Goal: Task Accomplishment & Management: Use online tool/utility

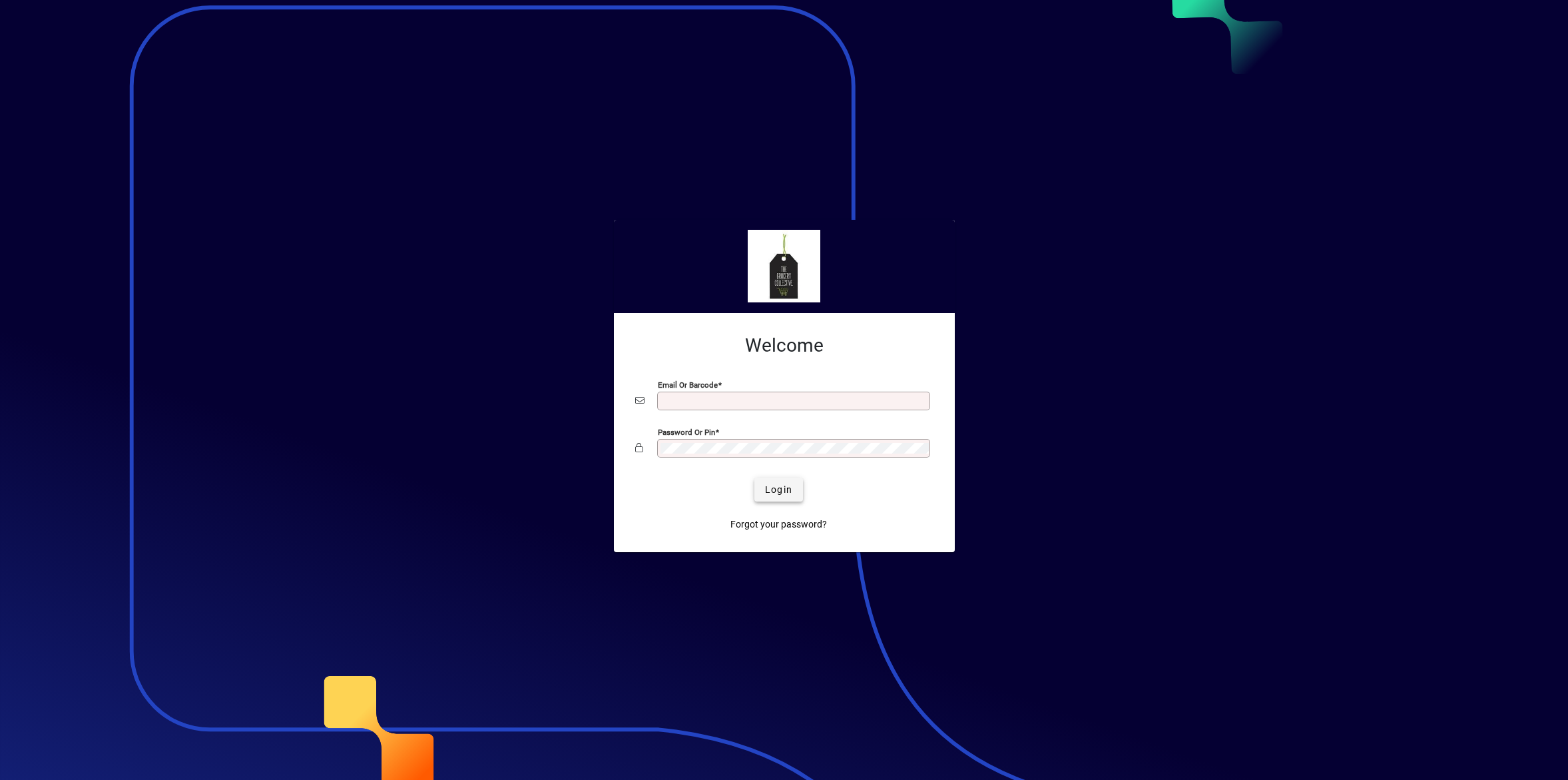
type input "**********"
click at [780, 488] on span "Login" at bounding box center [779, 490] width 28 height 14
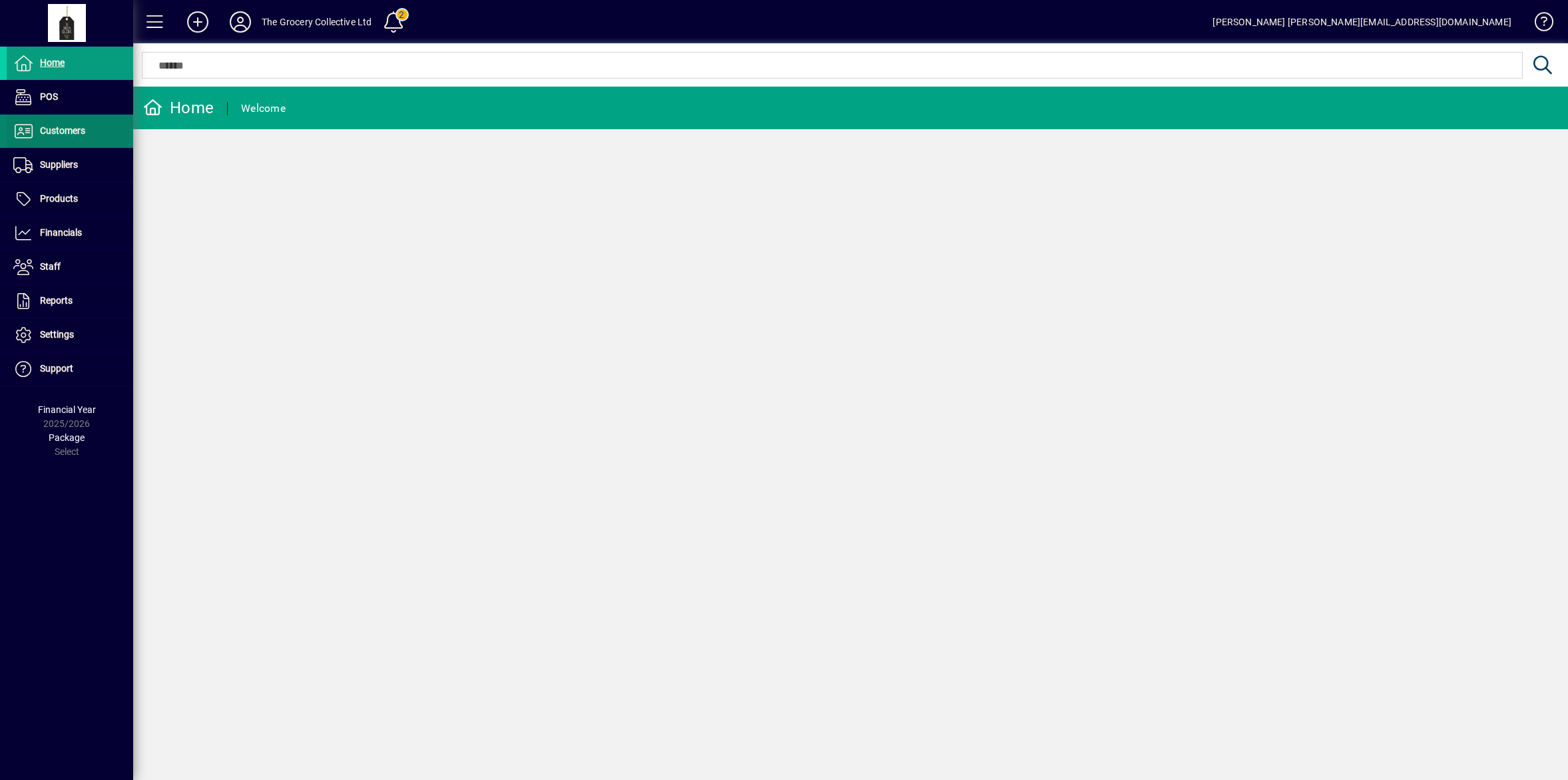
click at [70, 134] on span "Customers" at bounding box center [62, 131] width 45 height 11
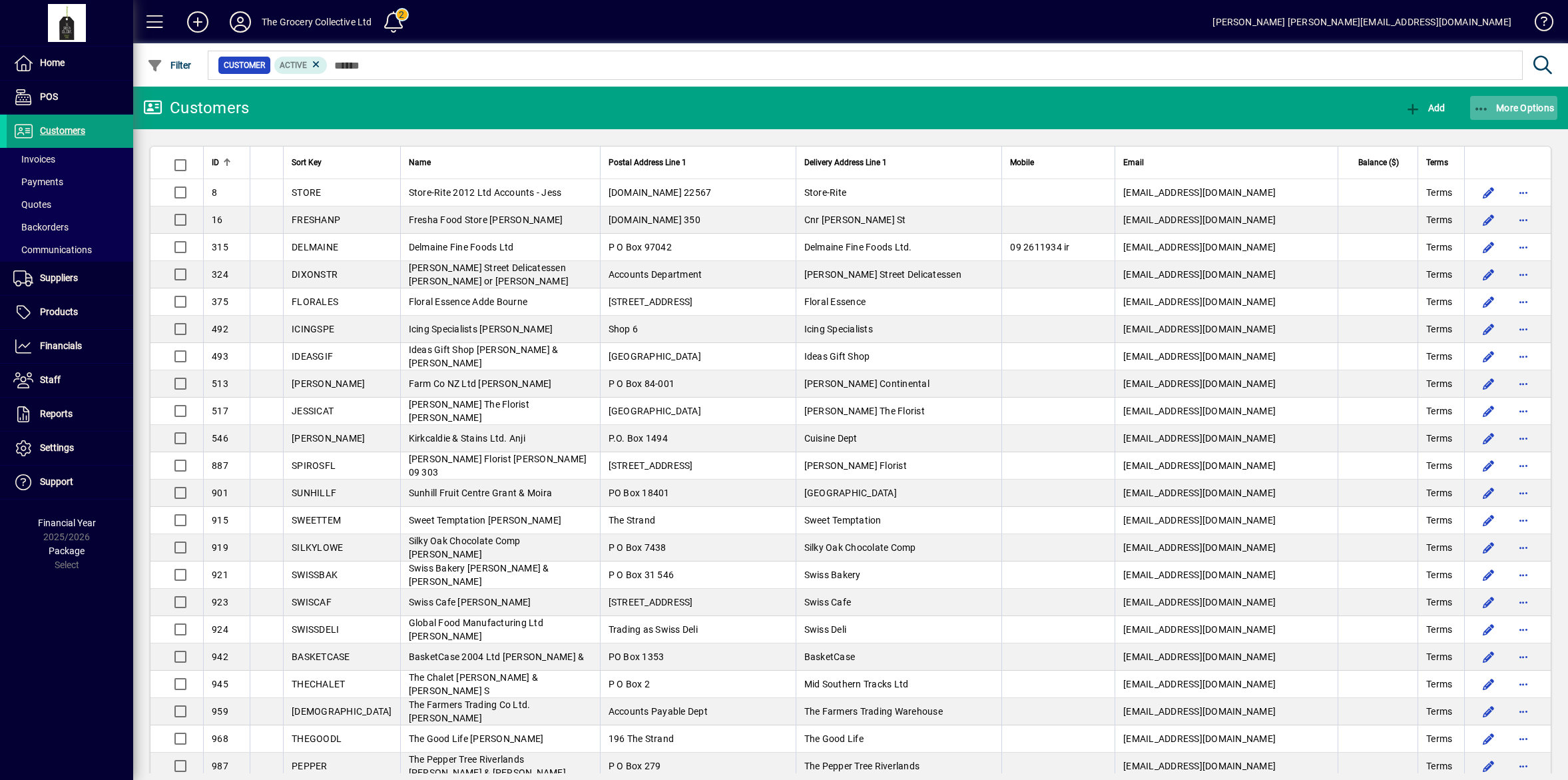
click at [1507, 108] on span "More Options" at bounding box center [1514, 107] width 81 height 11
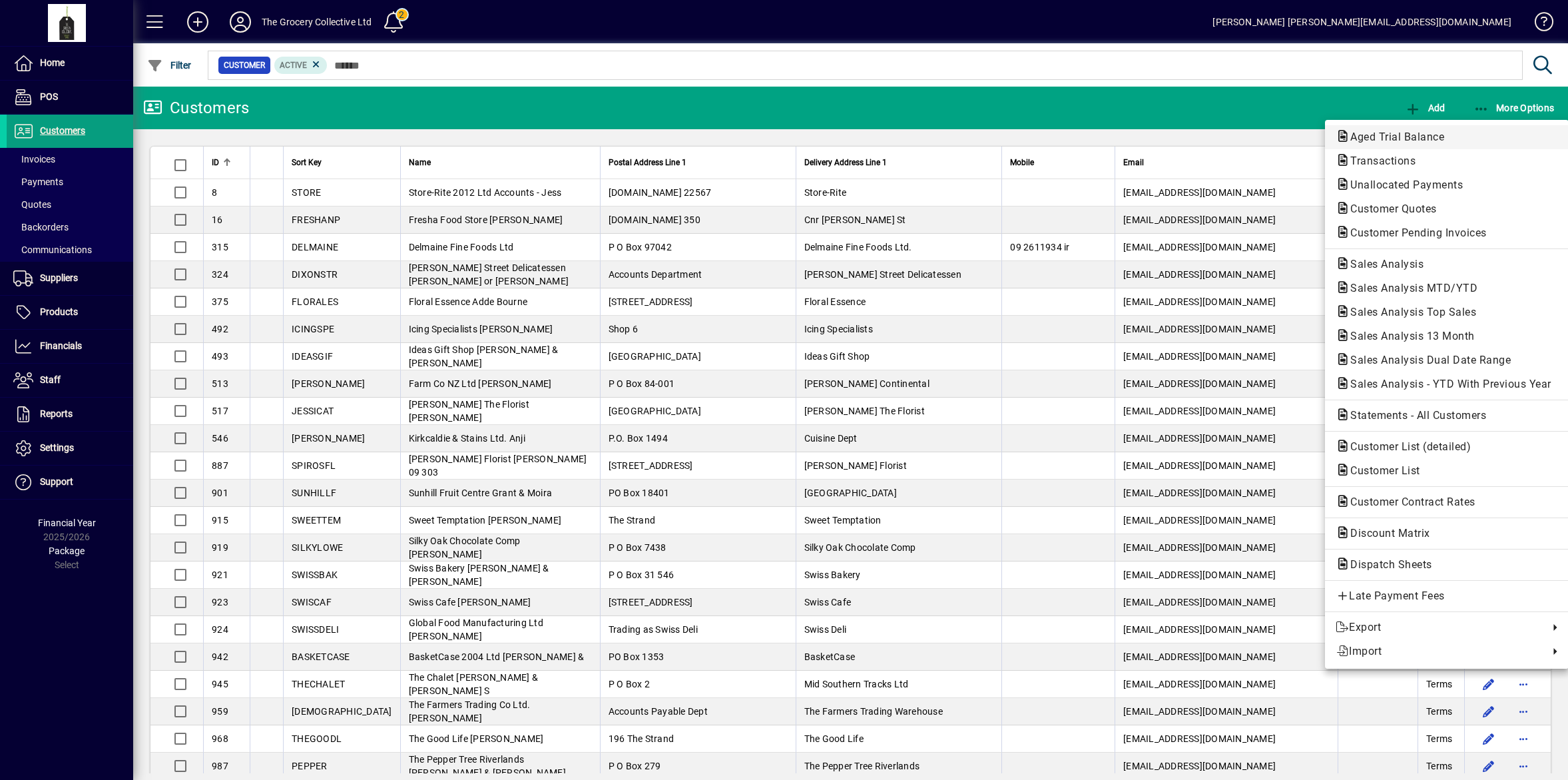
click at [1410, 134] on span "Aged Trial Balance" at bounding box center [1393, 136] width 115 height 12
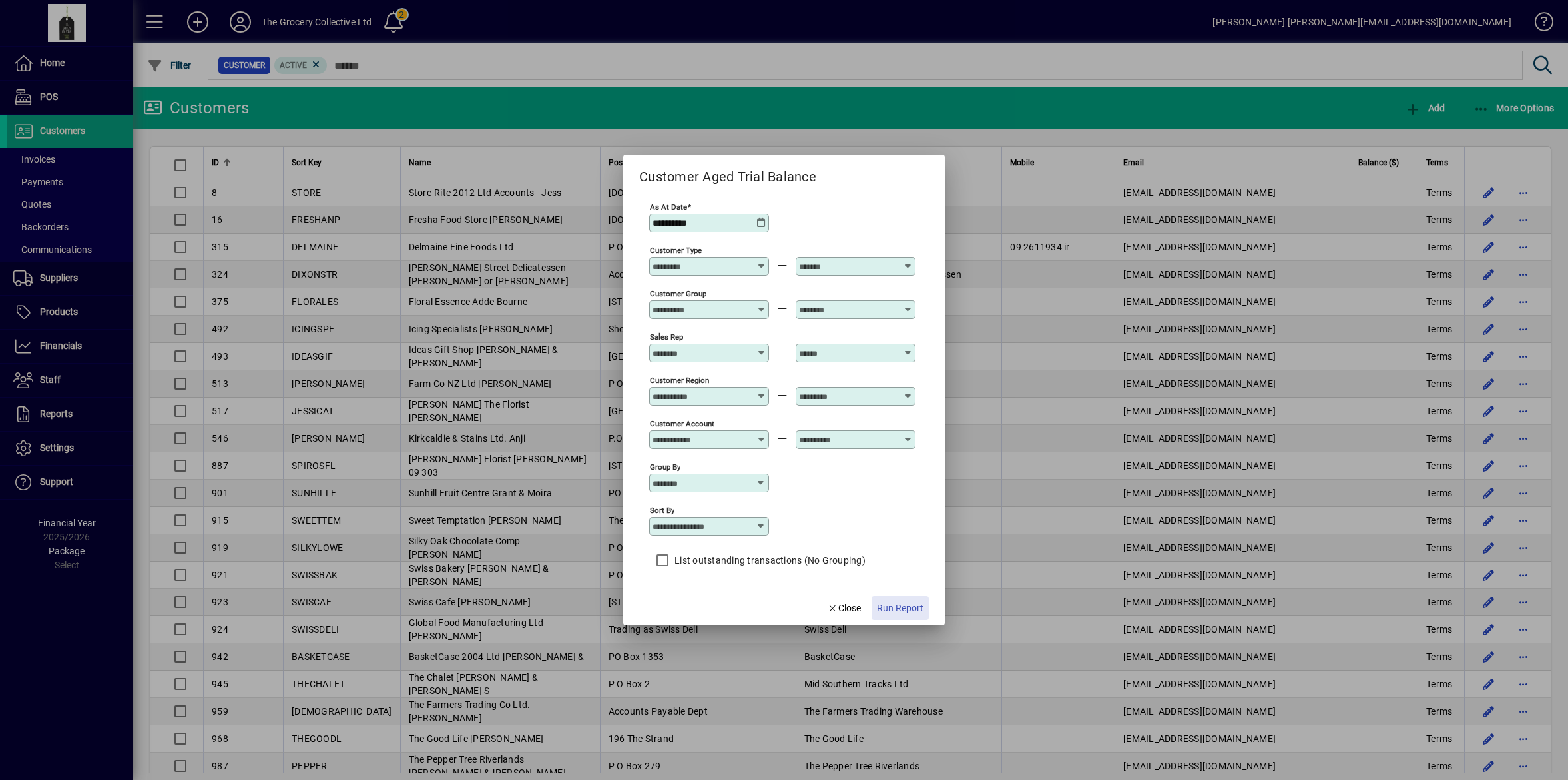
click at [912, 605] on span "Run Report" at bounding box center [900, 608] width 46 height 14
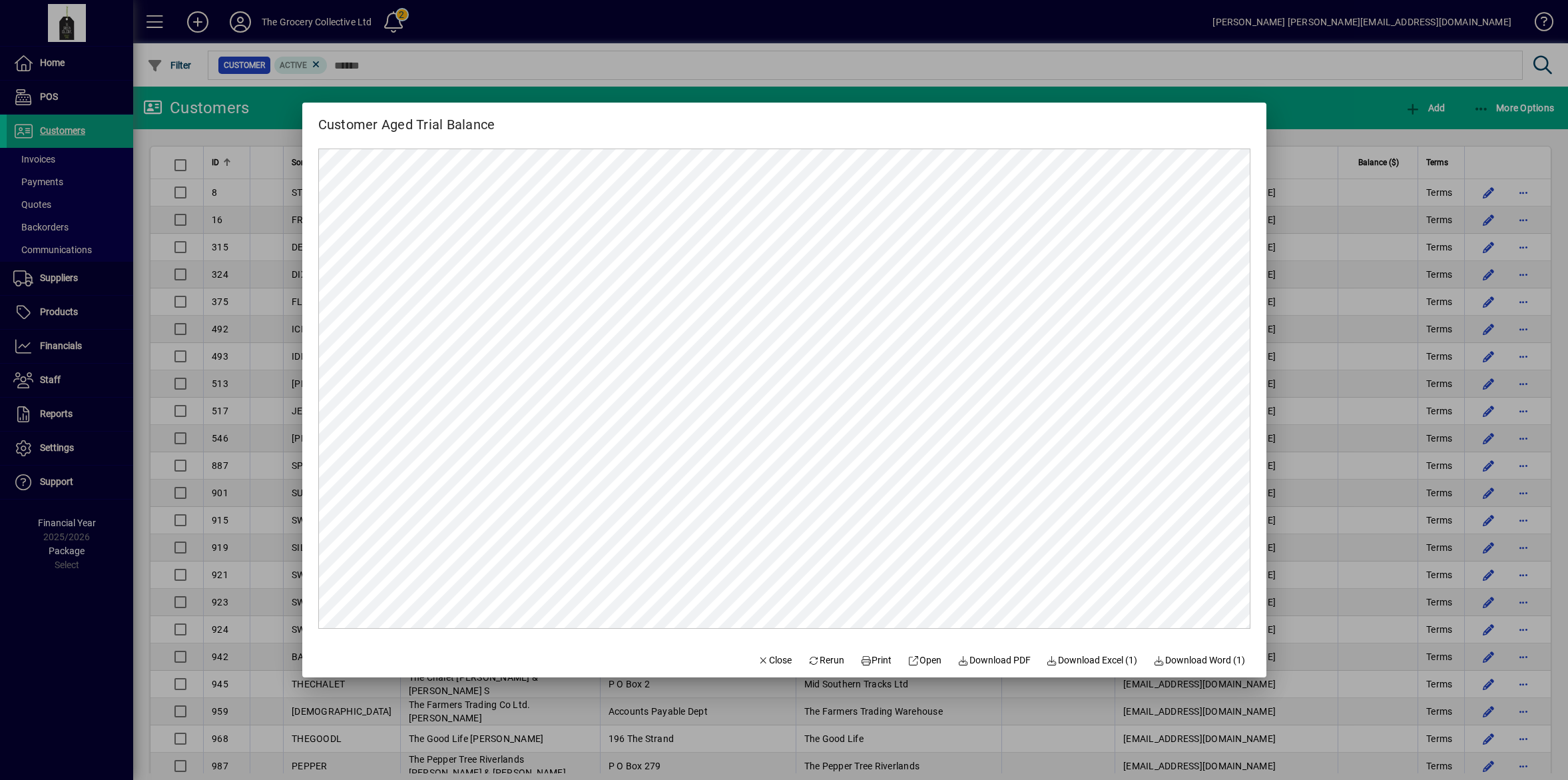
click at [1357, 287] on div at bounding box center [784, 390] width 1568 height 780
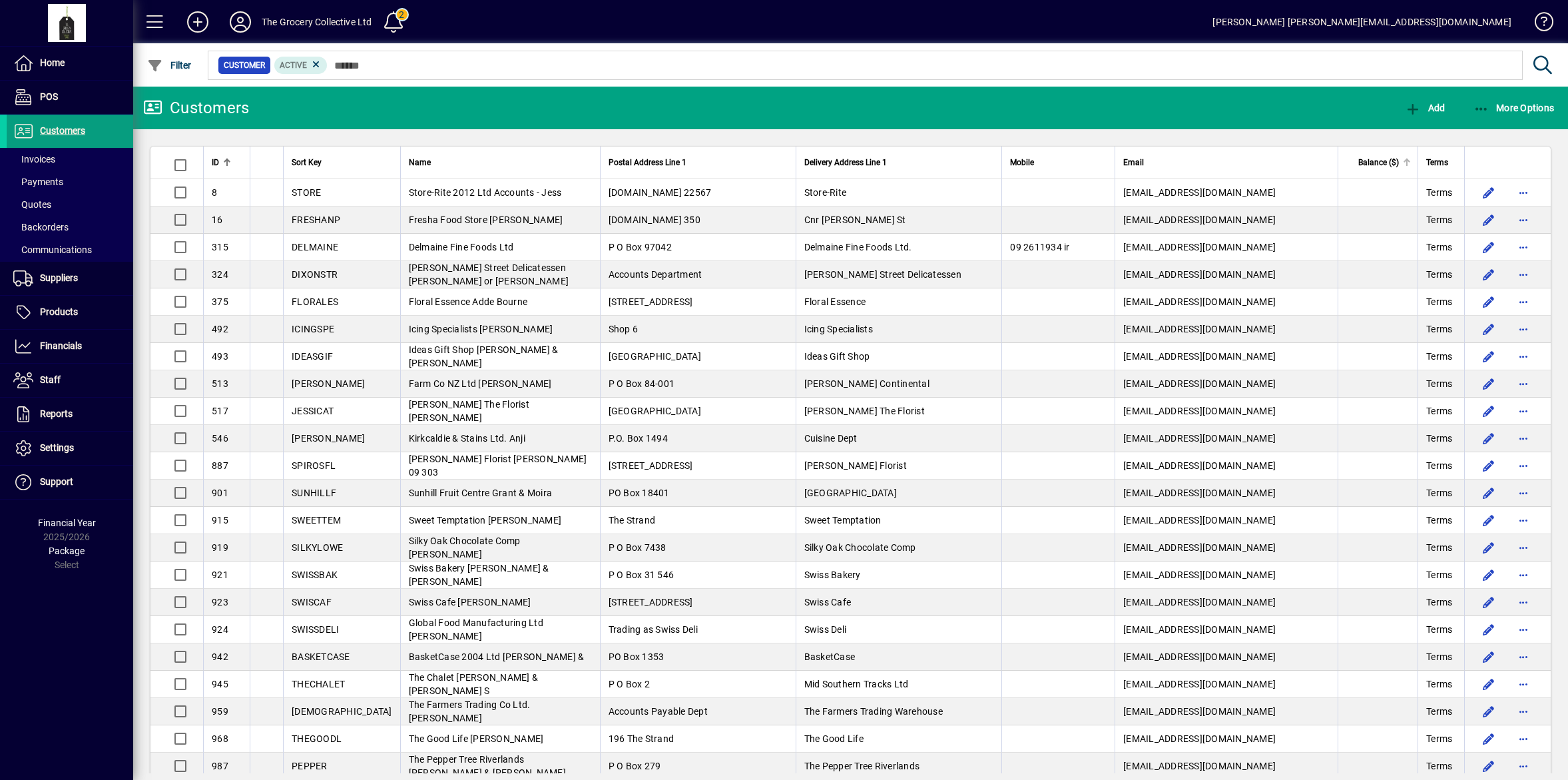
click at [1372, 159] on span "Balance ($)" at bounding box center [1379, 163] width 41 height 15
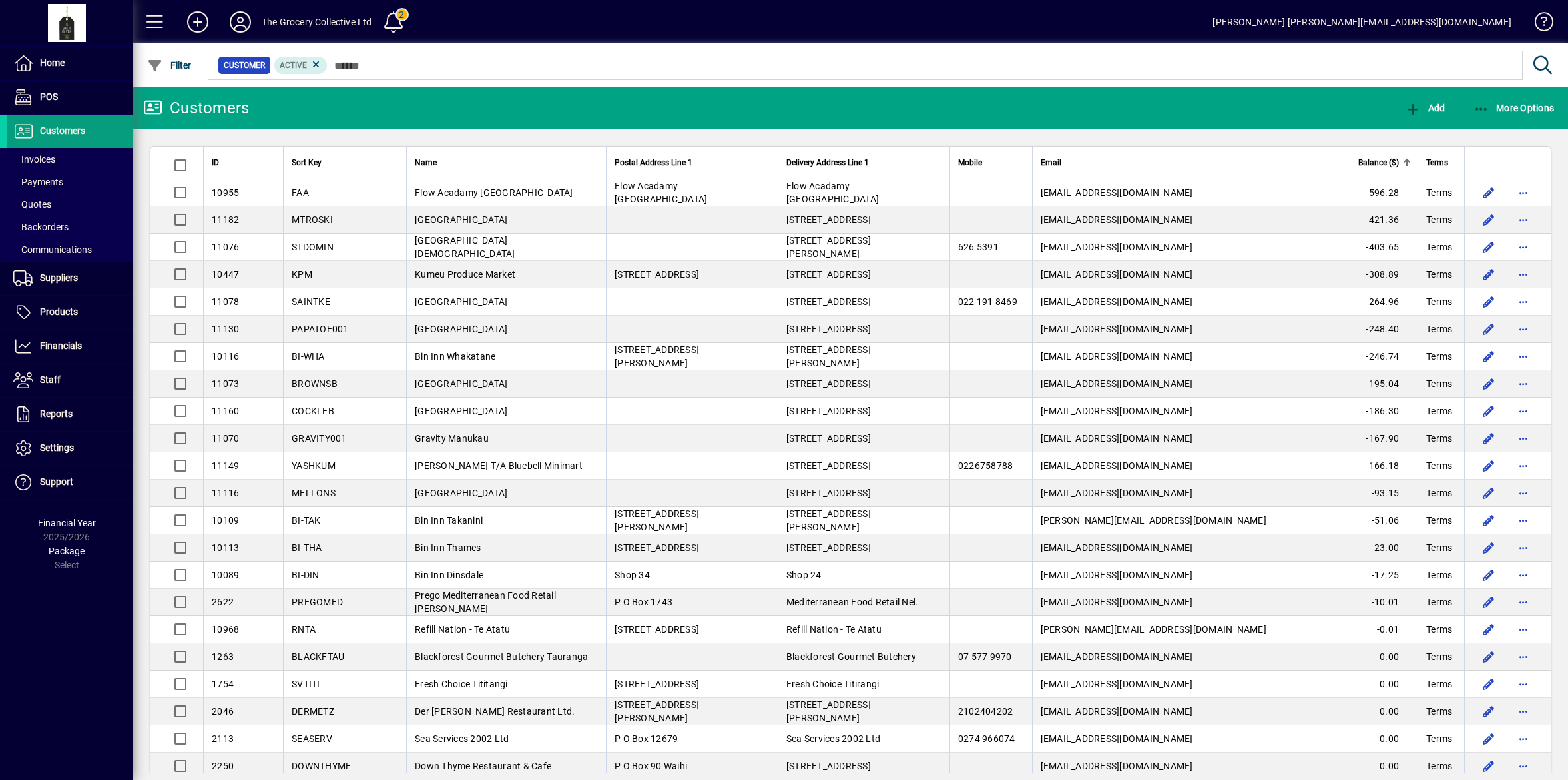
click at [1372, 157] on span "Balance ($)" at bounding box center [1379, 163] width 41 height 15
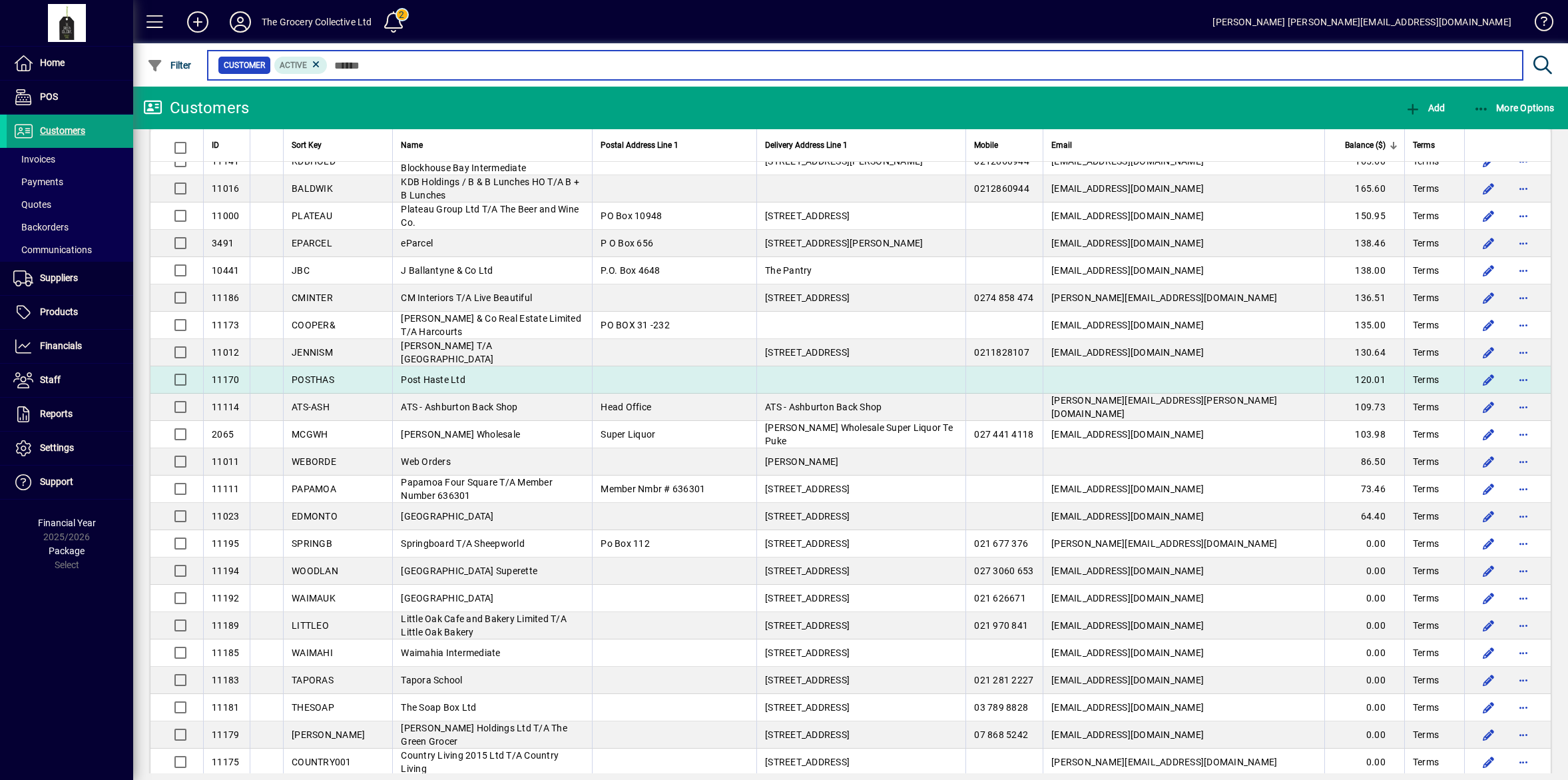
scroll to position [2082, 0]
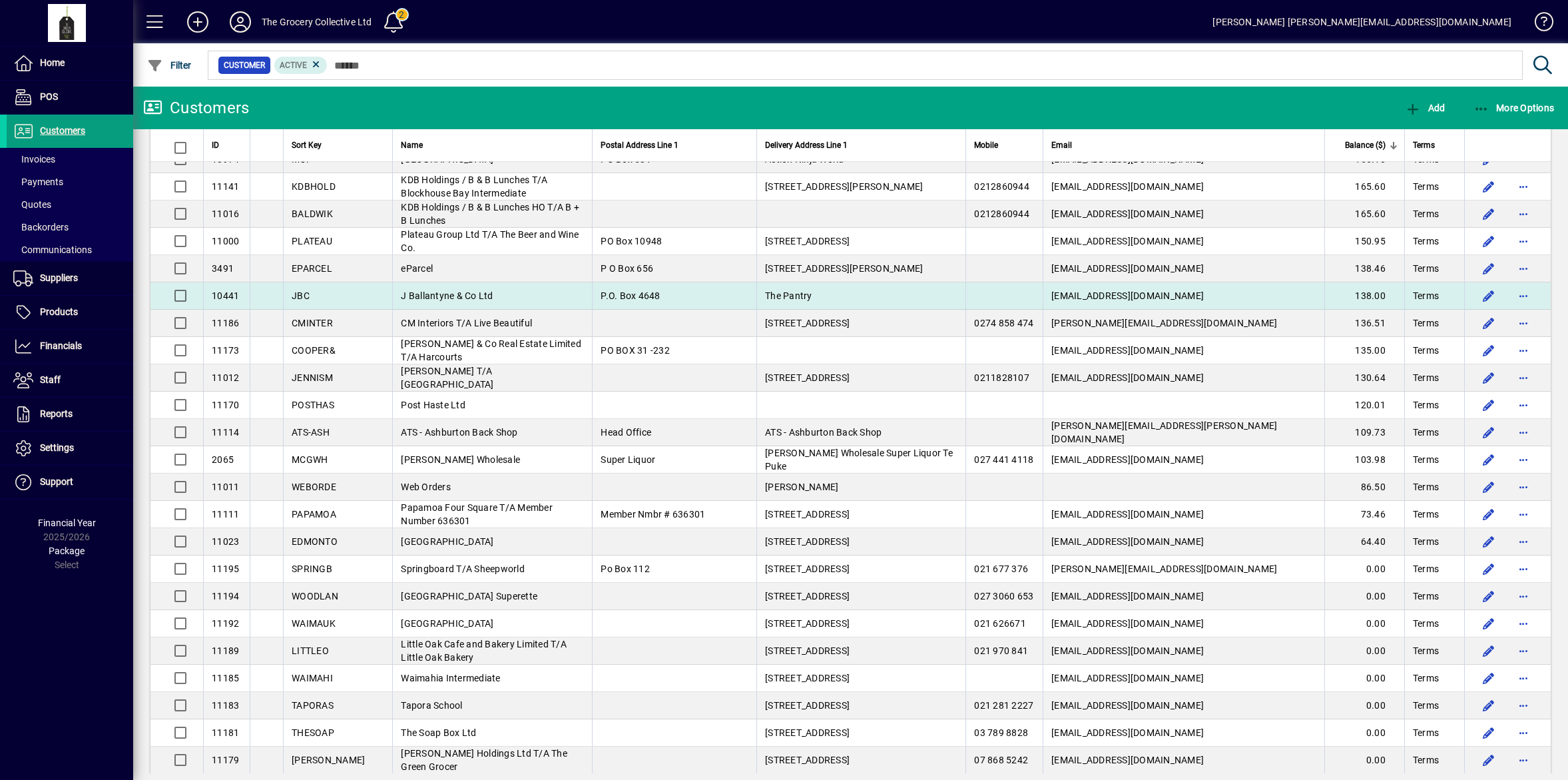
click at [1189, 310] on td "[EMAIL_ADDRESS][DOMAIN_NAME]" at bounding box center [1184, 296] width 281 height 28
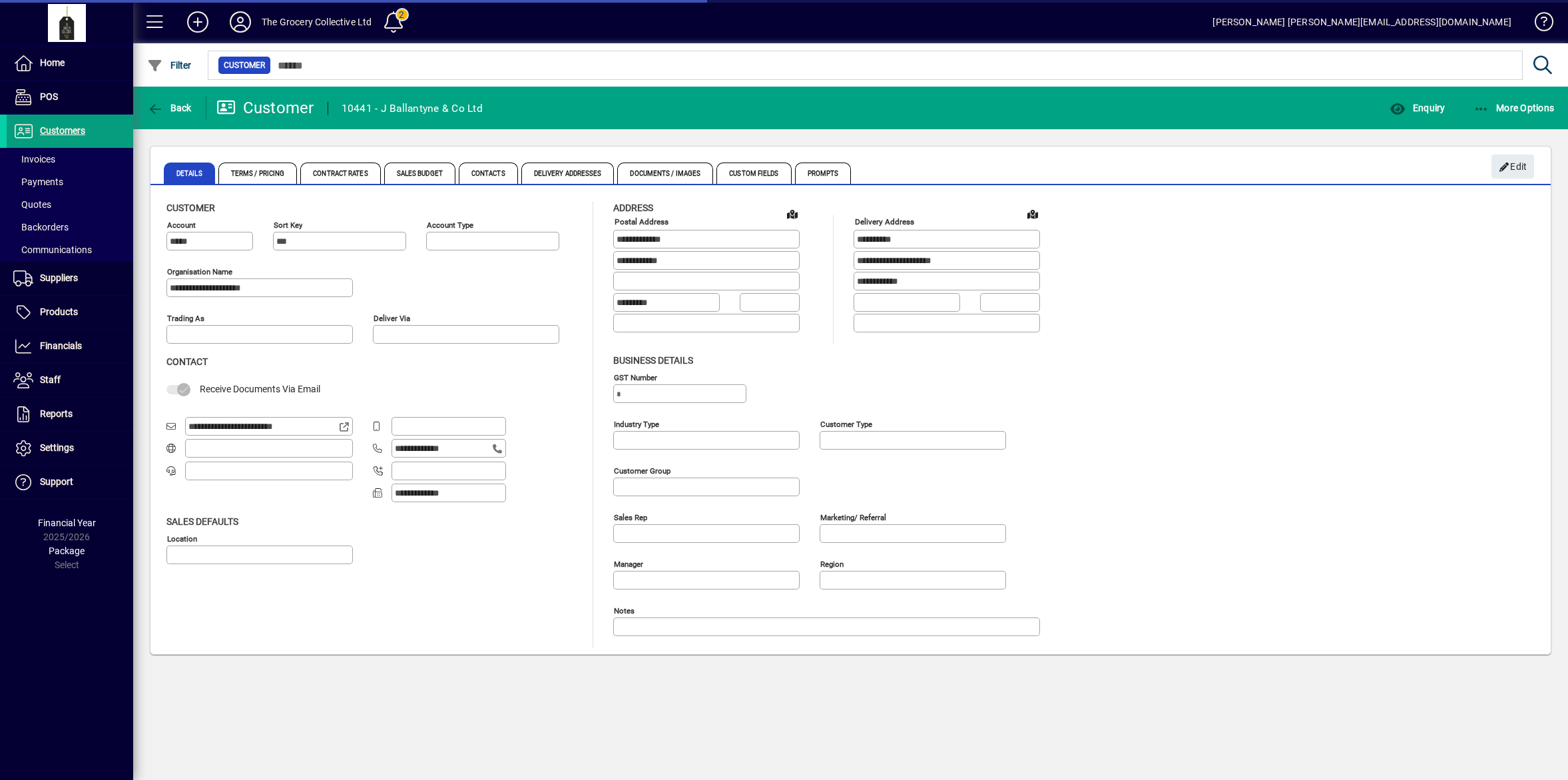
type input "**********"
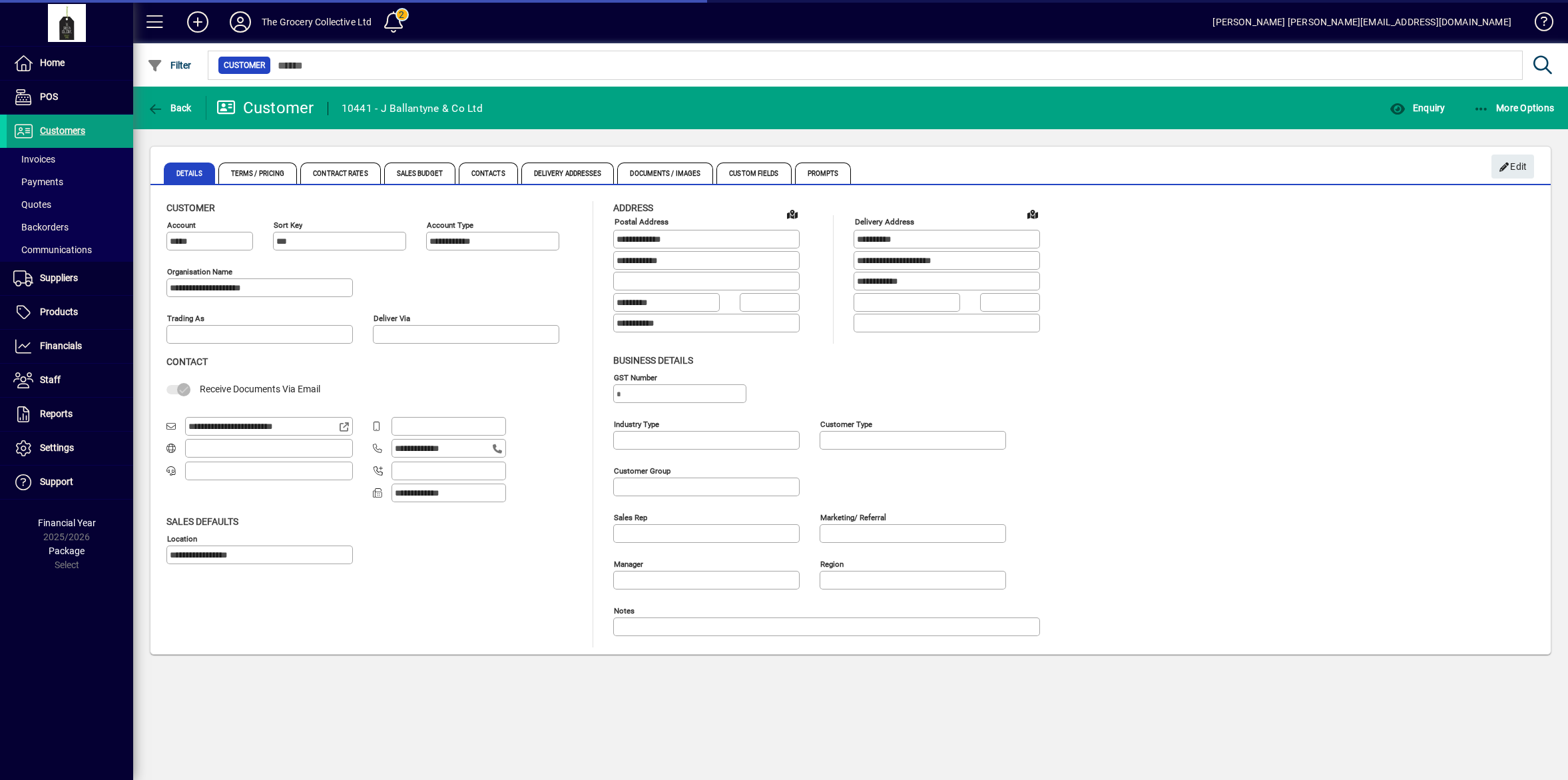
type input "**********"
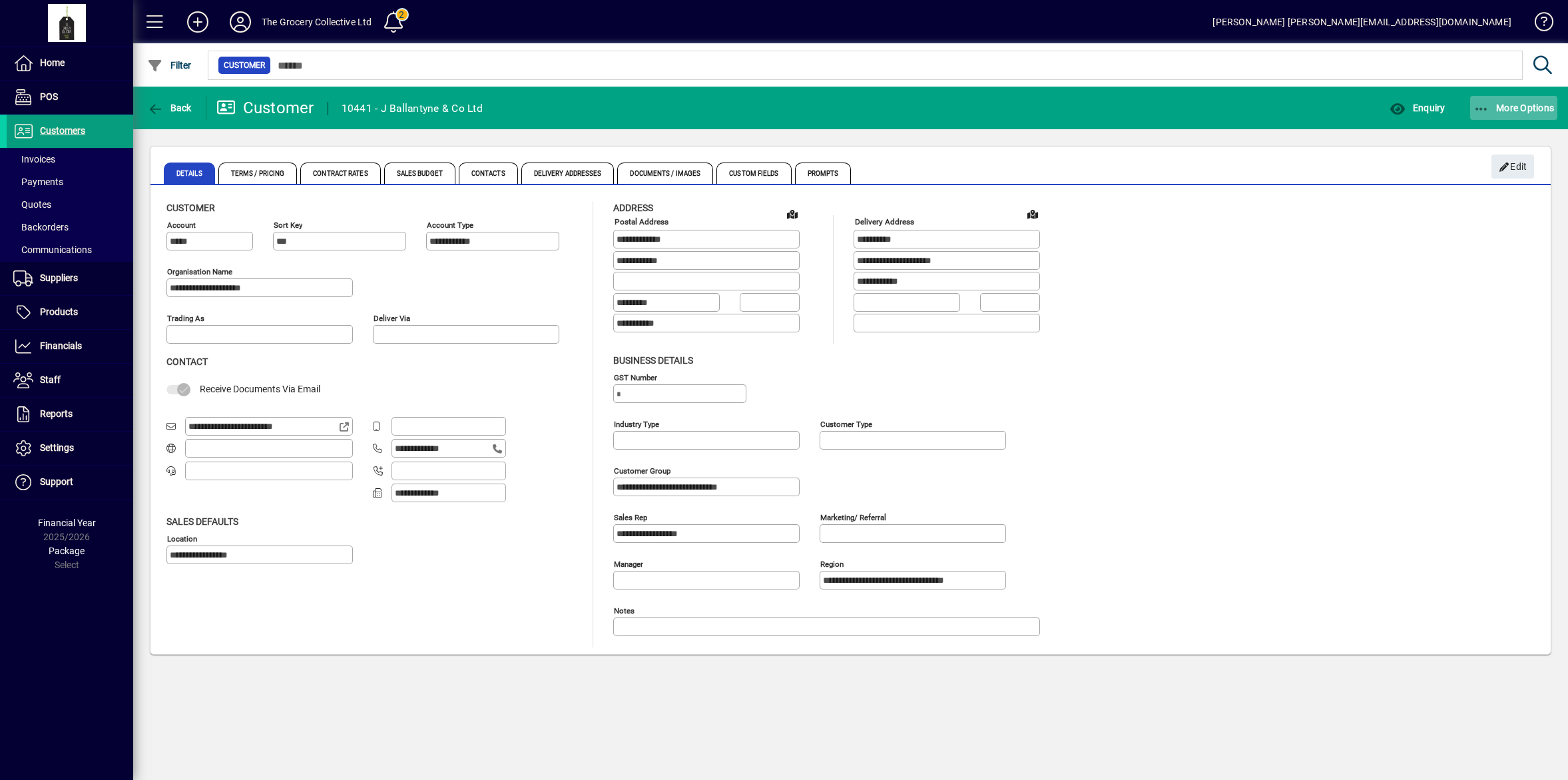
click at [1503, 113] on span "button" at bounding box center [1514, 108] width 88 height 32
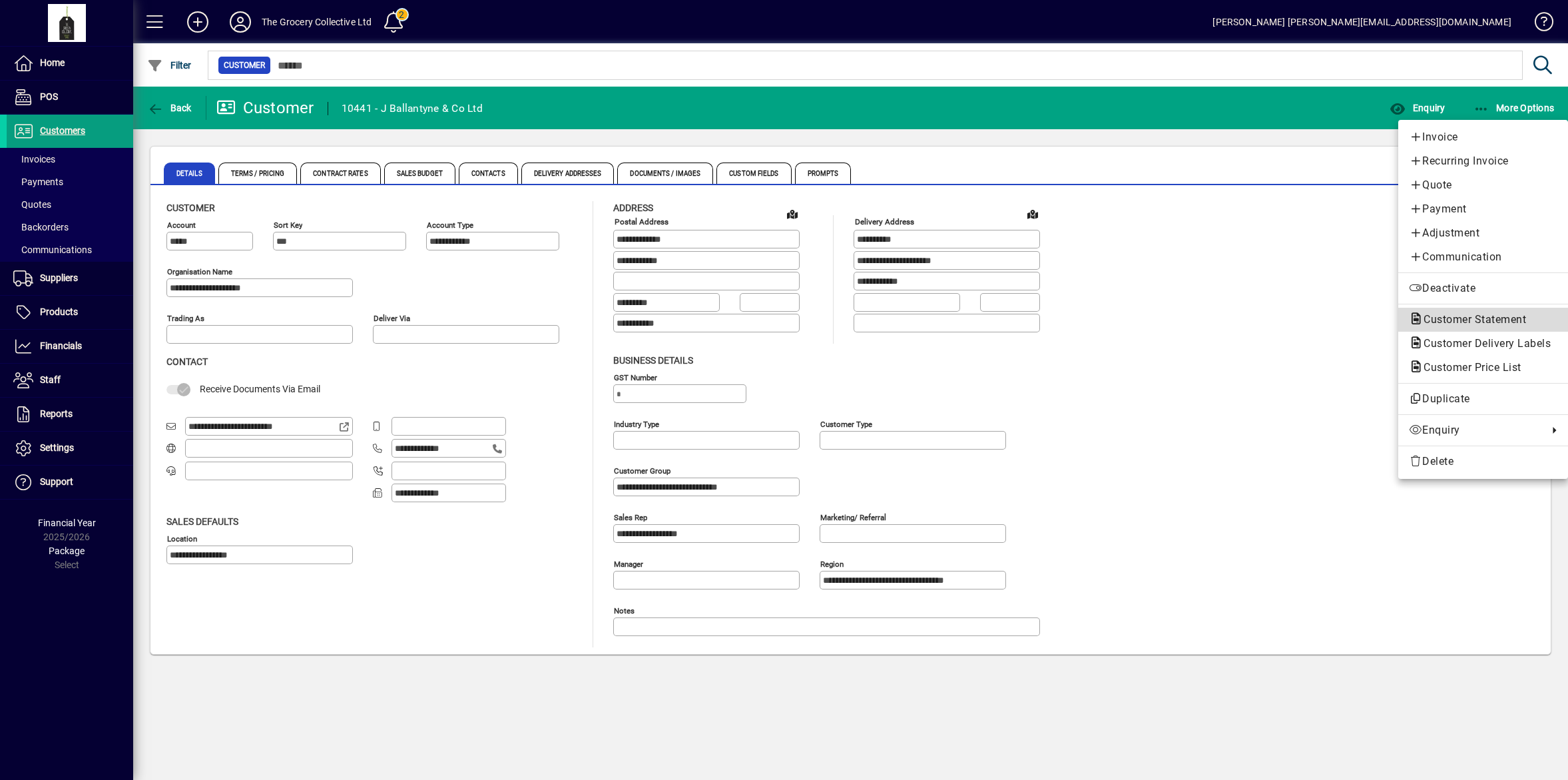
click at [1479, 327] on span "Customer Statement" at bounding box center [1483, 320] width 149 height 16
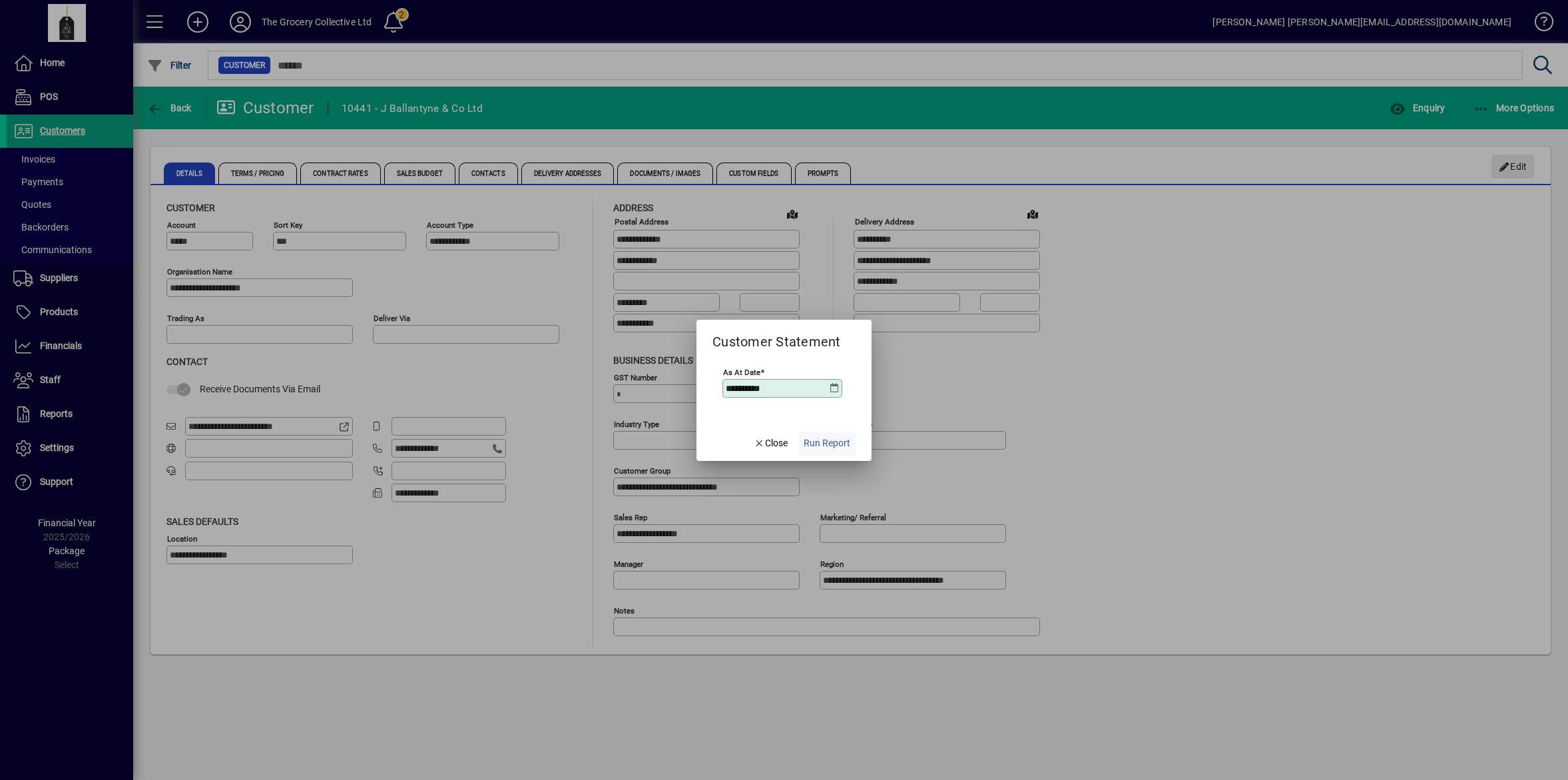
click at [829, 442] on span "Run Report" at bounding box center [827, 443] width 46 height 14
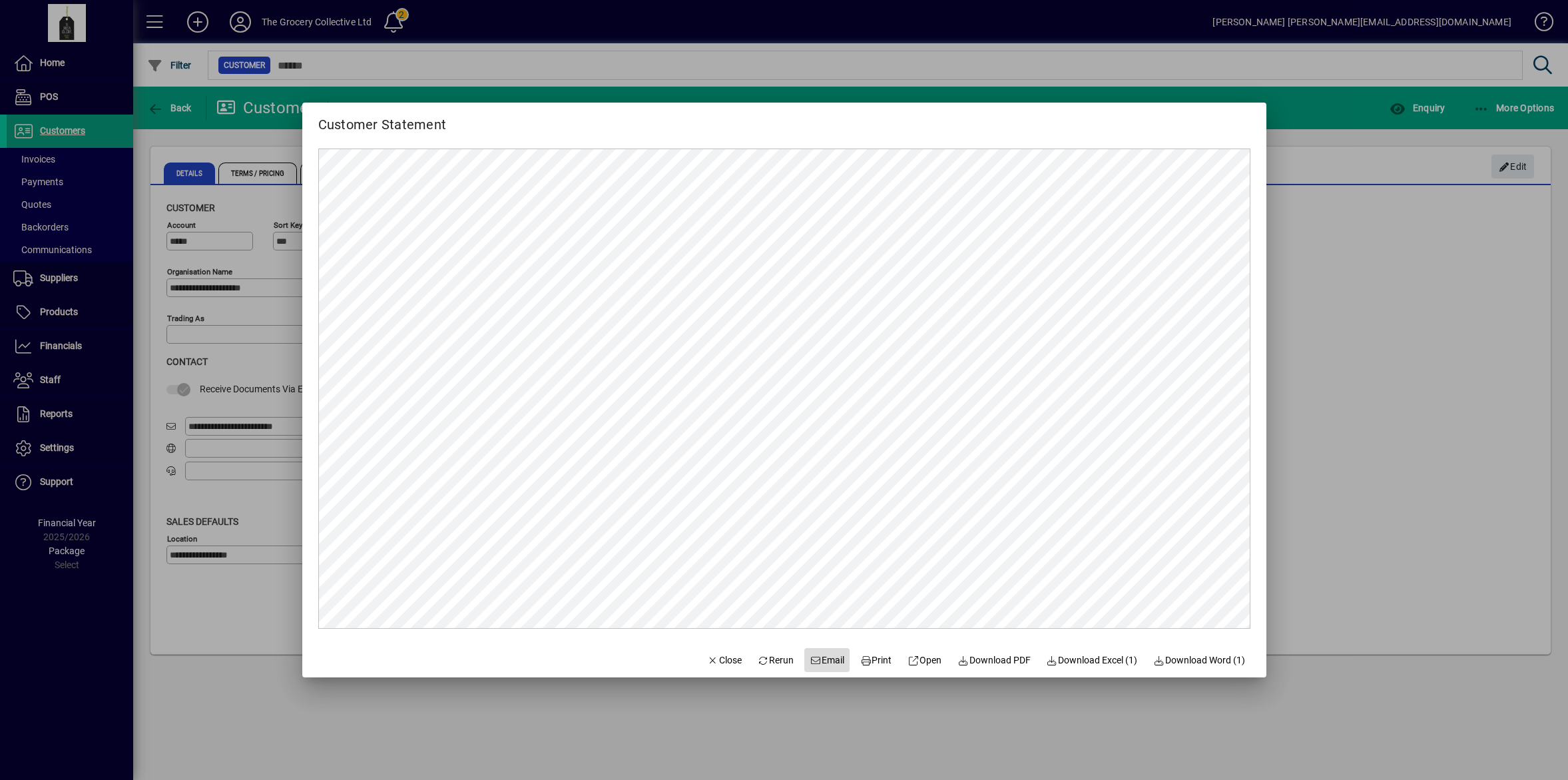
click at [816, 661] on span "Email" at bounding box center [828, 660] width 35 height 14
click at [867, 660] on span "Print" at bounding box center [876, 660] width 32 height 14
click at [1363, 274] on div at bounding box center [784, 390] width 1568 height 780
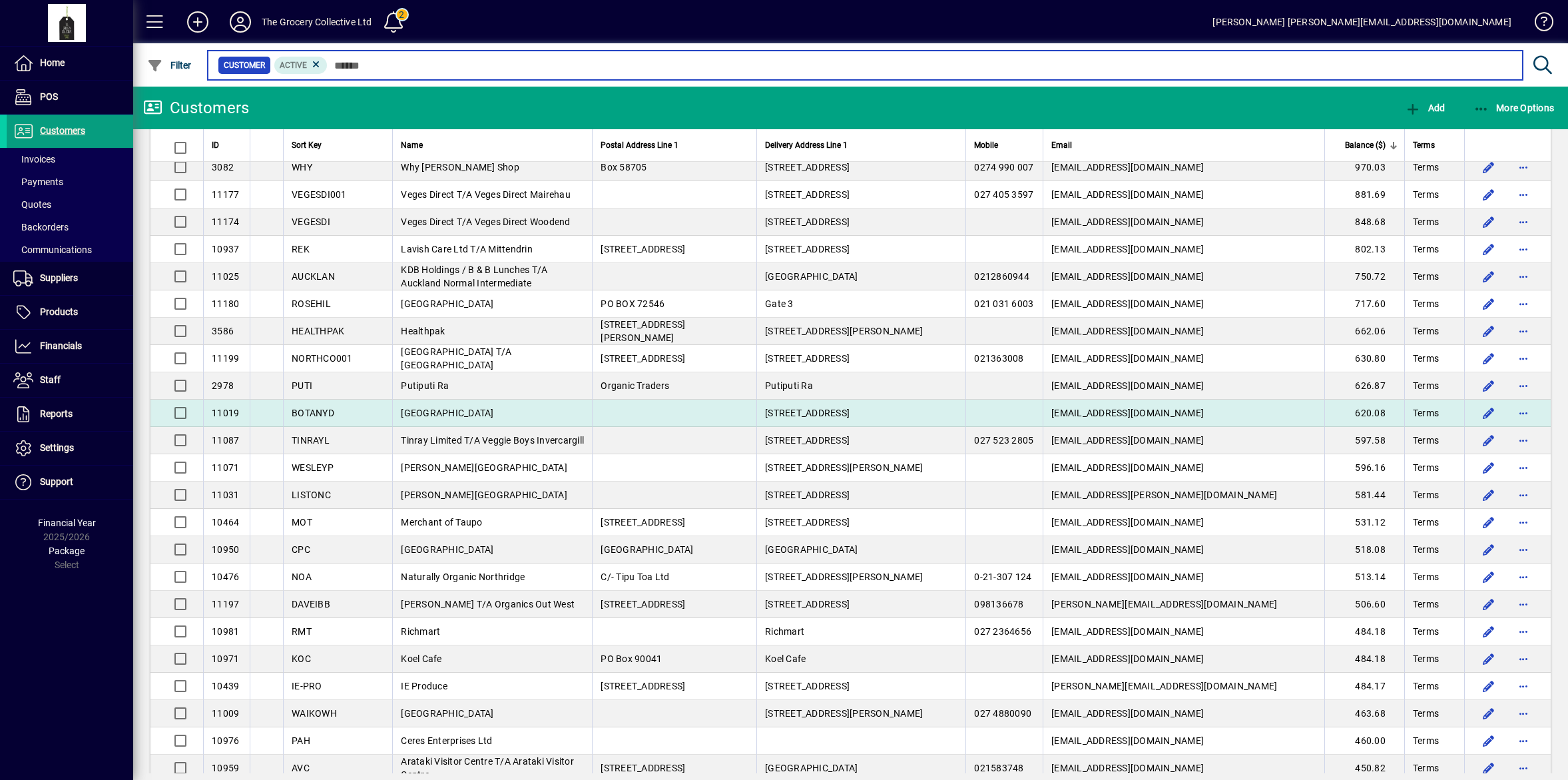
scroll to position [707, 0]
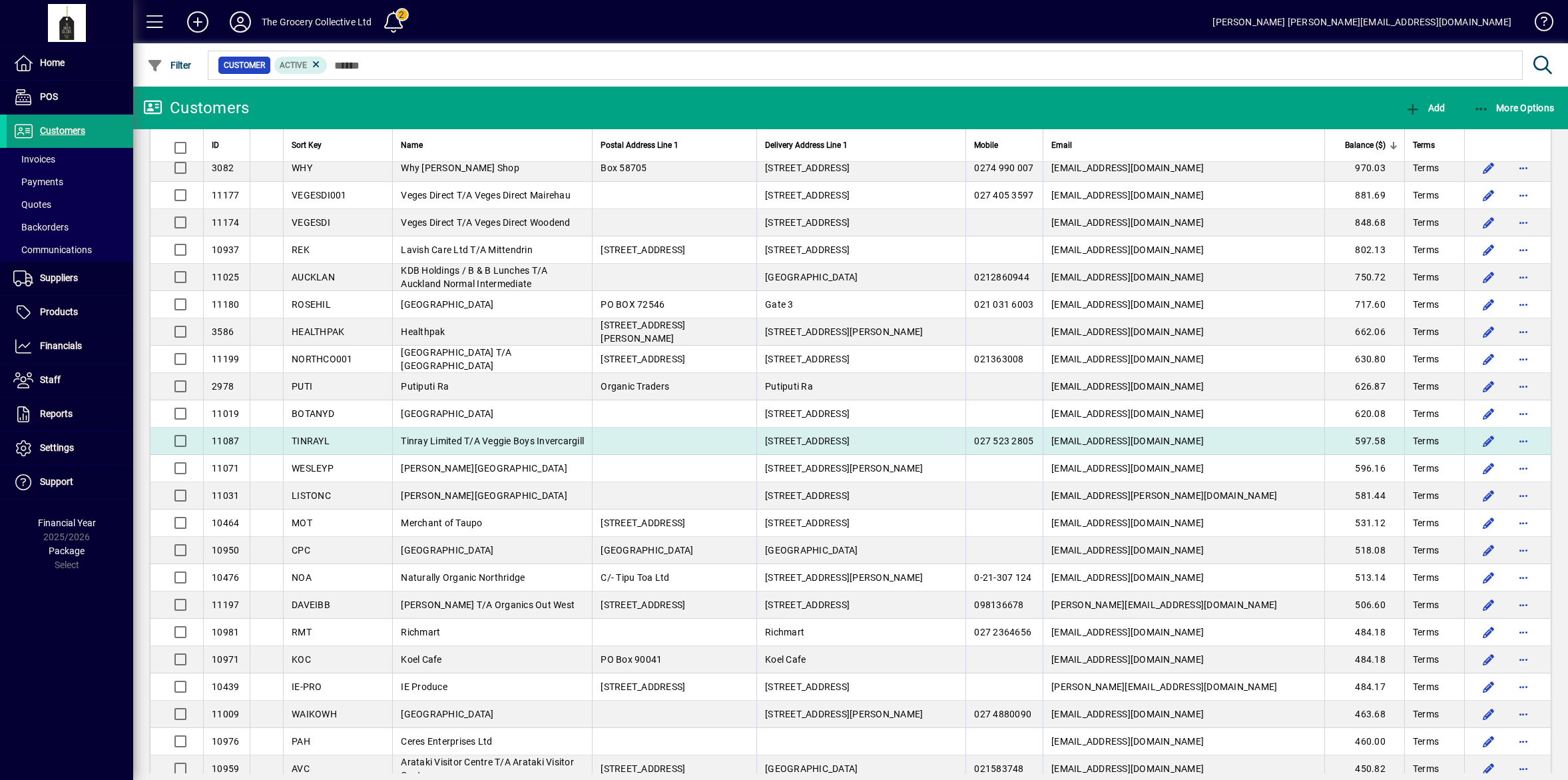
click at [455, 444] on span "Tinray Limited T/A Veggie Boys Invercargill" at bounding box center [492, 441] width 183 height 11
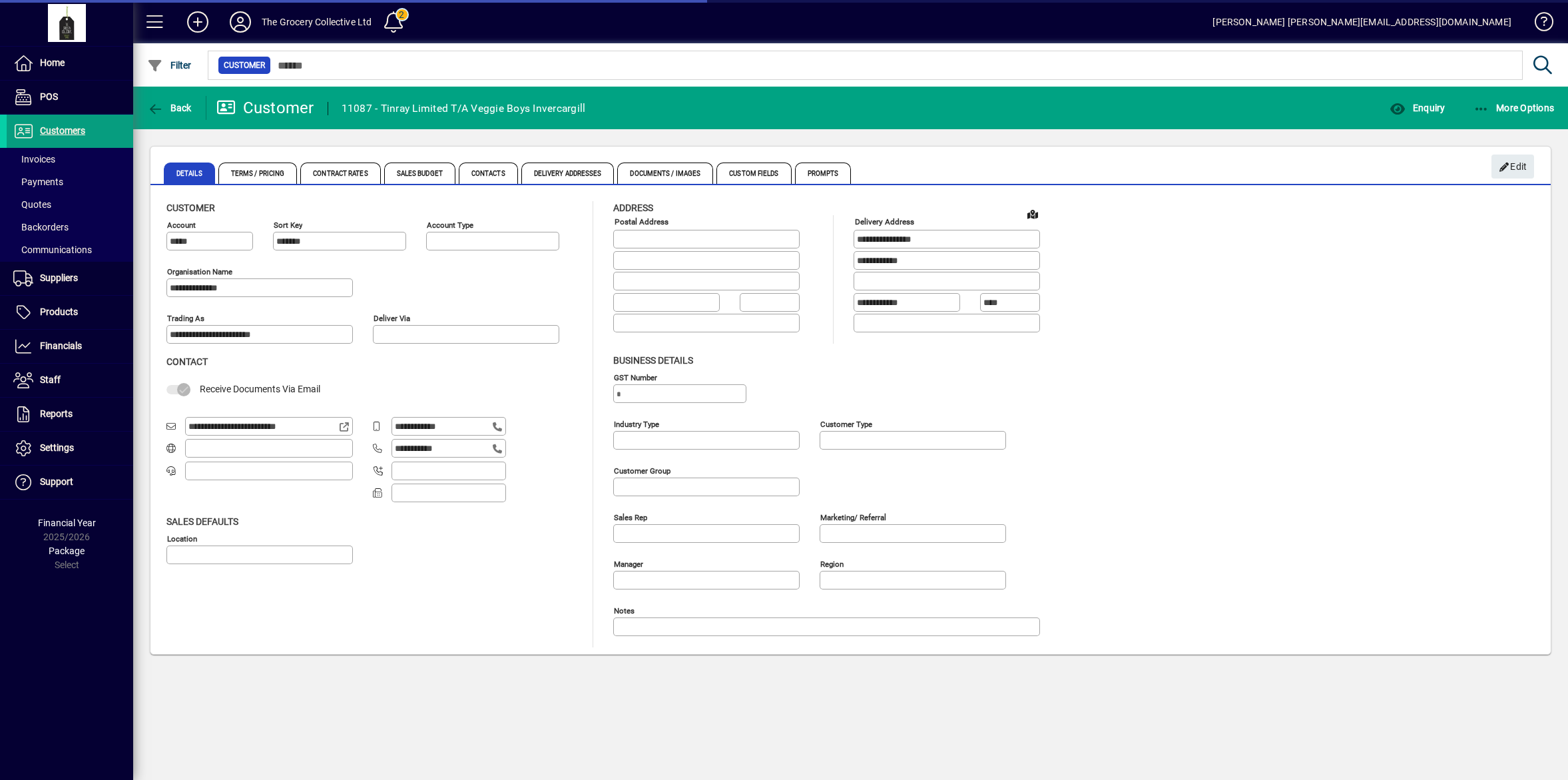
type input "**********"
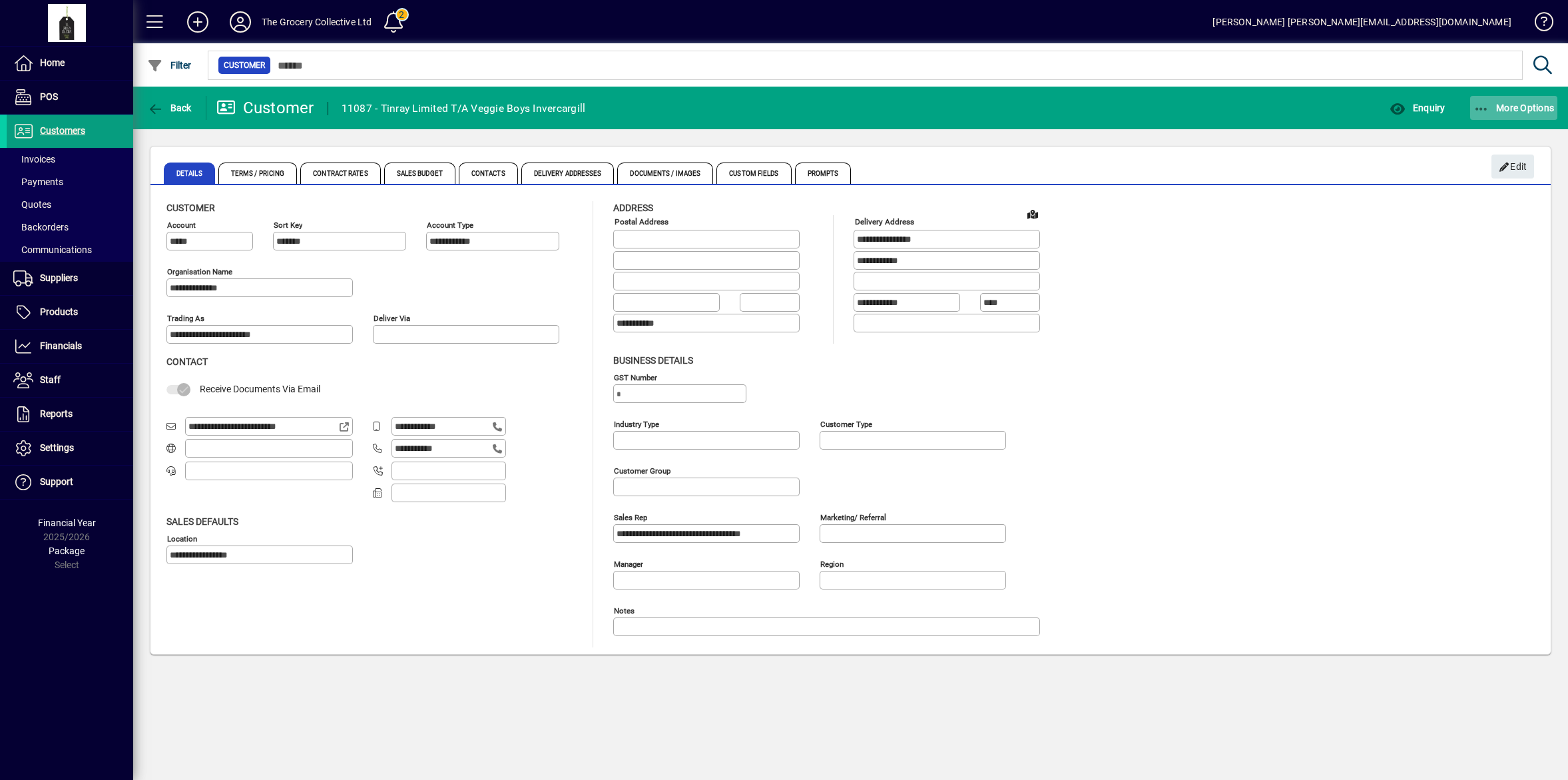
click at [1524, 107] on span "More Options" at bounding box center [1514, 107] width 81 height 11
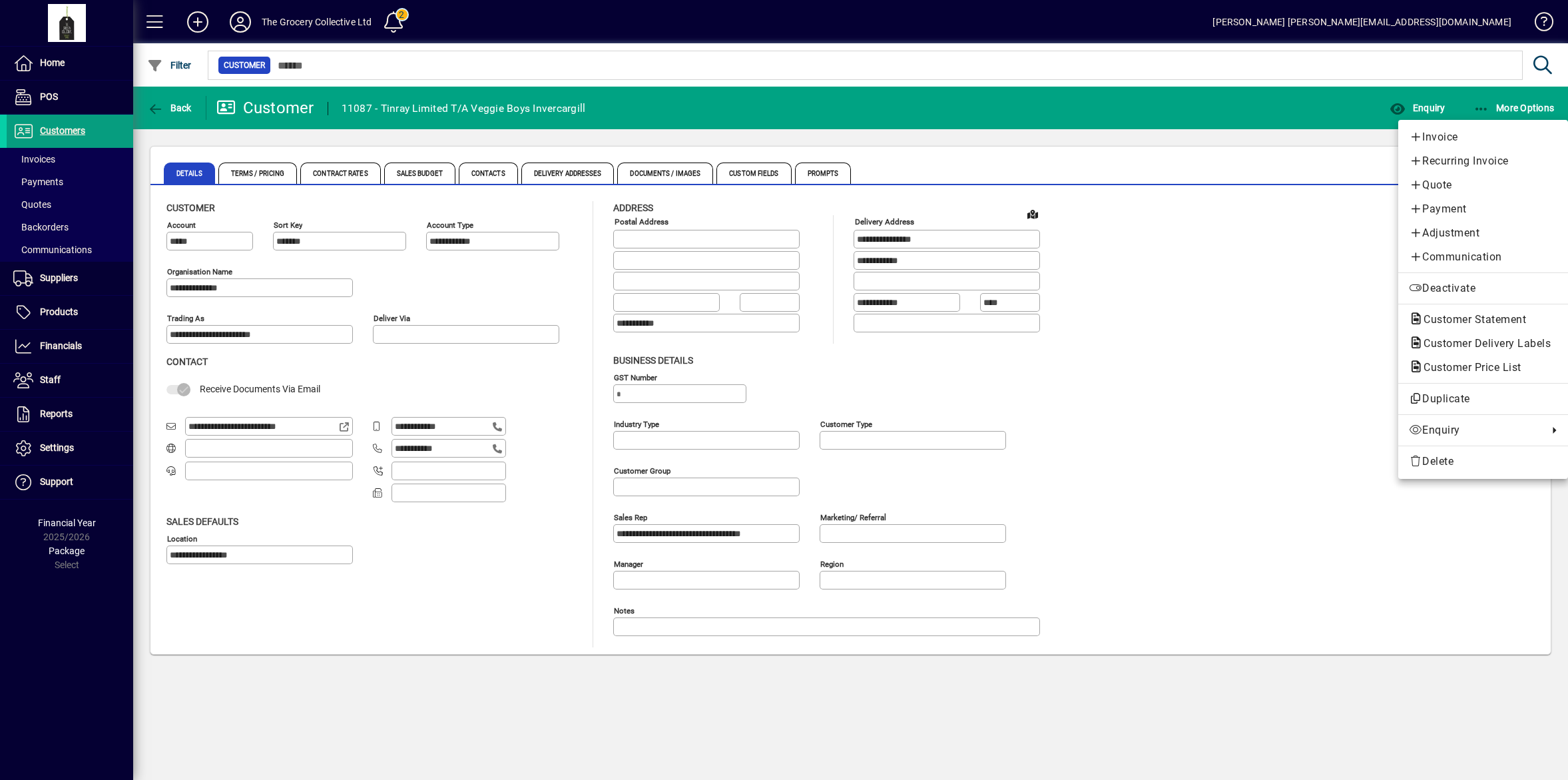
click at [1449, 313] on span "Customer Statement" at bounding box center [1483, 320] width 149 height 16
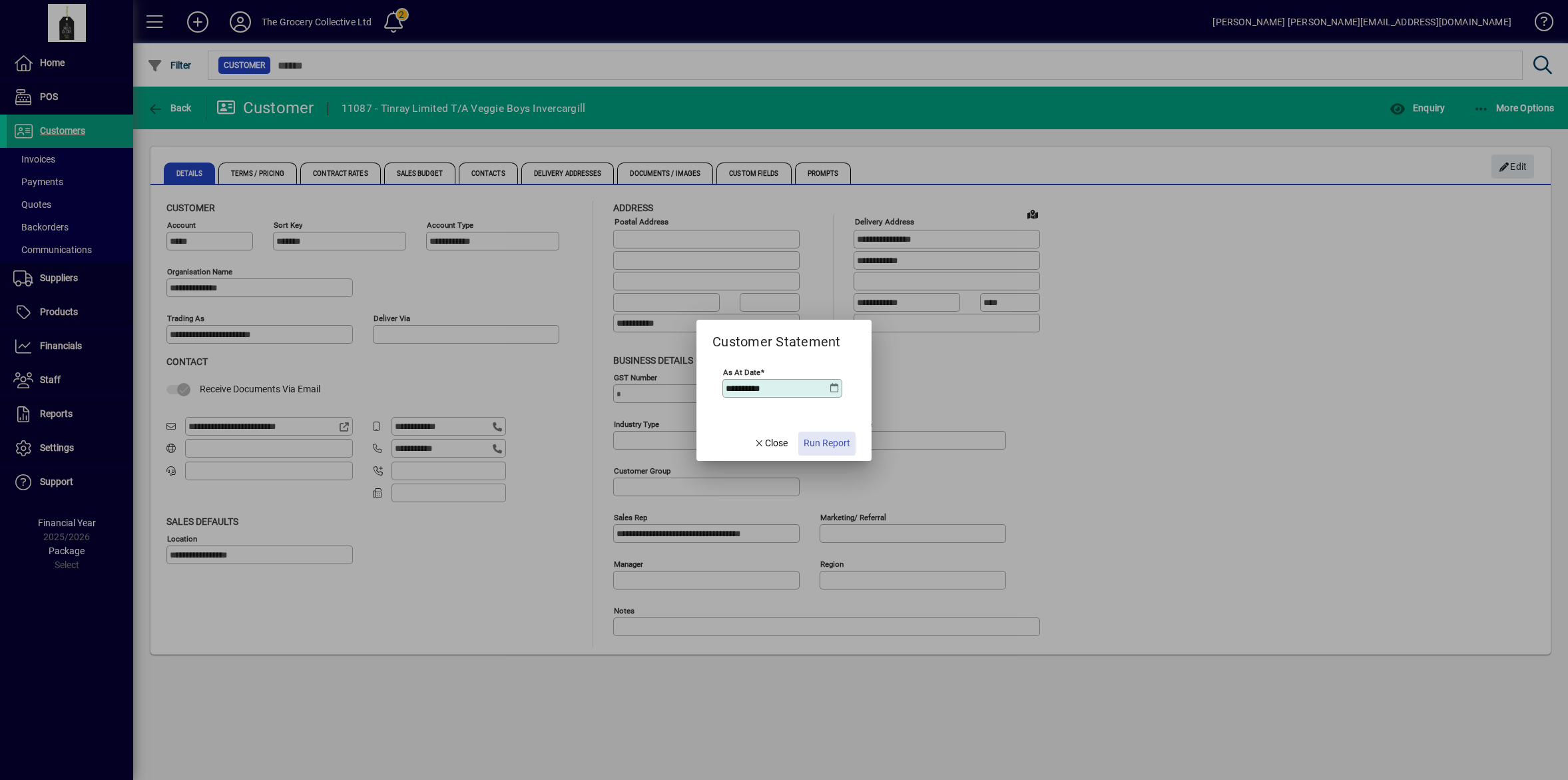
click at [820, 447] on span "Run Report" at bounding box center [827, 443] width 46 height 14
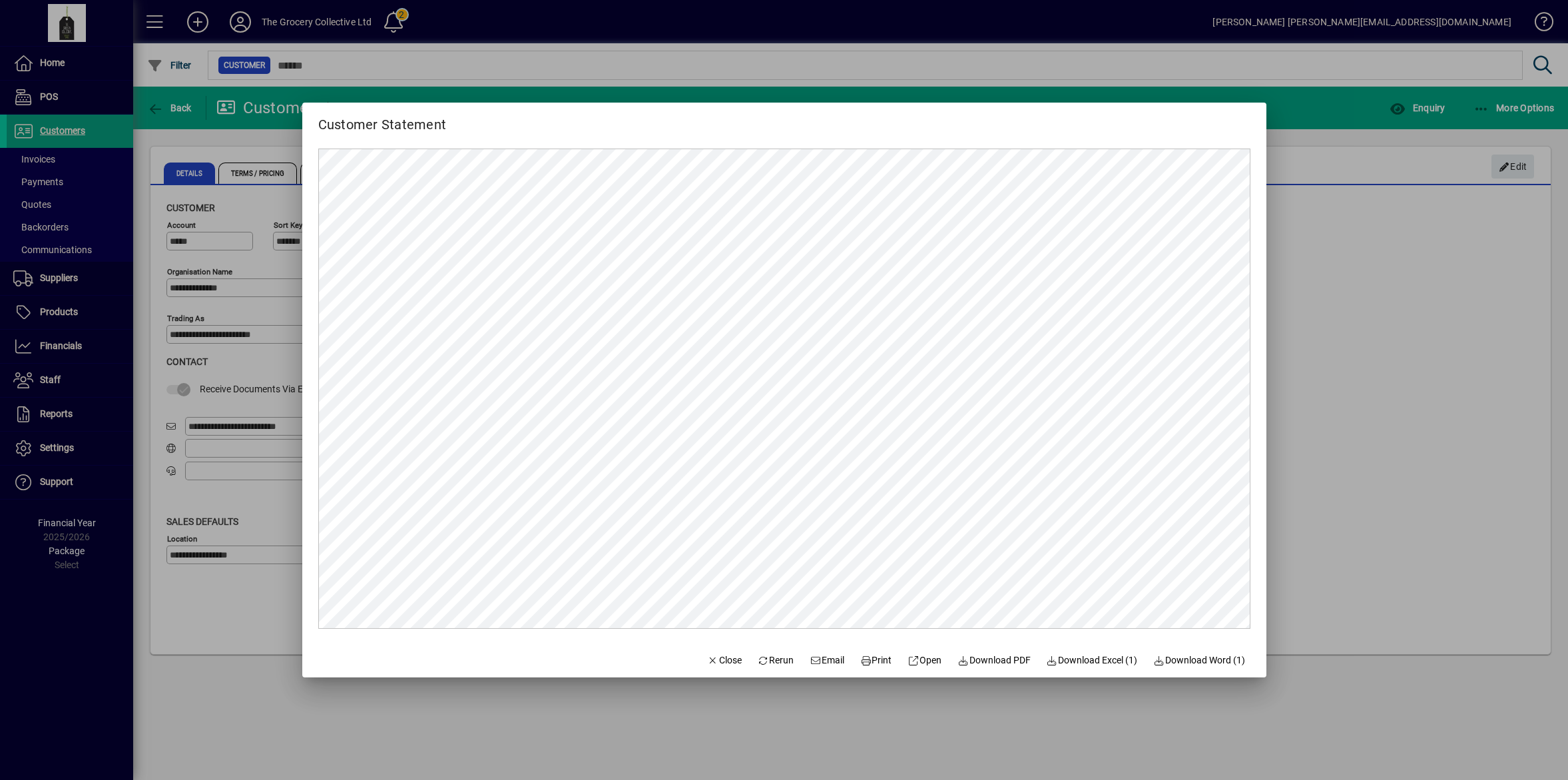
click at [1356, 414] on div at bounding box center [784, 390] width 1568 height 780
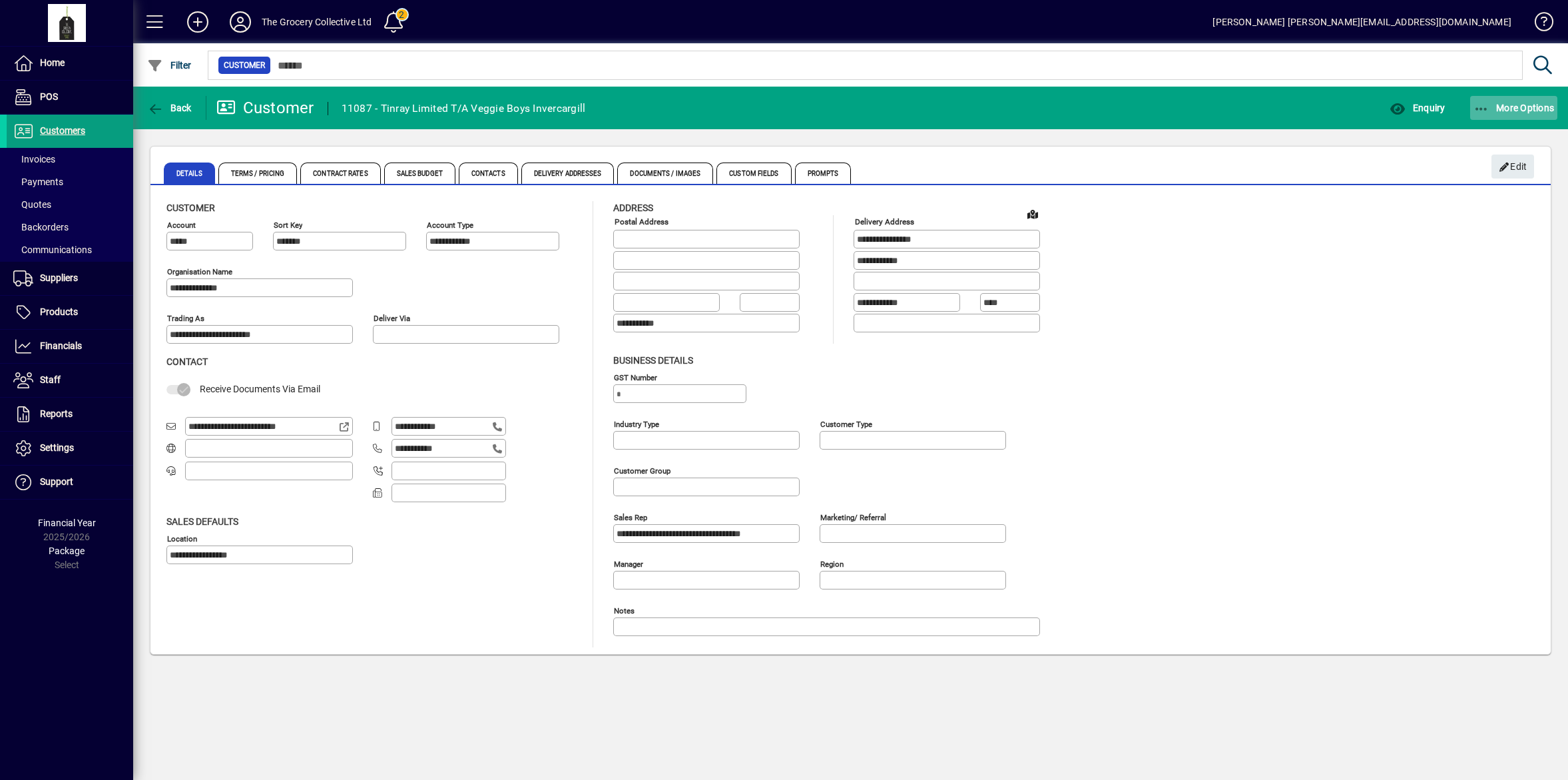
click at [1529, 98] on span "button" at bounding box center [1514, 108] width 88 height 32
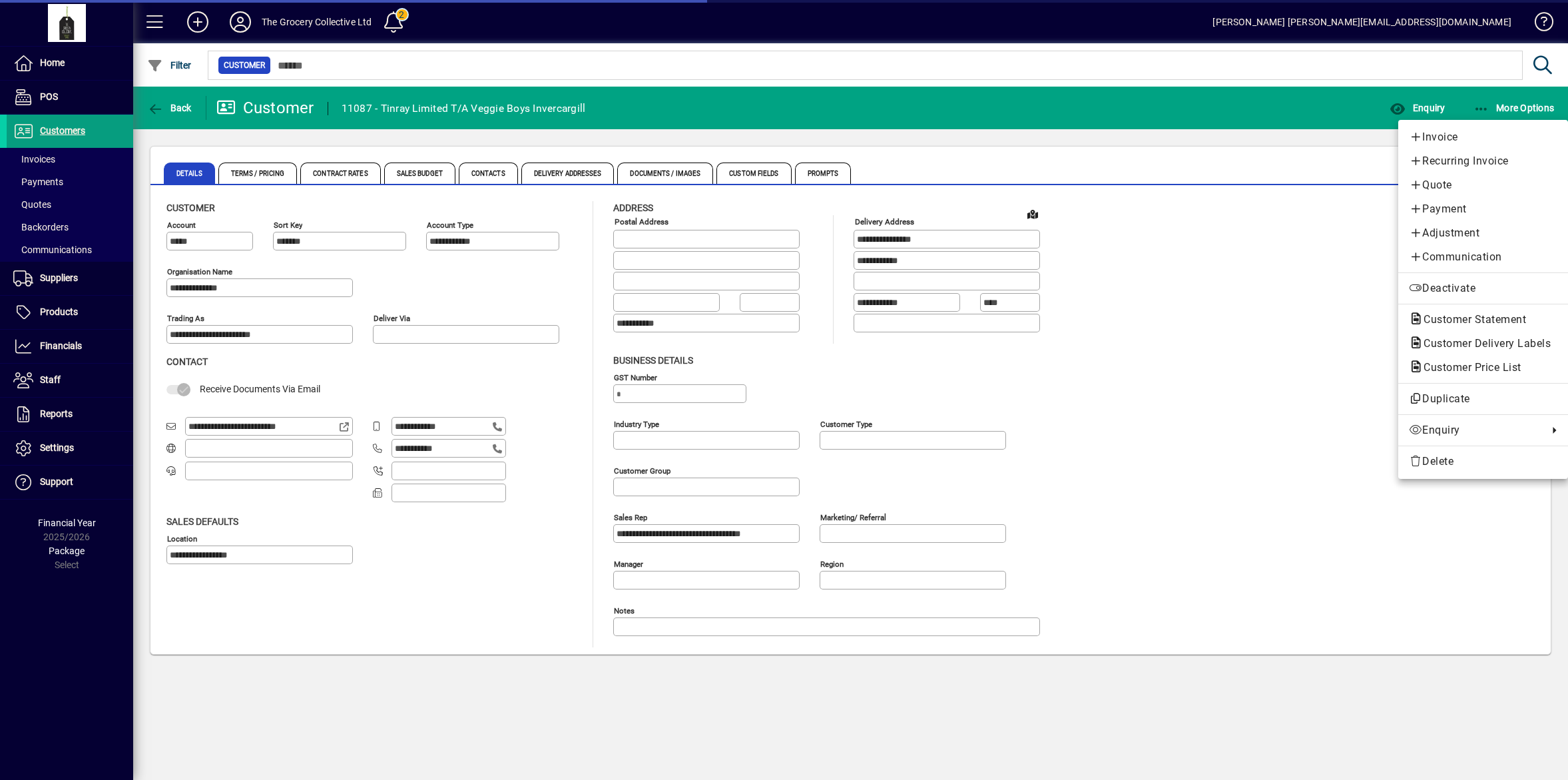
click at [1469, 321] on span "Customer Statement" at bounding box center [1471, 319] width 124 height 12
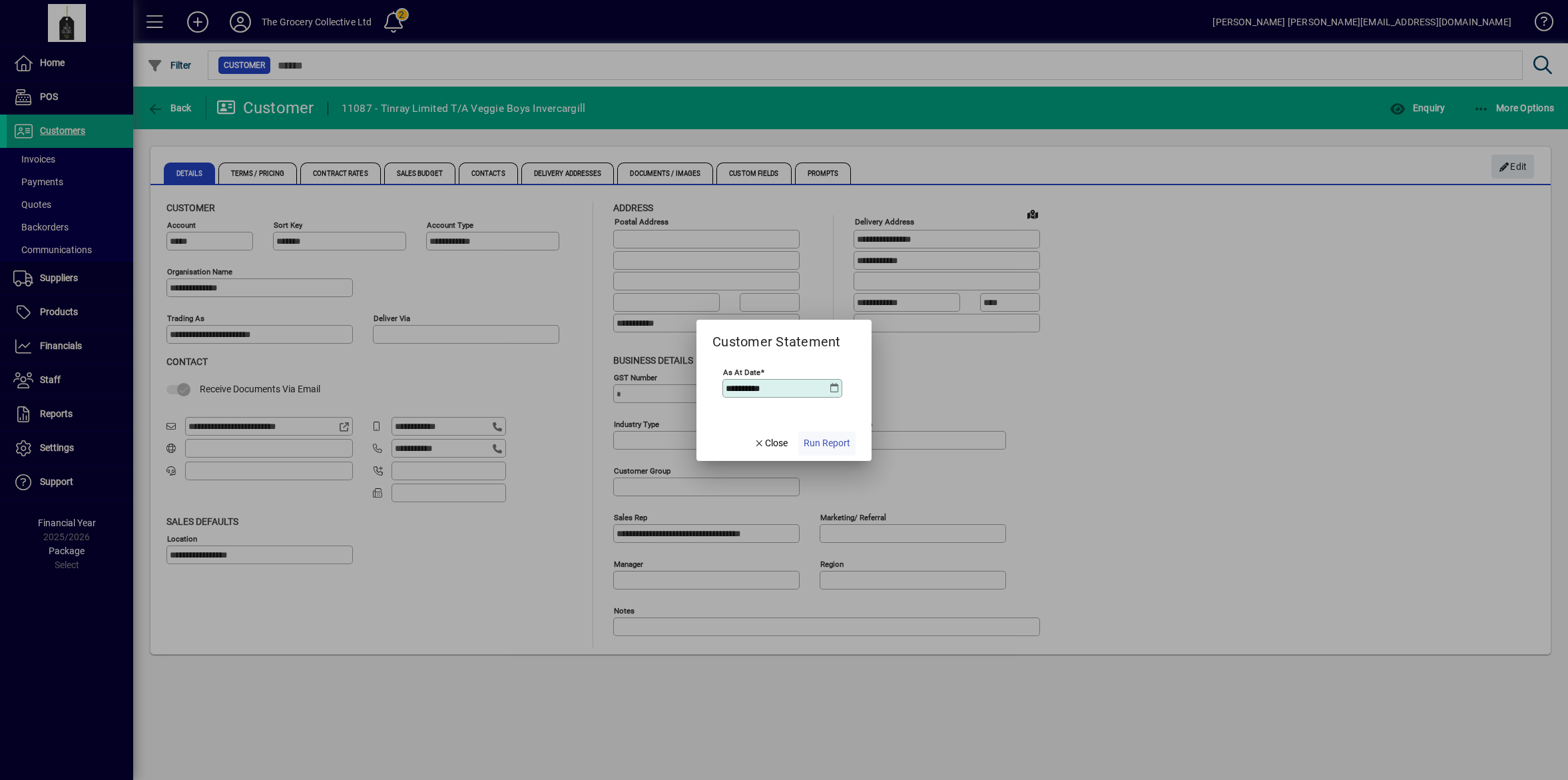
click at [843, 440] on span "Run Report" at bounding box center [827, 443] width 46 height 14
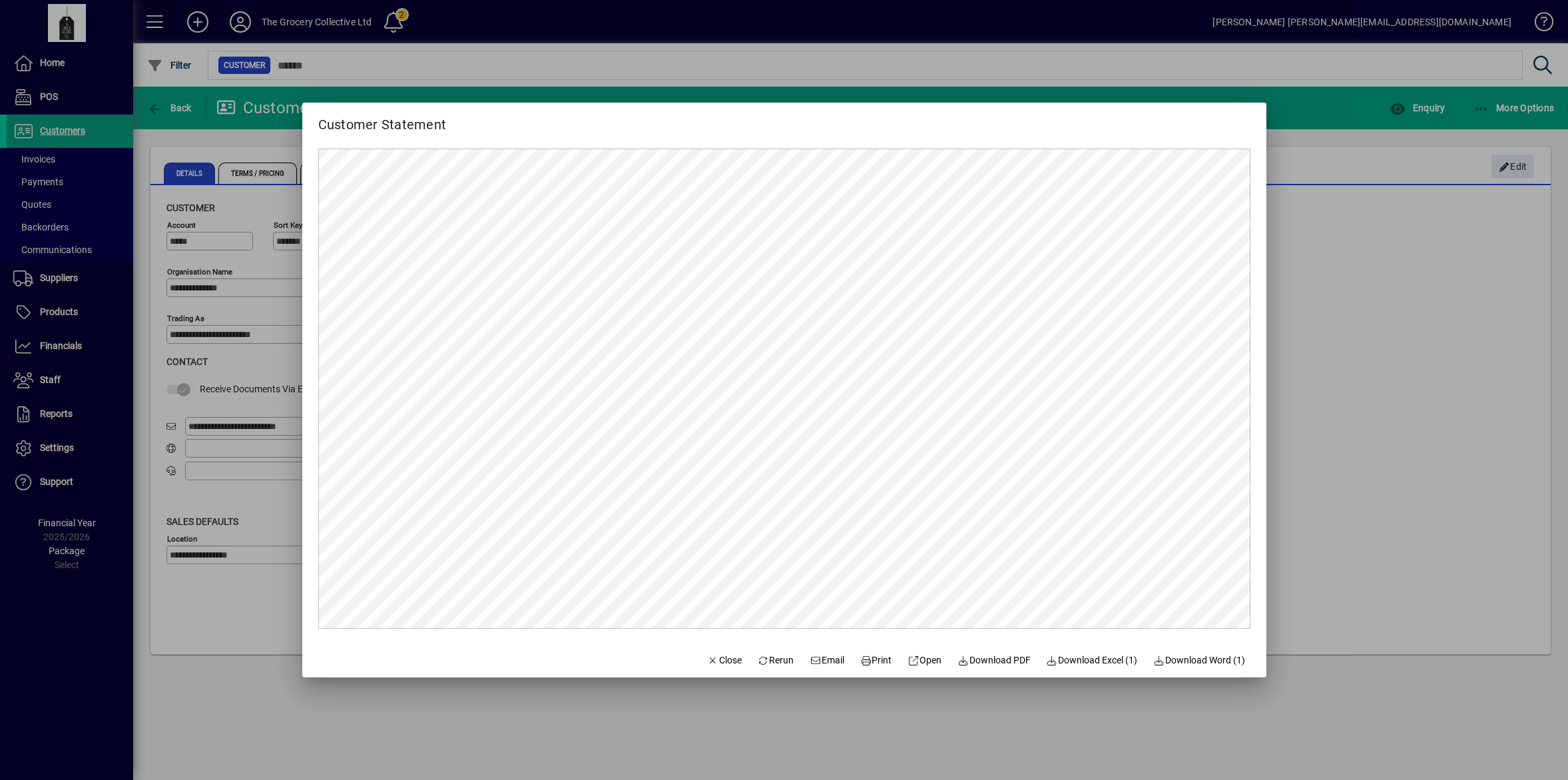
click at [1422, 441] on div at bounding box center [784, 390] width 1568 height 780
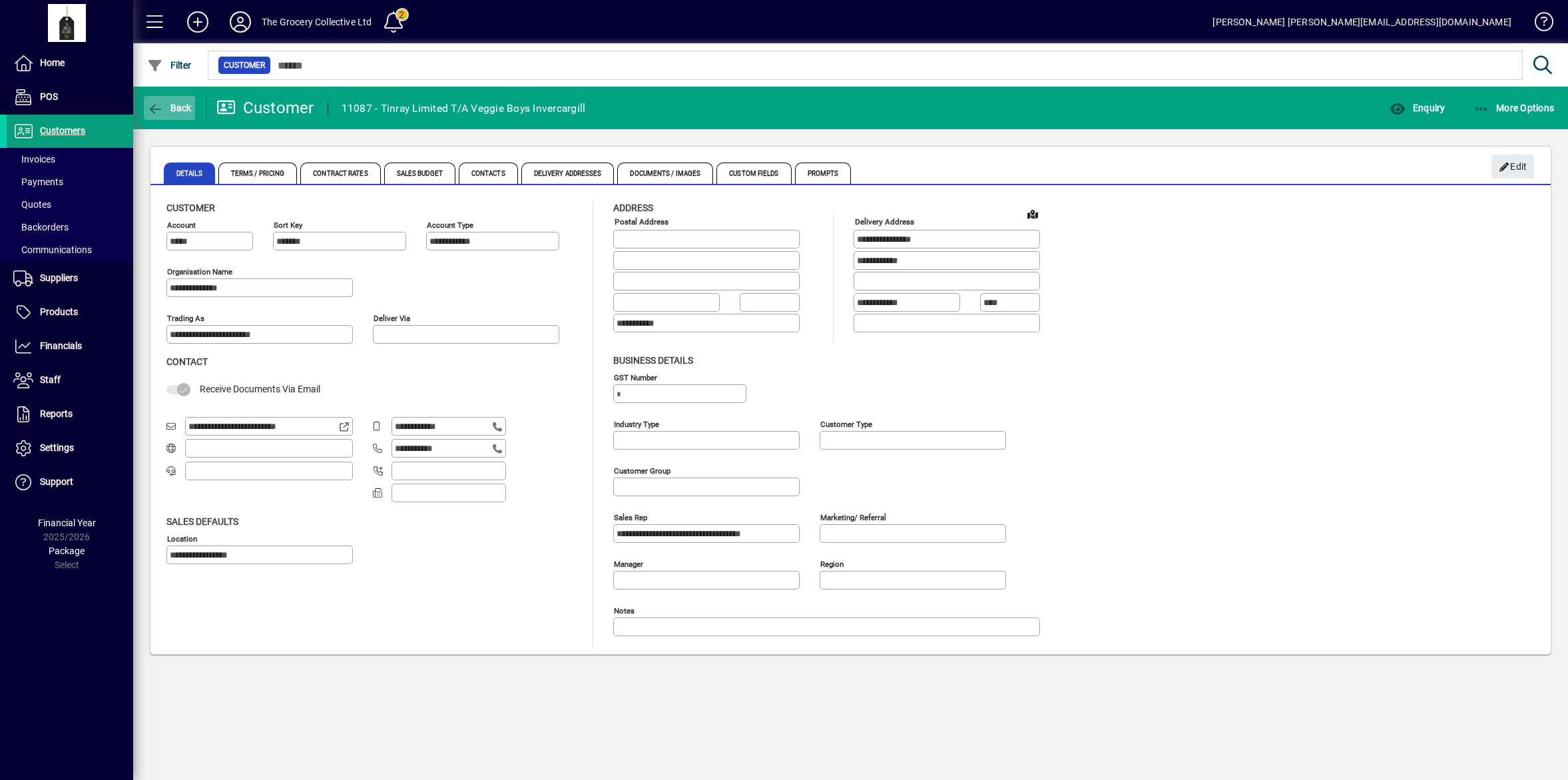
click at [165, 102] on span "Back" at bounding box center [170, 107] width 45 height 11
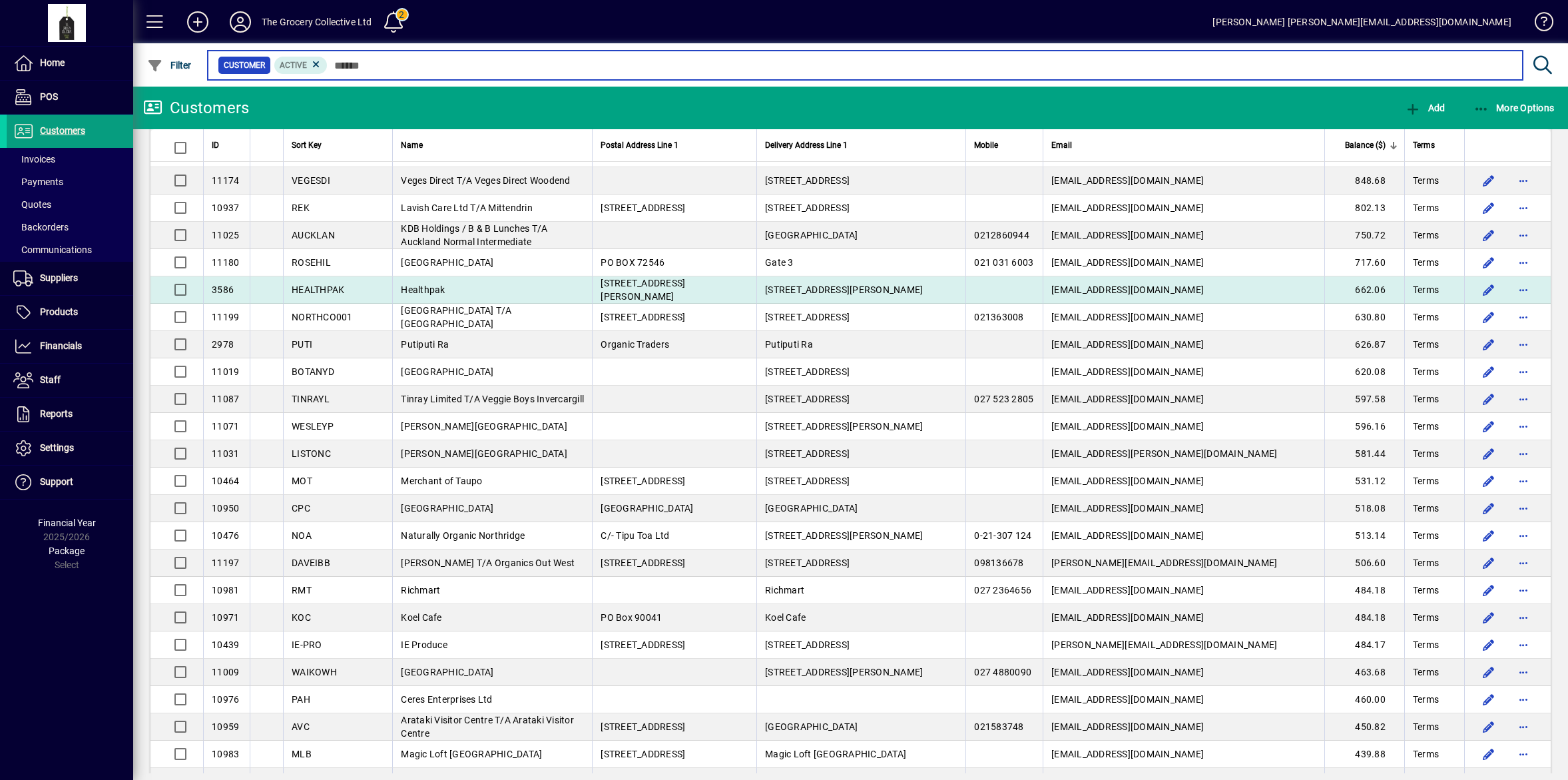
scroll to position [666, 0]
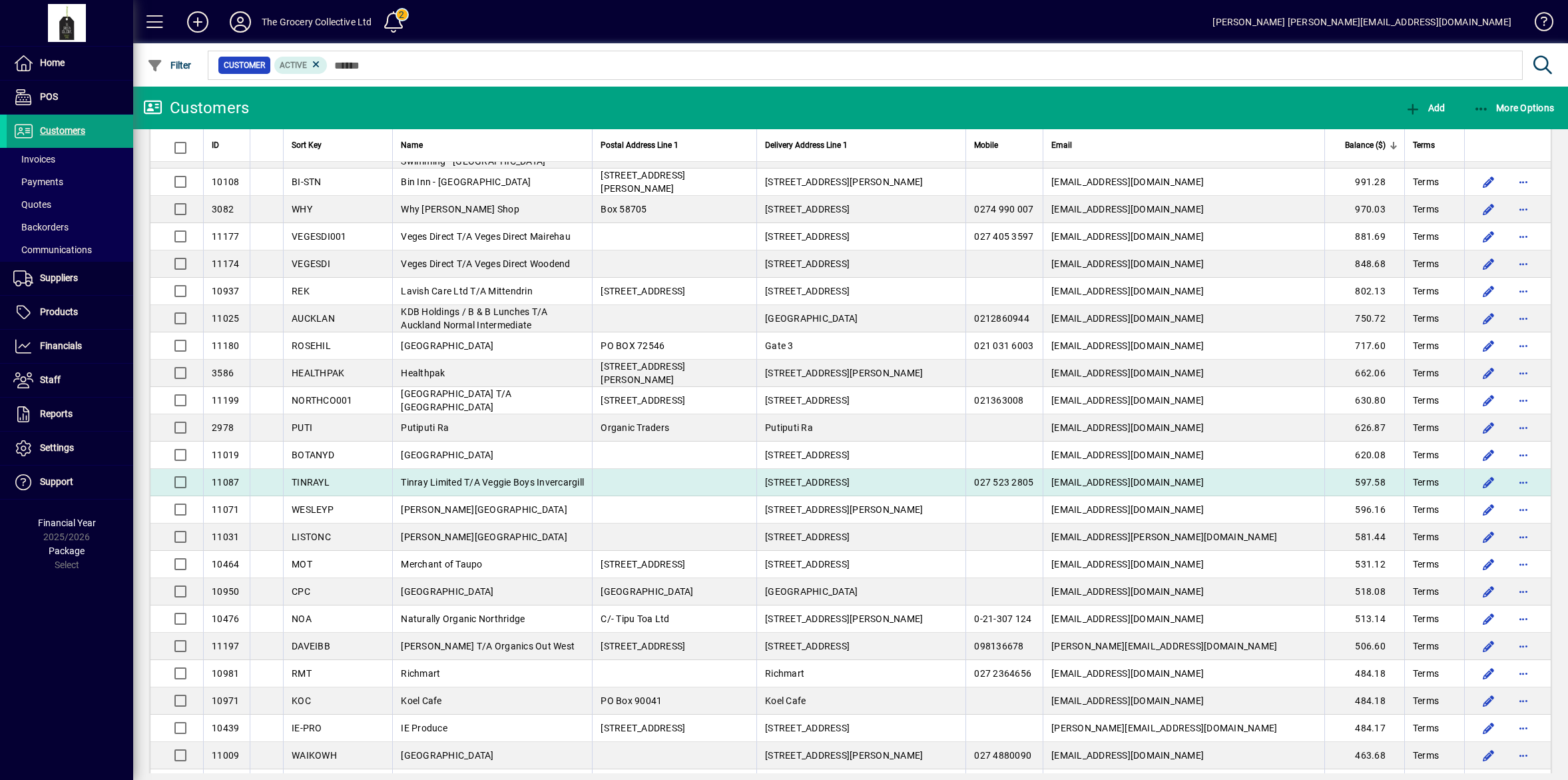
click at [480, 483] on span "Tinray Limited T/A Veggie Boys Invercargill" at bounding box center [492, 482] width 183 height 11
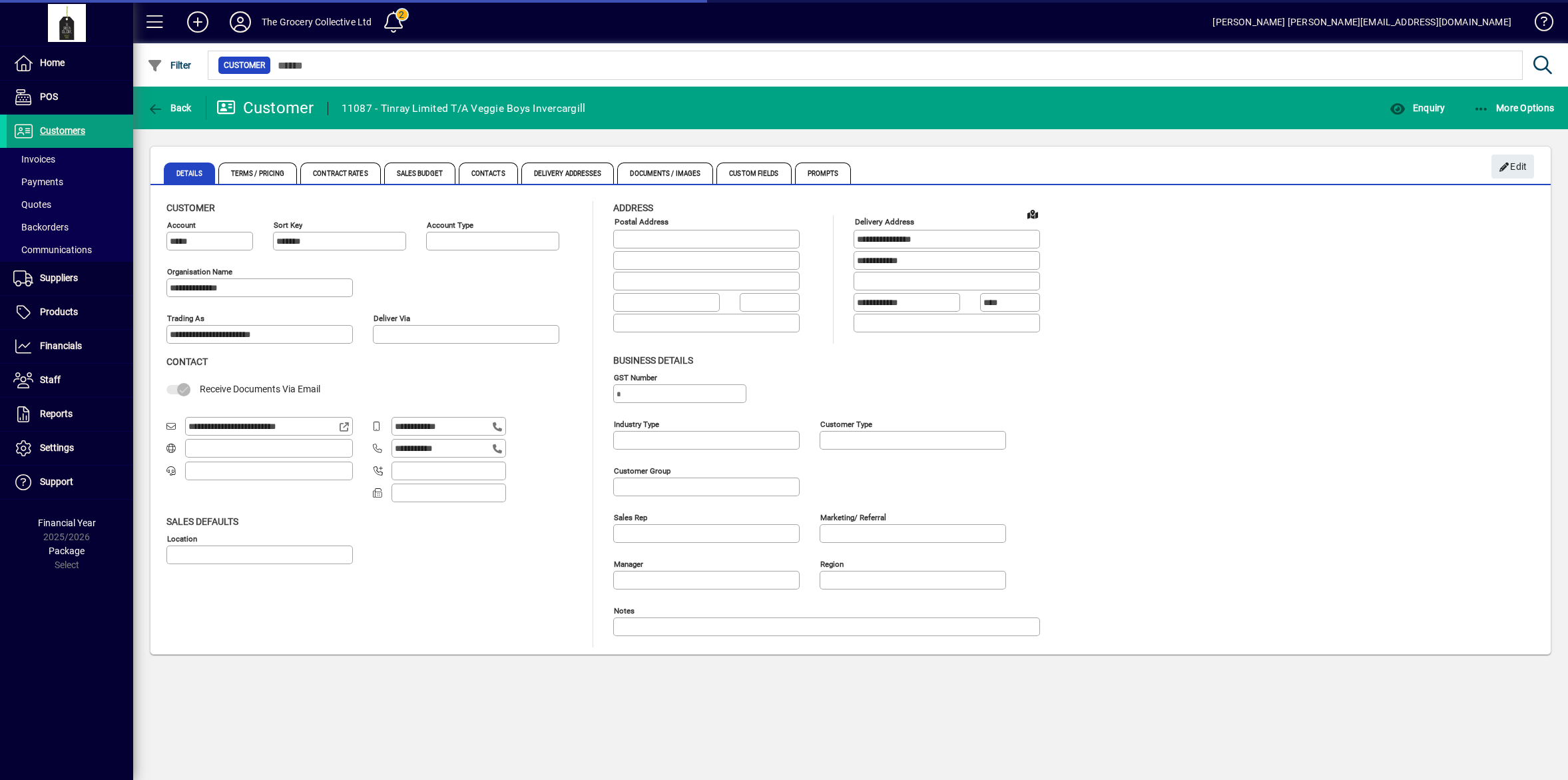
type input "**********"
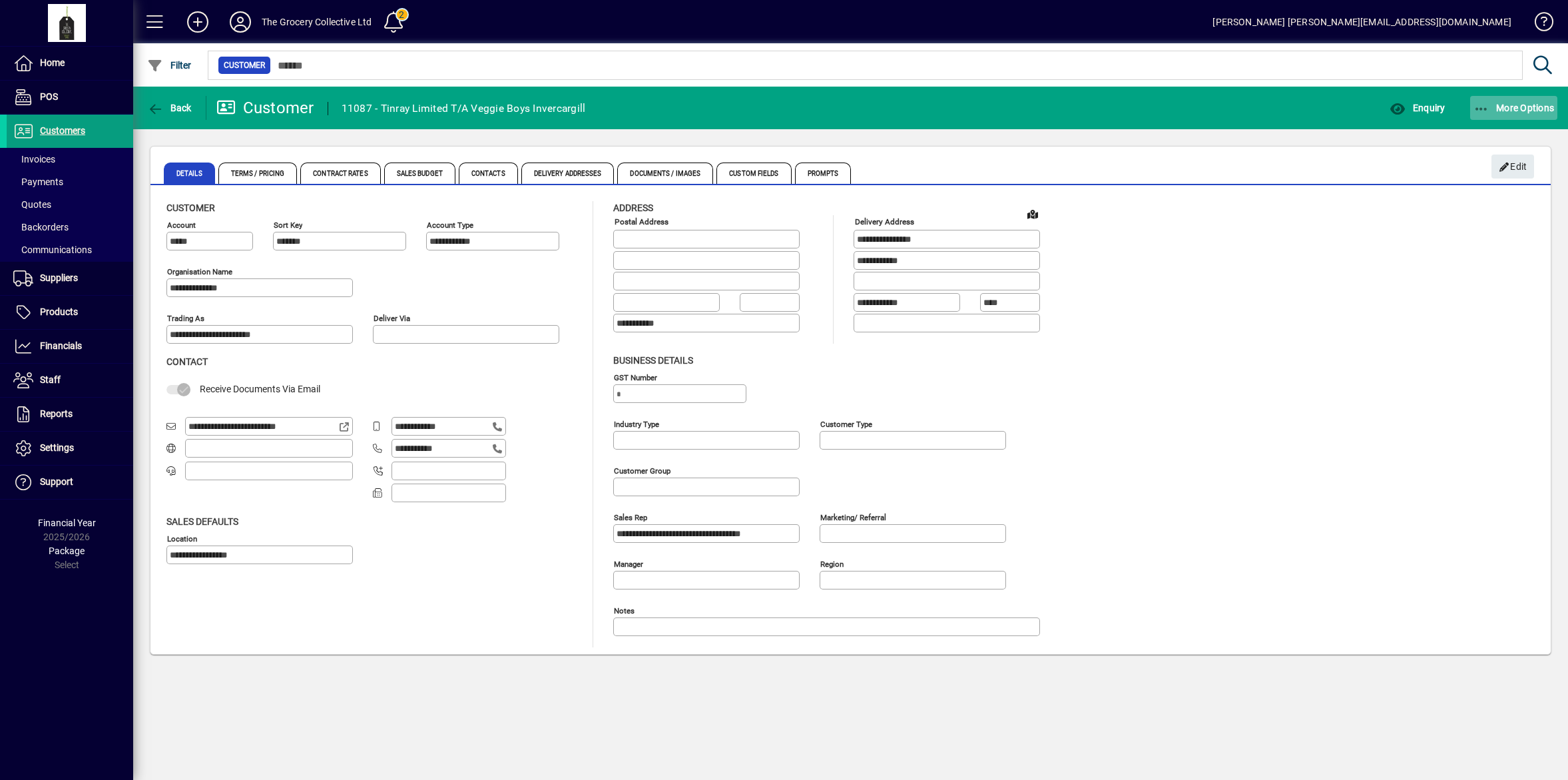
click at [1526, 107] on span "More Options" at bounding box center [1514, 107] width 81 height 11
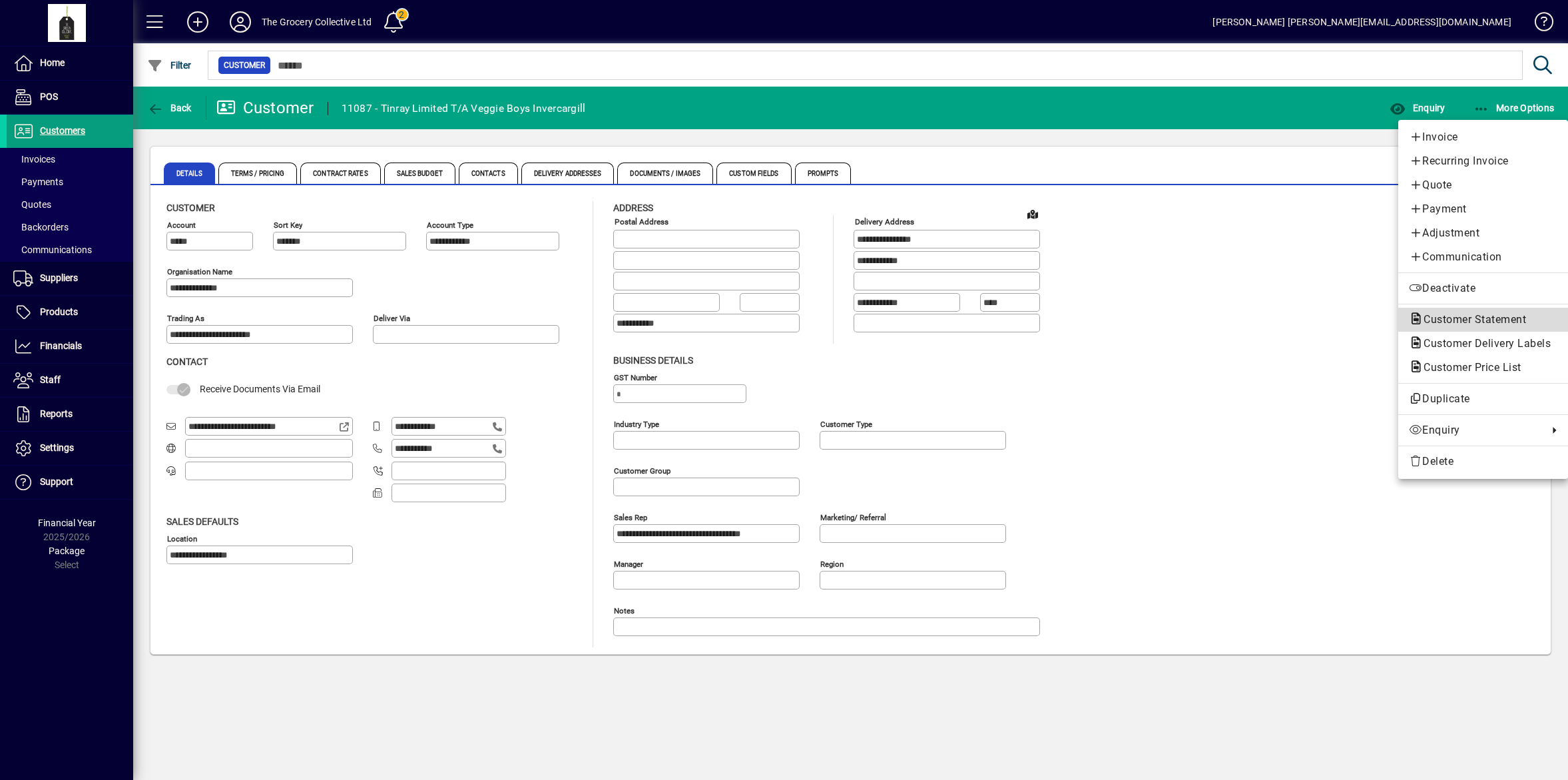
click at [1478, 324] on span "Customer Statement" at bounding box center [1471, 319] width 124 height 12
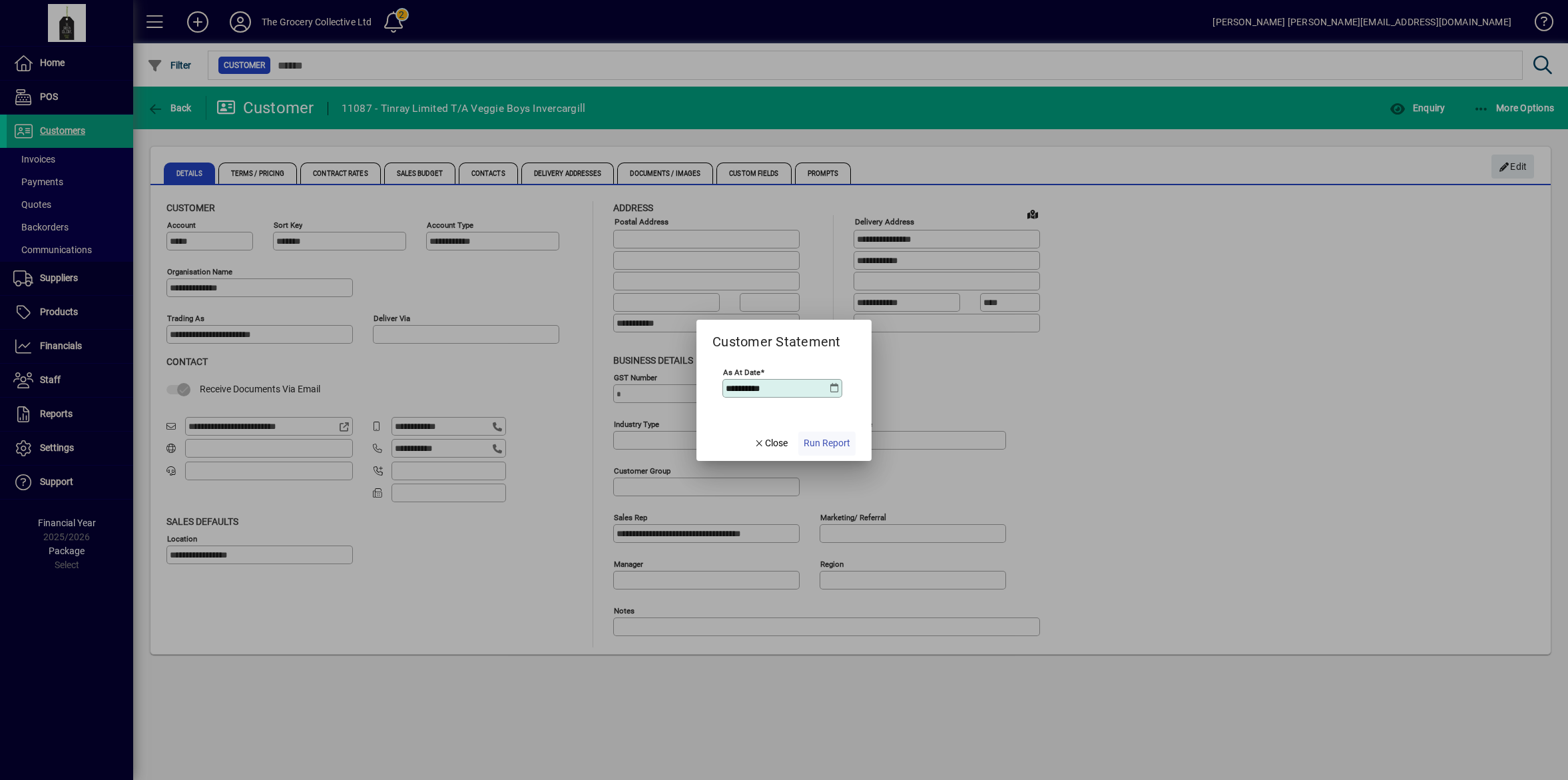
click at [817, 447] on span "Run Report" at bounding box center [827, 443] width 46 height 14
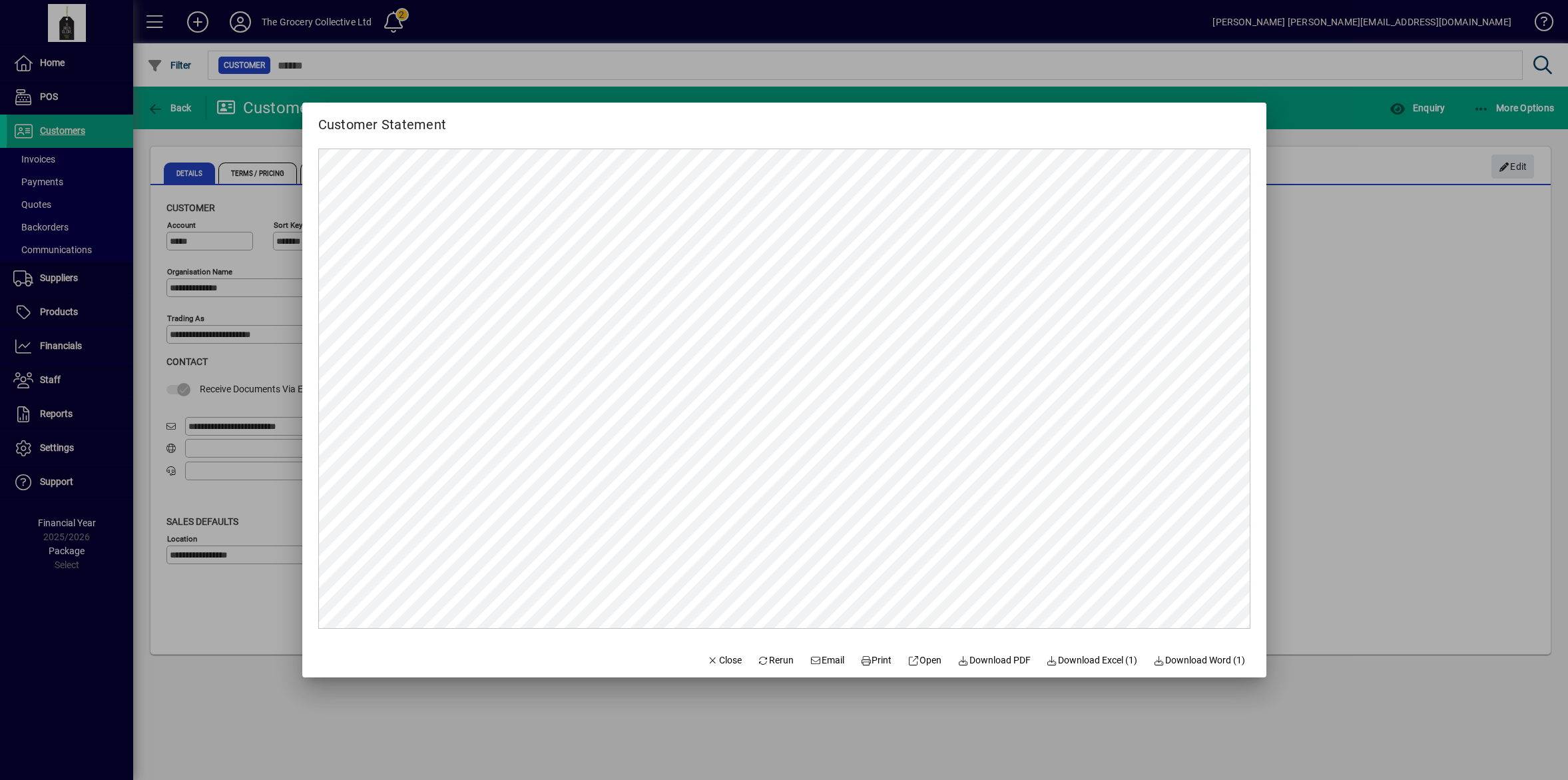
click at [1507, 351] on div at bounding box center [784, 390] width 1568 height 780
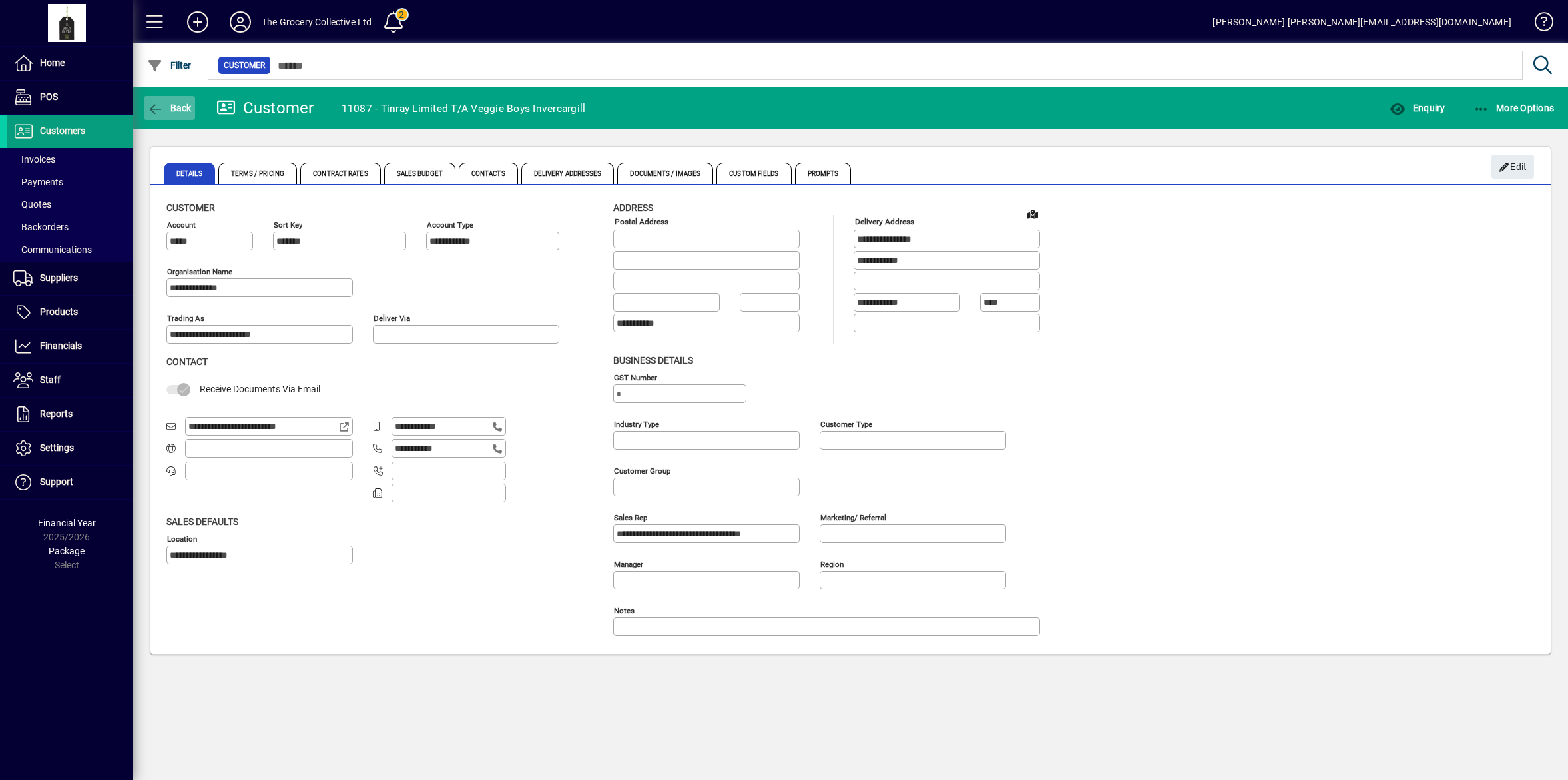
click at [178, 109] on span "Back" at bounding box center [170, 107] width 45 height 11
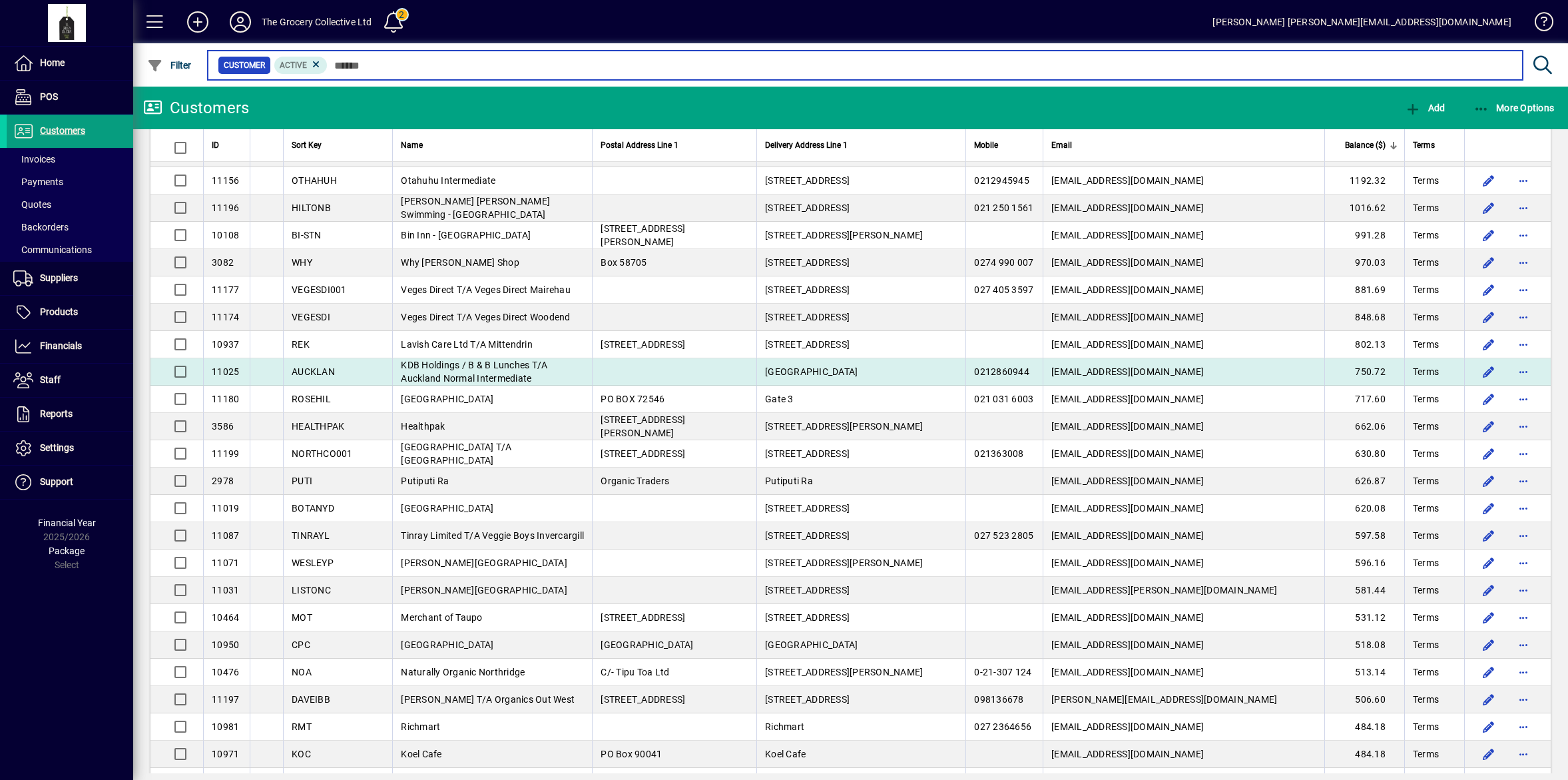
scroll to position [583, 0]
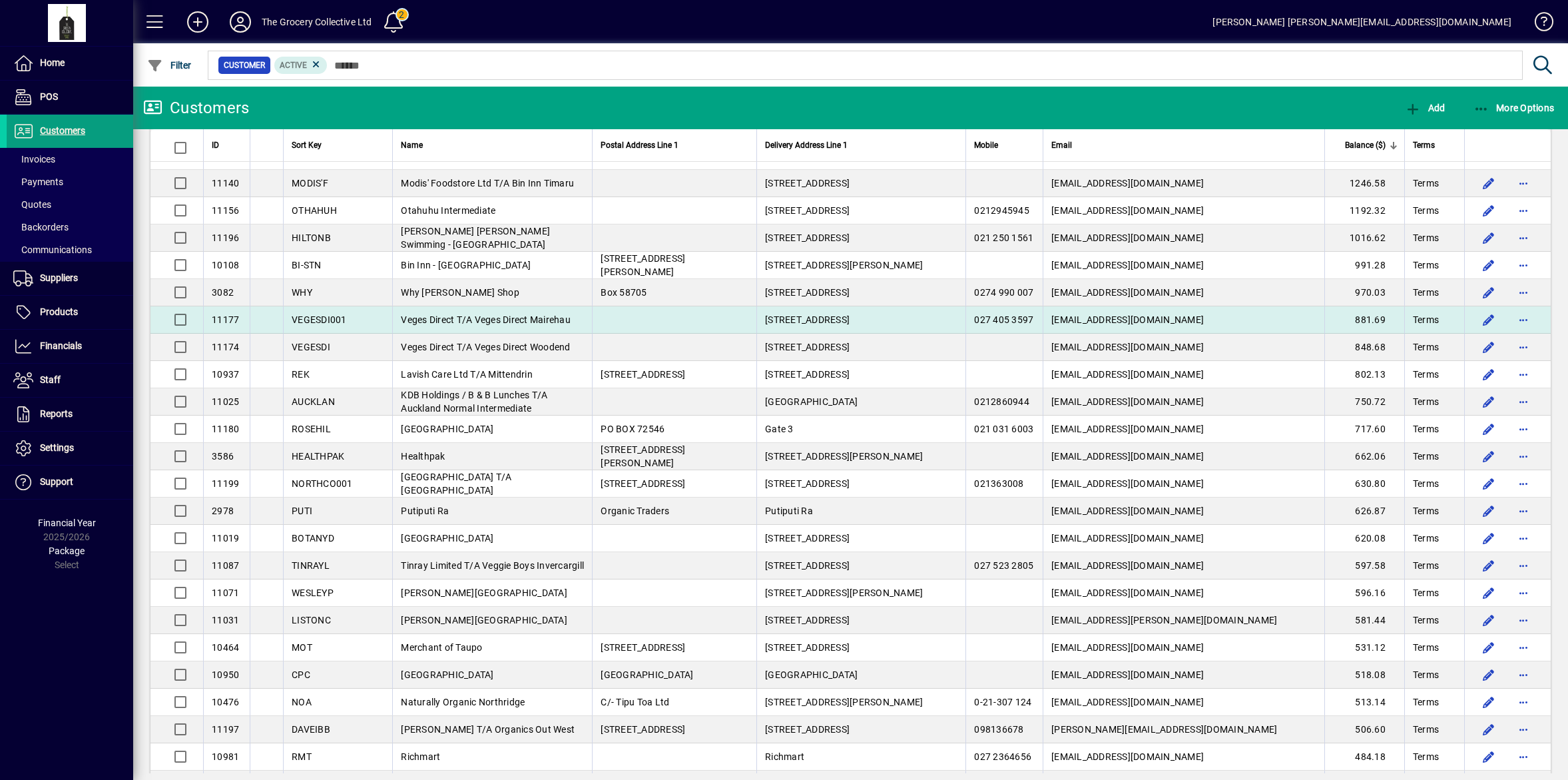
click at [500, 331] on td "Veges Direct T/A Veges Direct Mairehau" at bounding box center [492, 320] width 199 height 28
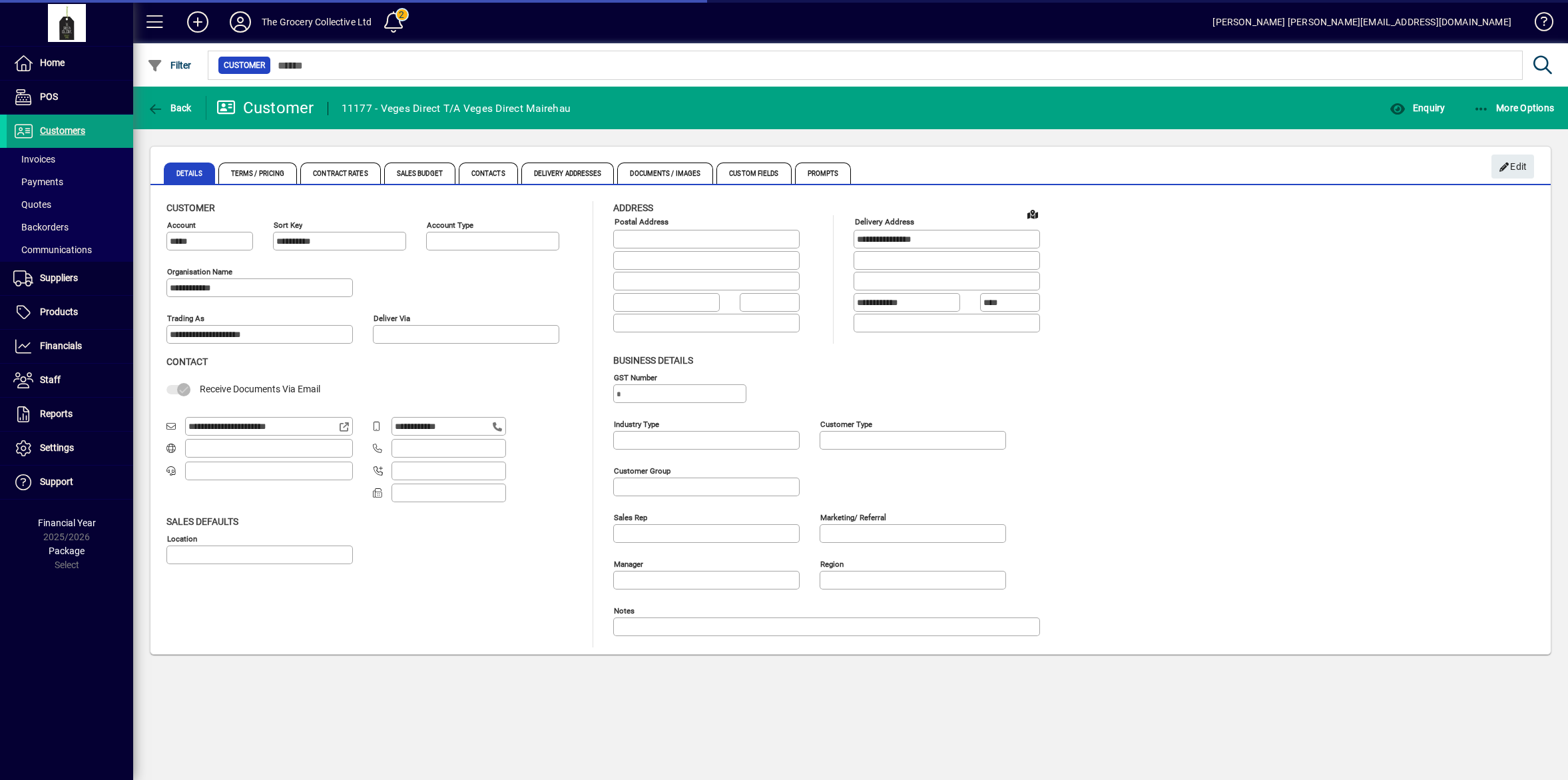
type input "**********"
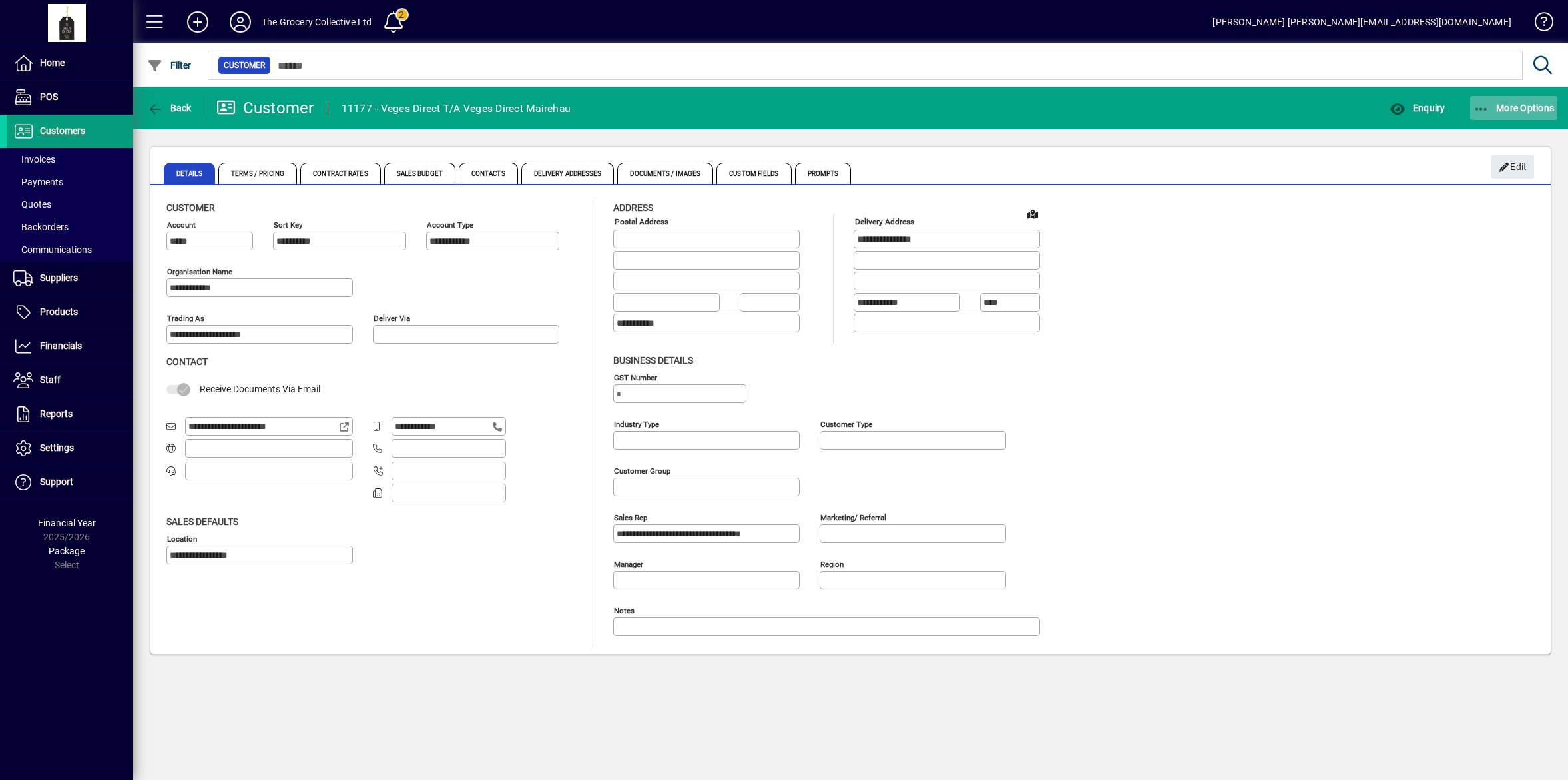
click at [1523, 109] on span "More Options" at bounding box center [1514, 107] width 81 height 11
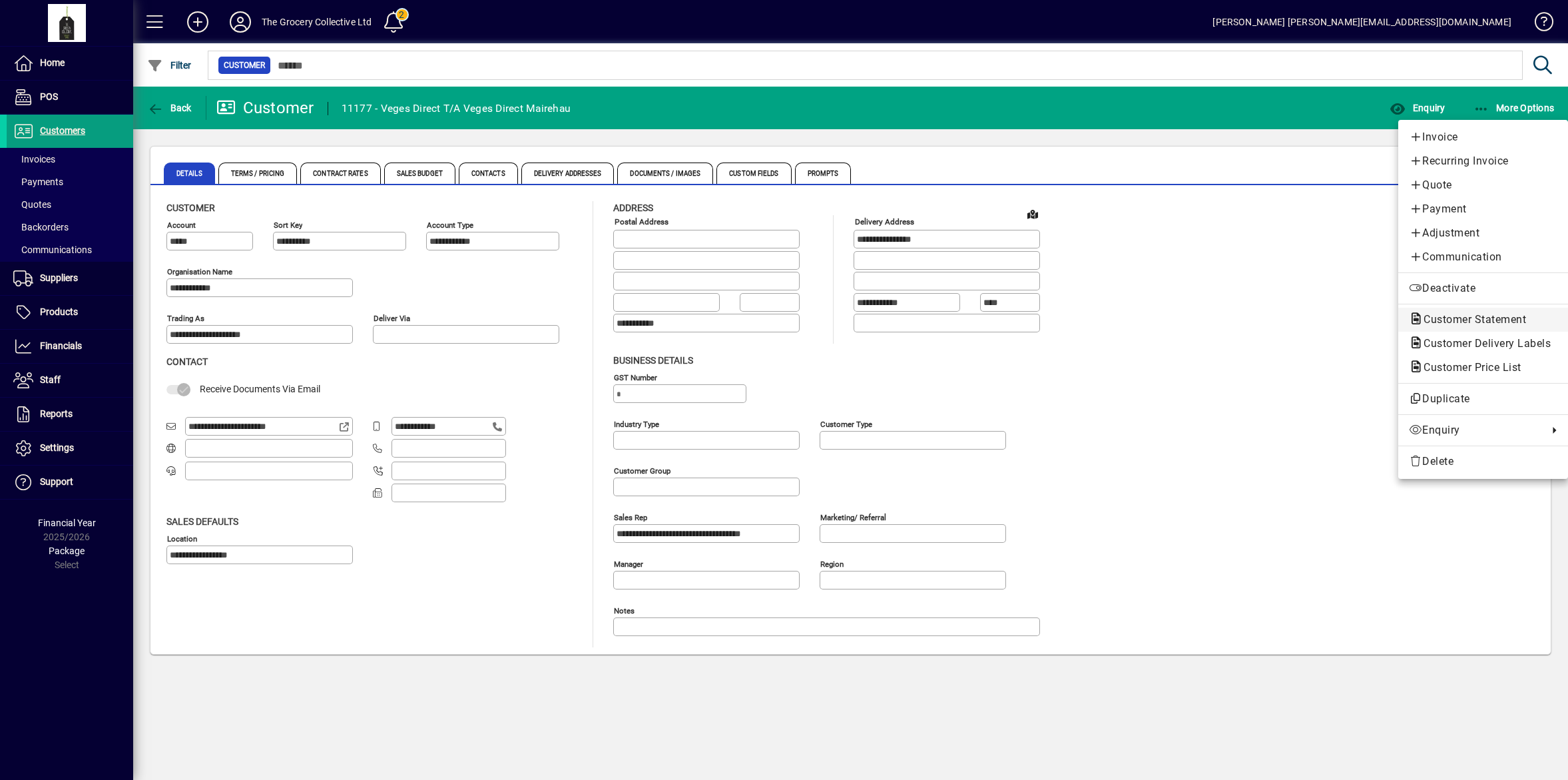
click at [1473, 313] on span "Customer Statement" at bounding box center [1471, 319] width 124 height 12
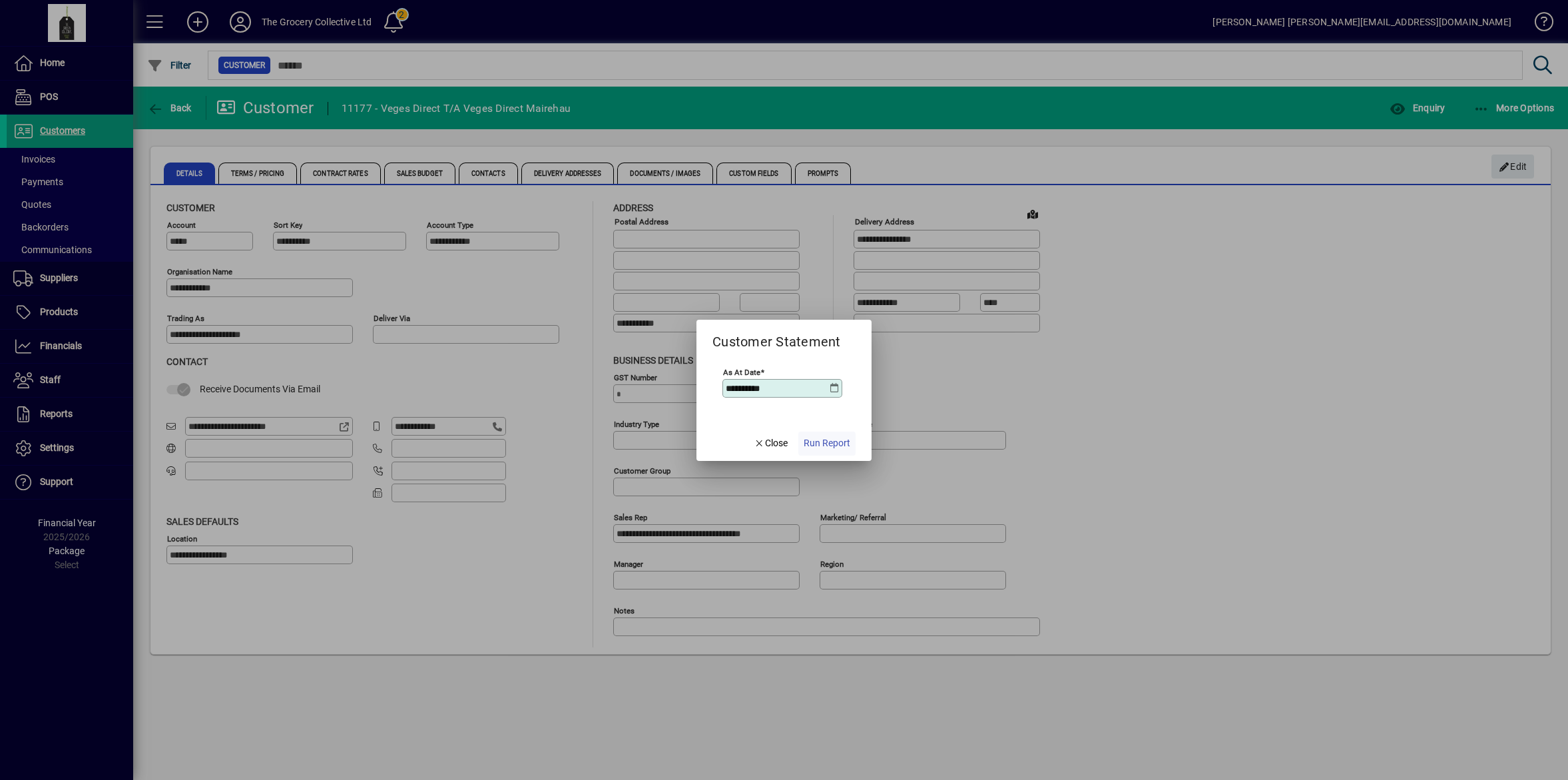
click at [835, 440] on span "Run Report" at bounding box center [827, 443] width 46 height 14
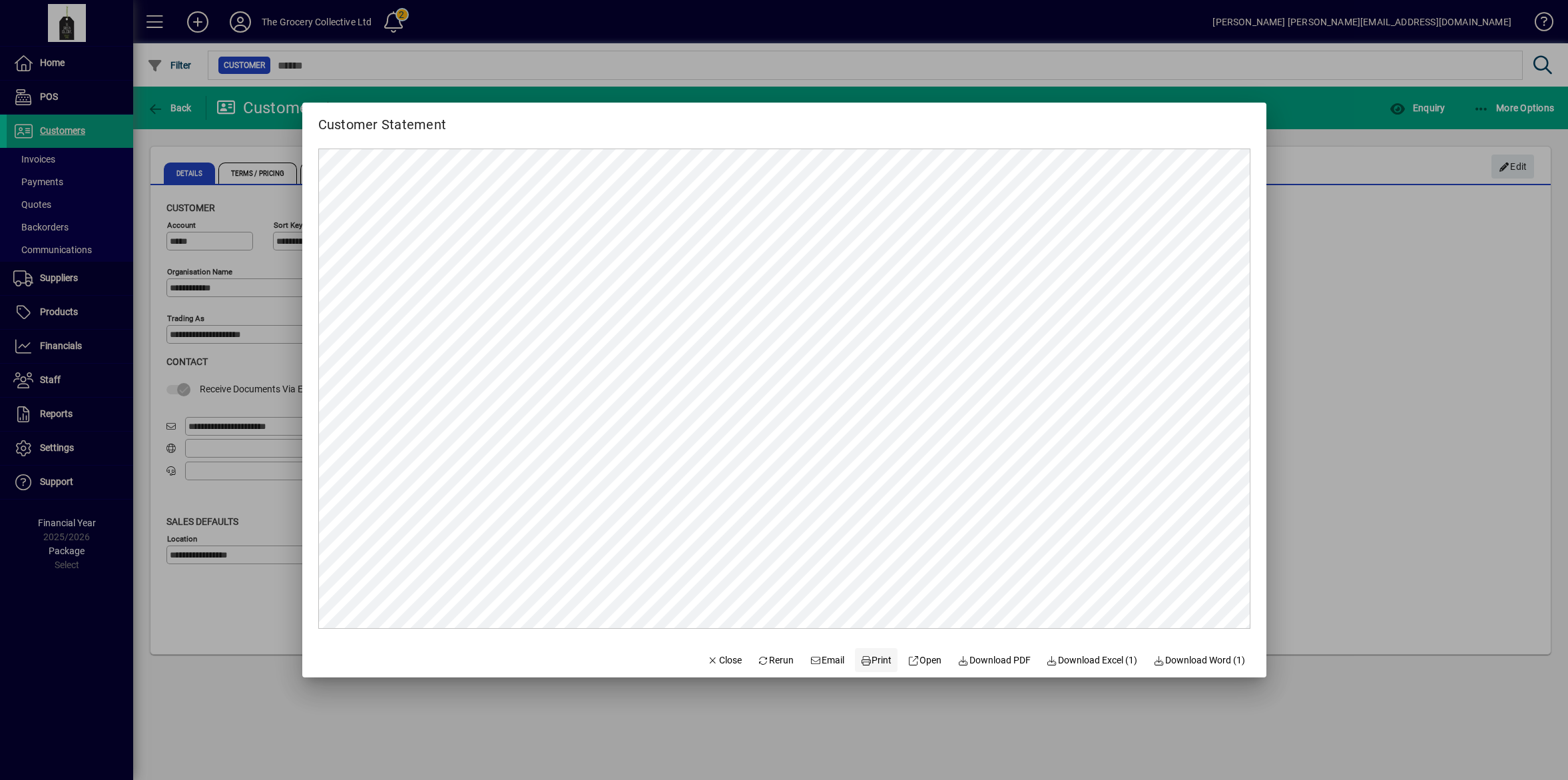
click at [861, 658] on span "Print" at bounding box center [876, 660] width 32 height 14
click at [780, 758] on div at bounding box center [784, 390] width 1568 height 780
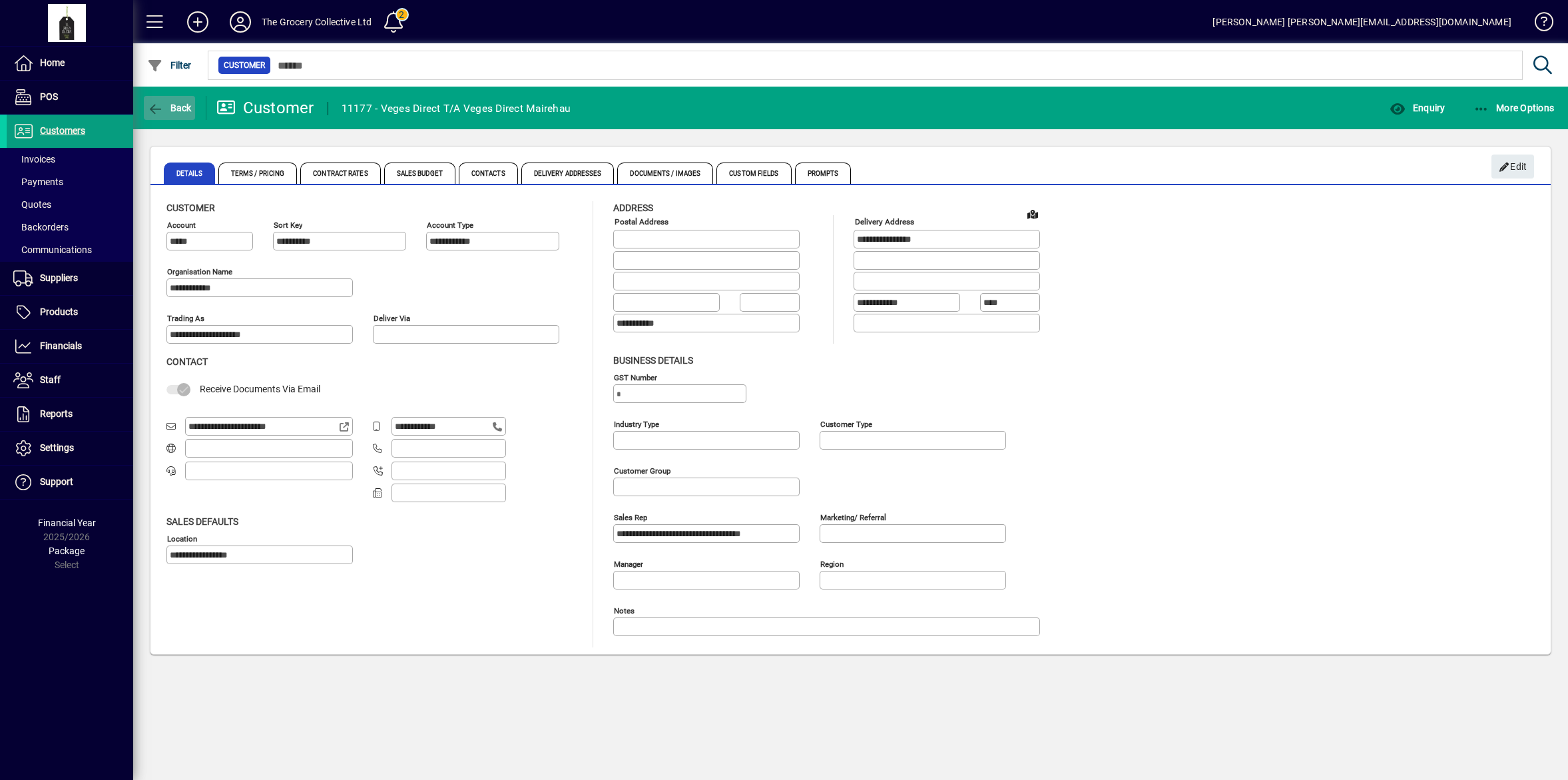
click at [175, 102] on span "Back" at bounding box center [170, 107] width 45 height 11
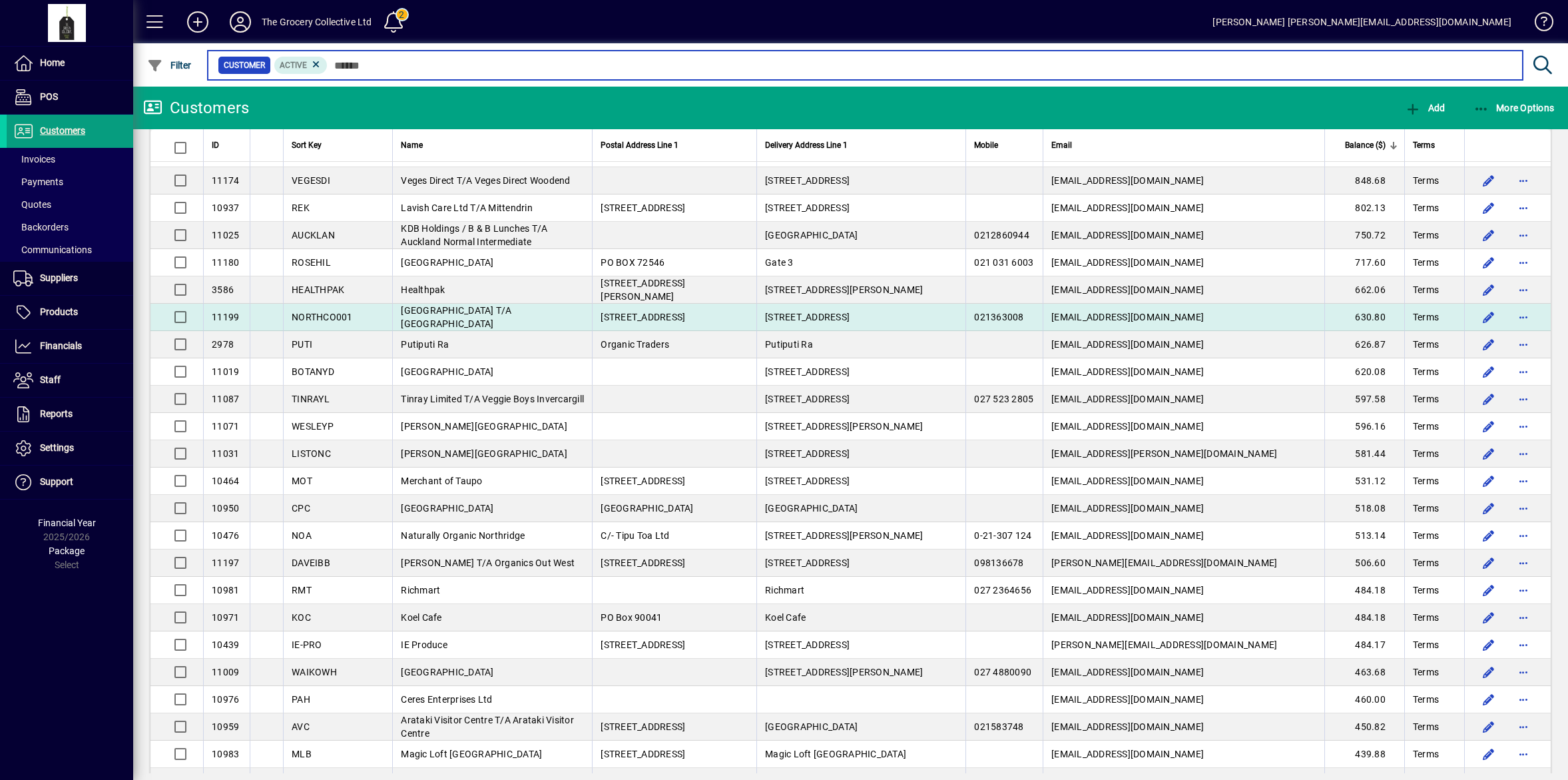
scroll to position [666, 0]
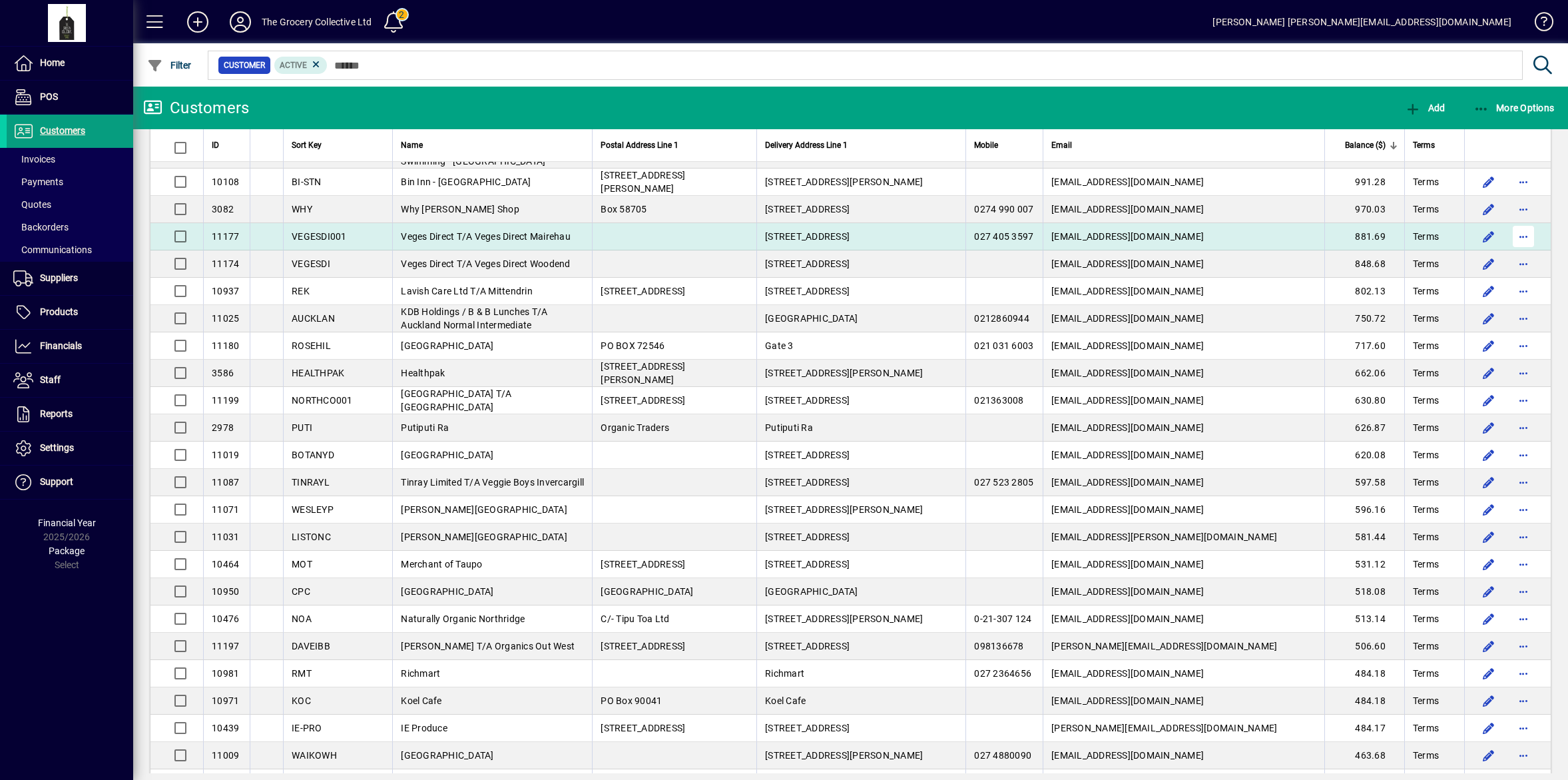
click at [1515, 239] on span "button" at bounding box center [1524, 237] width 32 height 32
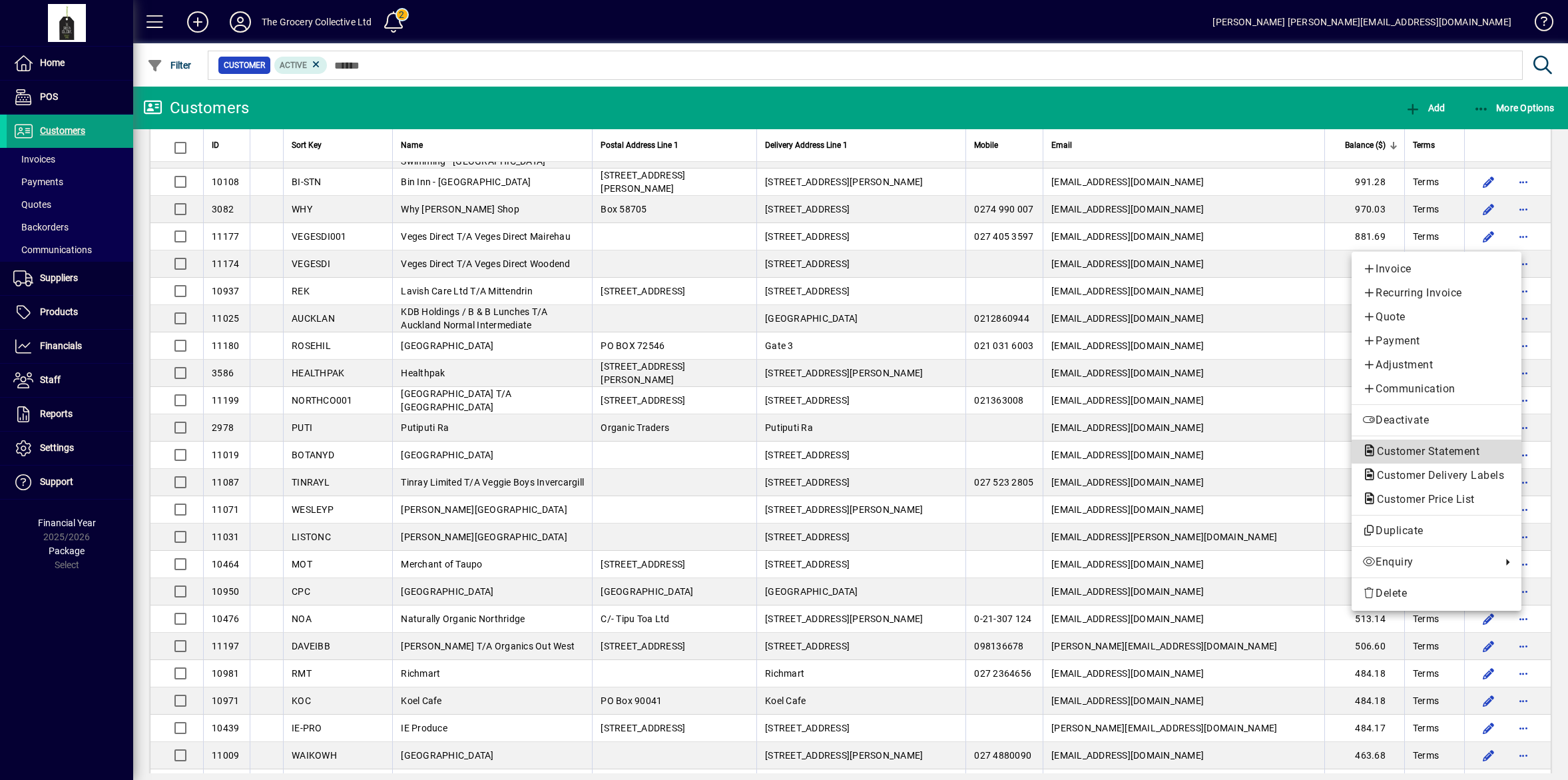
click at [1461, 451] on span "Customer Statement" at bounding box center [1424, 451] width 124 height 12
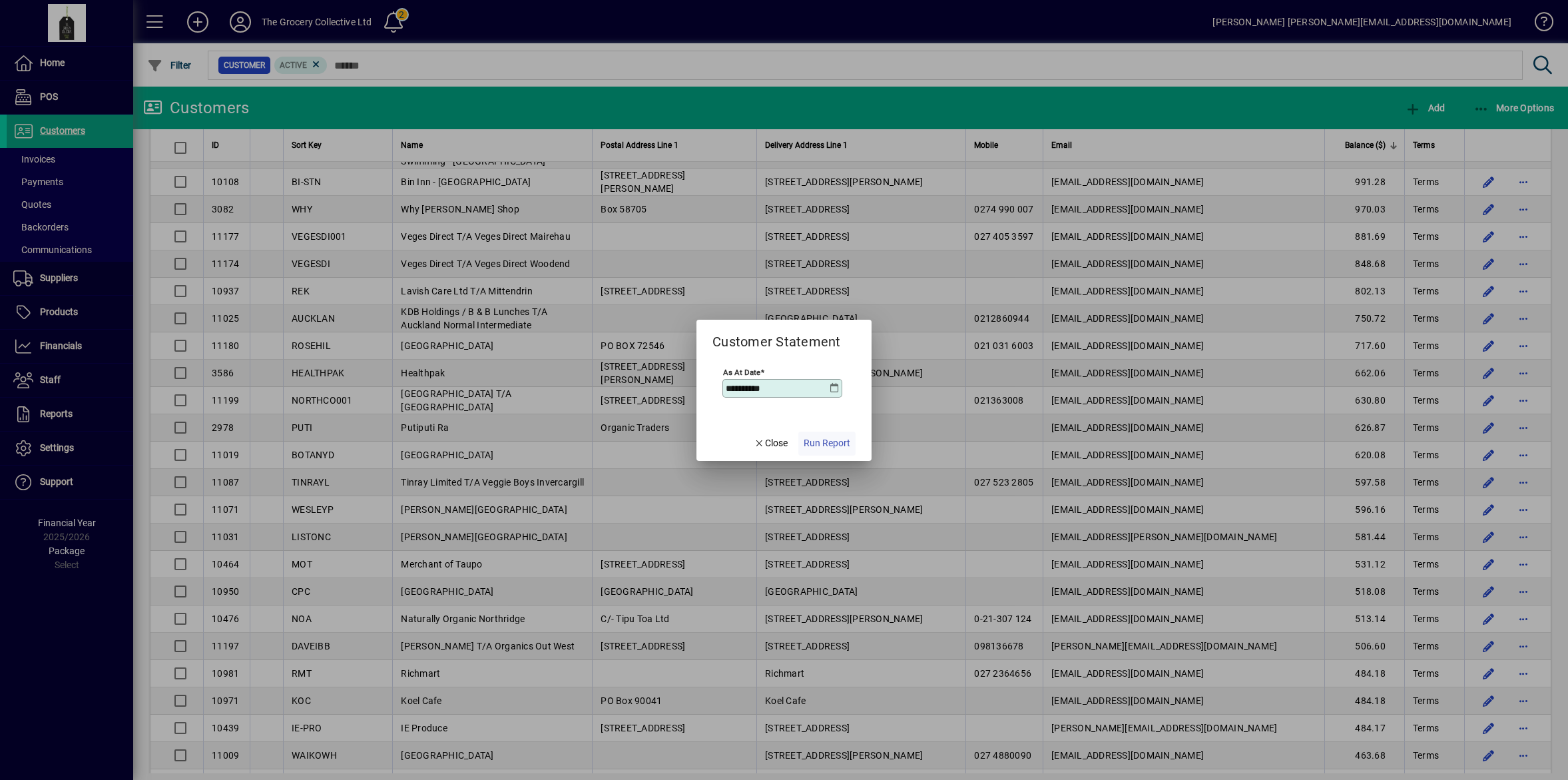
click at [830, 444] on span "Run Report" at bounding box center [827, 443] width 46 height 14
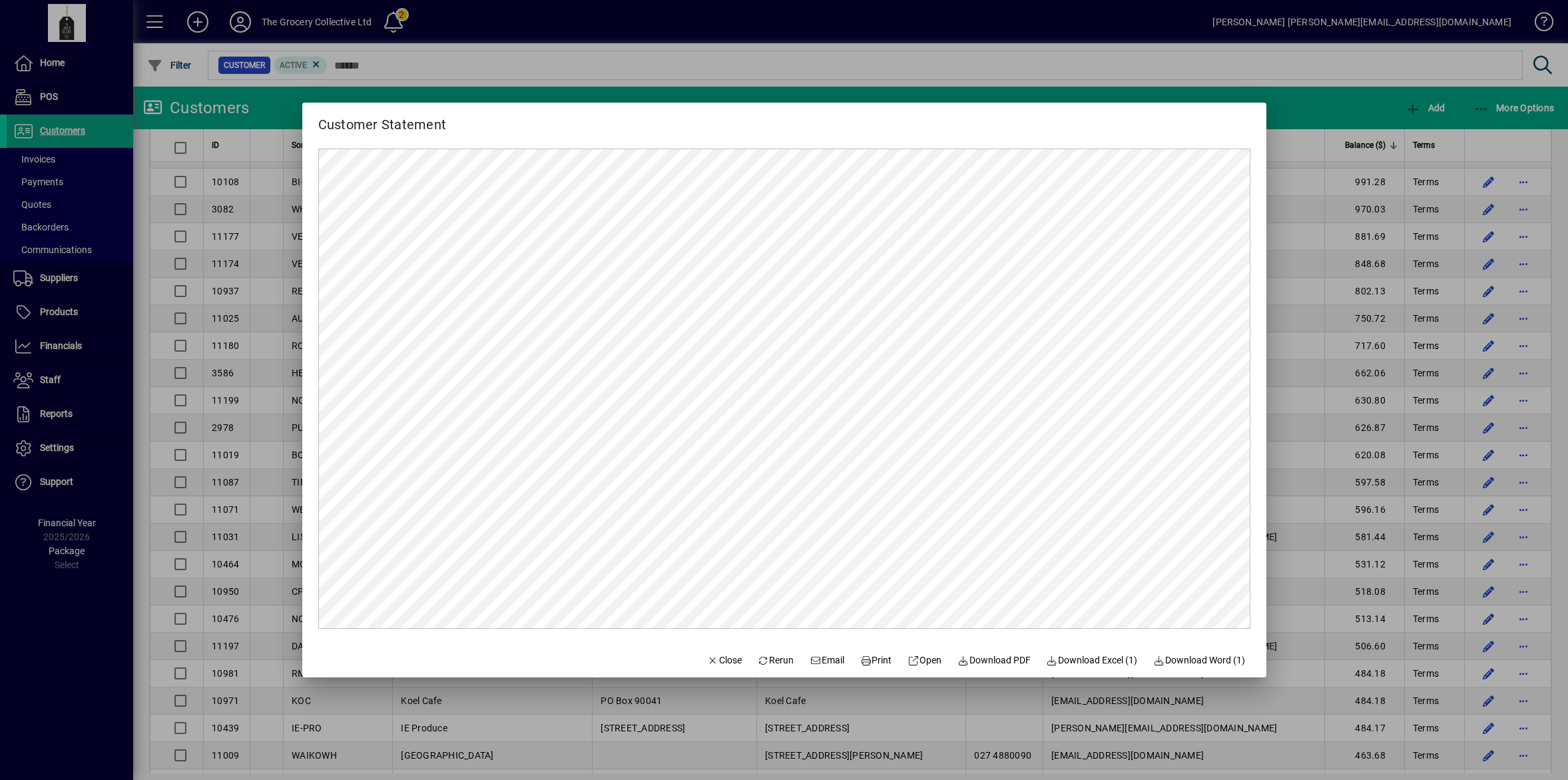
scroll to position [0, 0]
click at [874, 664] on span "Print" at bounding box center [876, 660] width 32 height 14
click at [1287, 444] on div at bounding box center [784, 390] width 1568 height 780
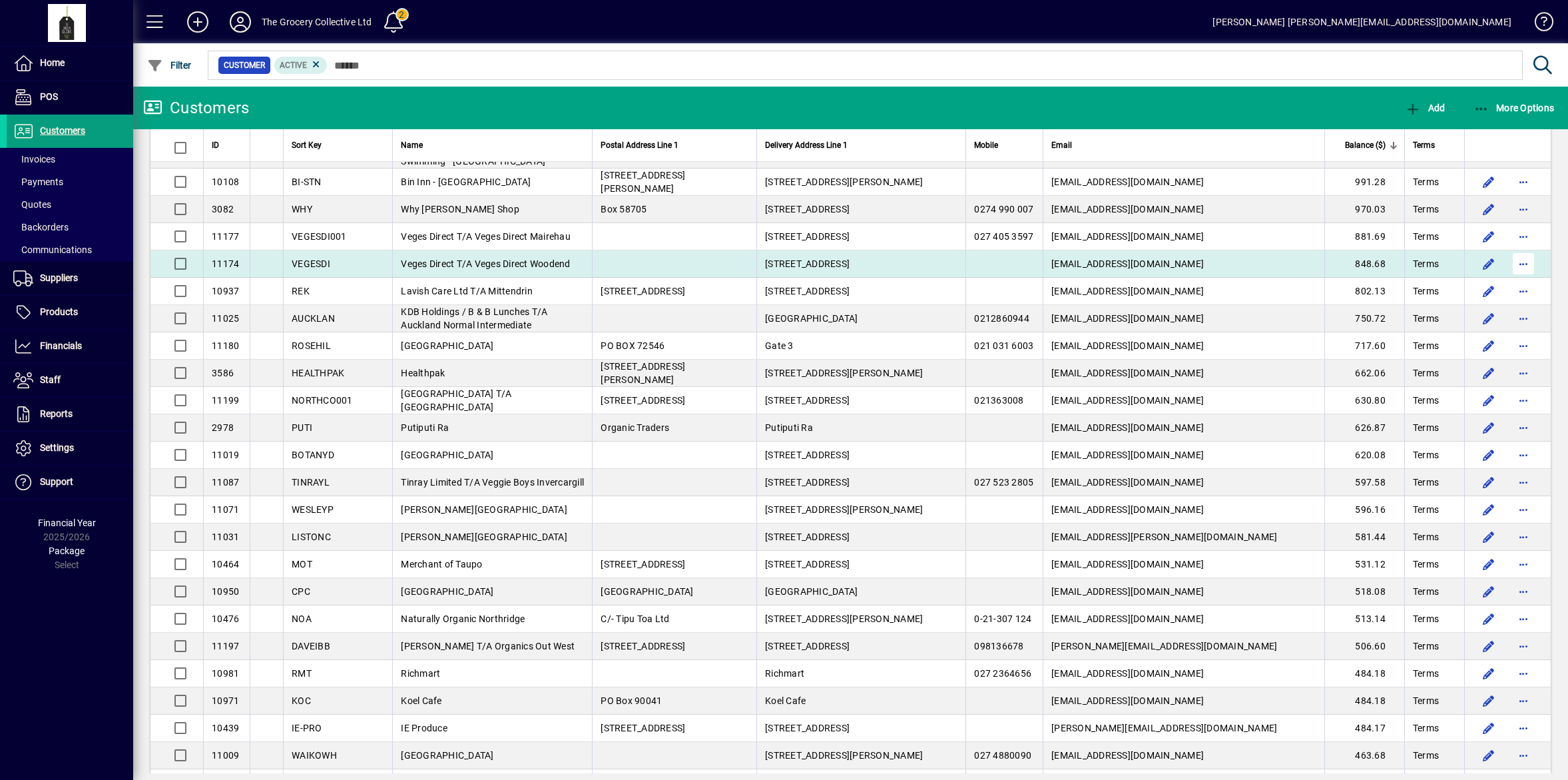
click at [1516, 267] on span "button" at bounding box center [1524, 264] width 32 height 32
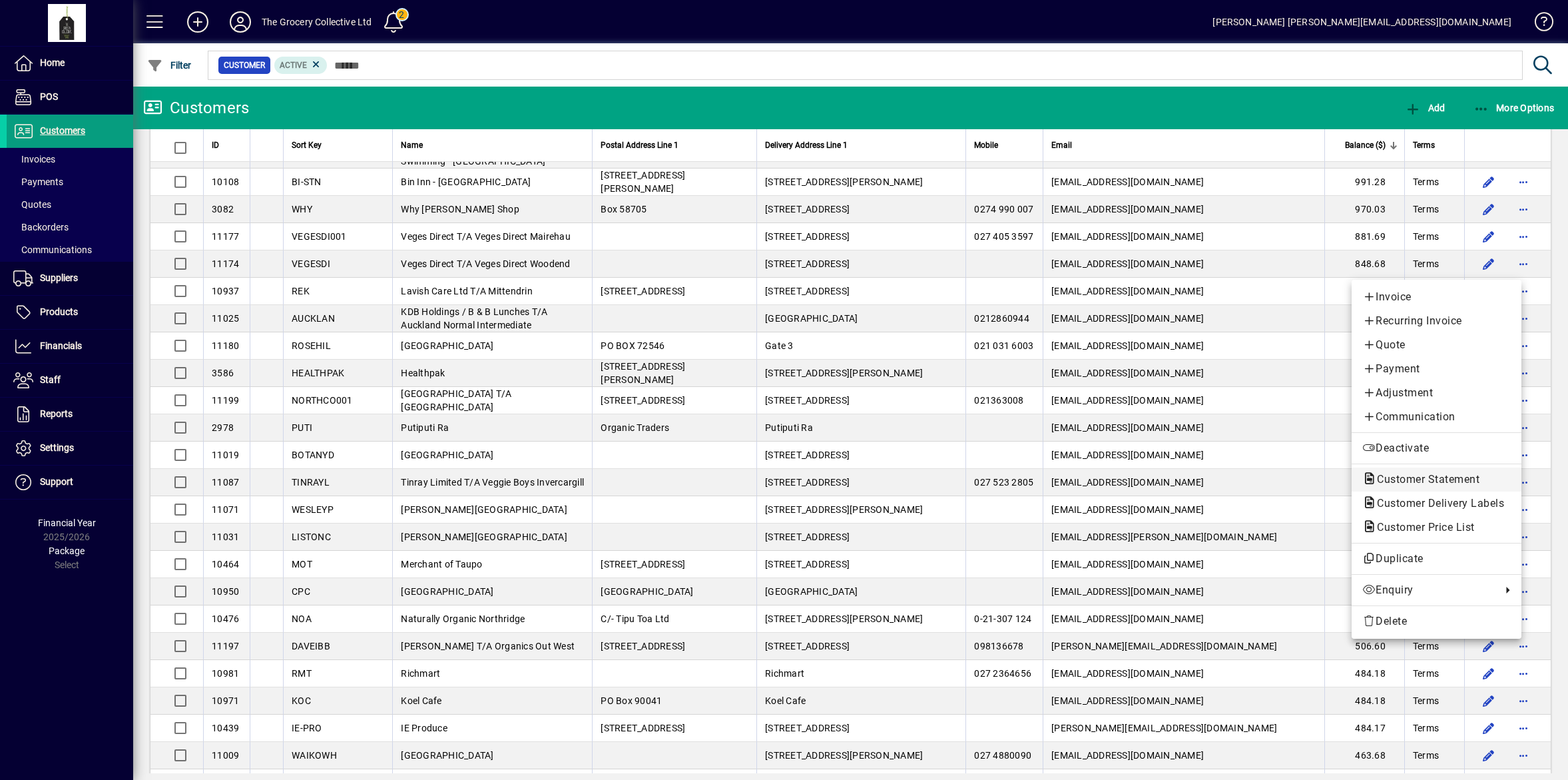
click at [1446, 477] on span "Customer Statement" at bounding box center [1424, 479] width 124 height 12
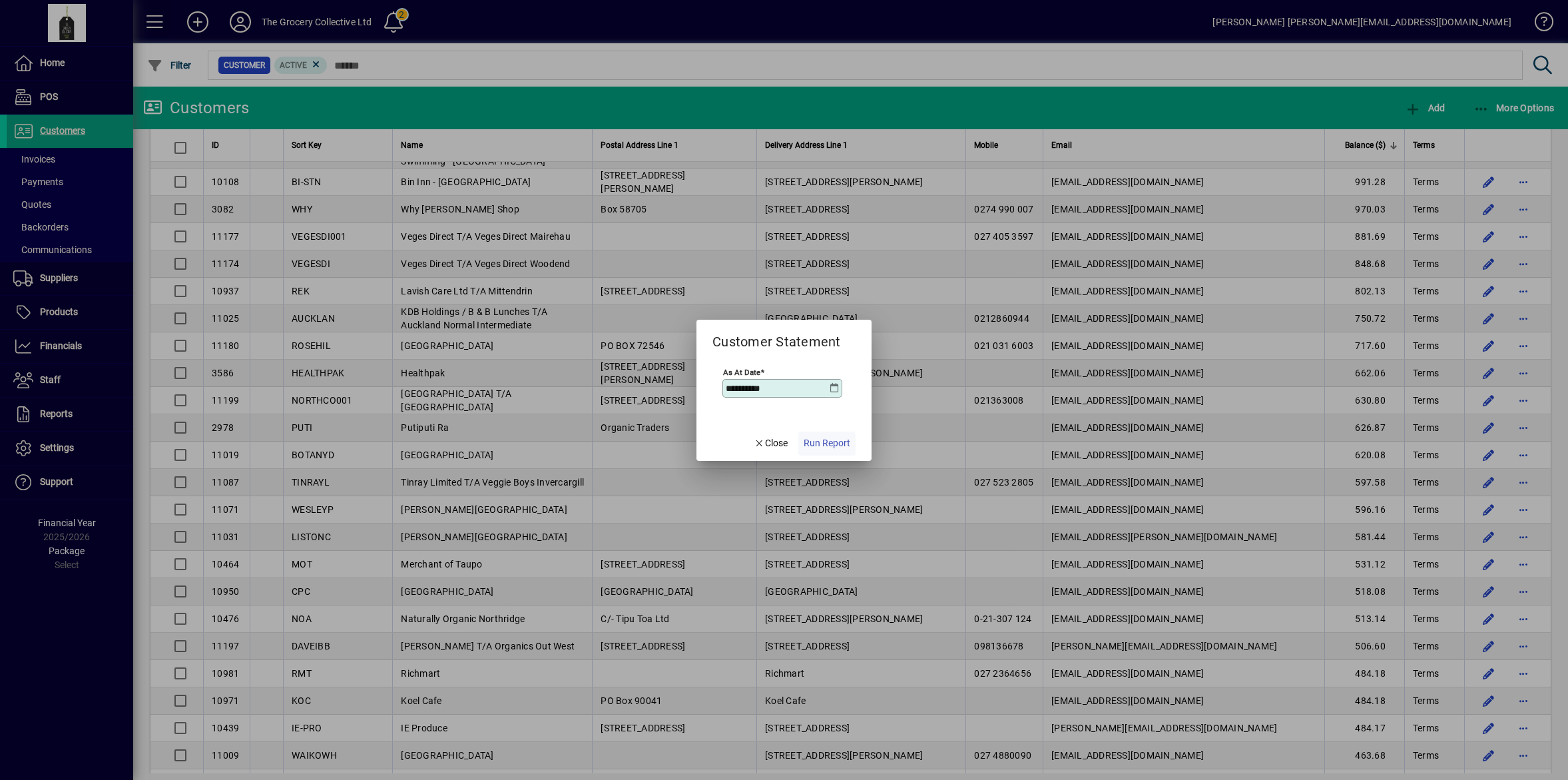
click at [834, 446] on span "Run Report" at bounding box center [827, 443] width 46 height 14
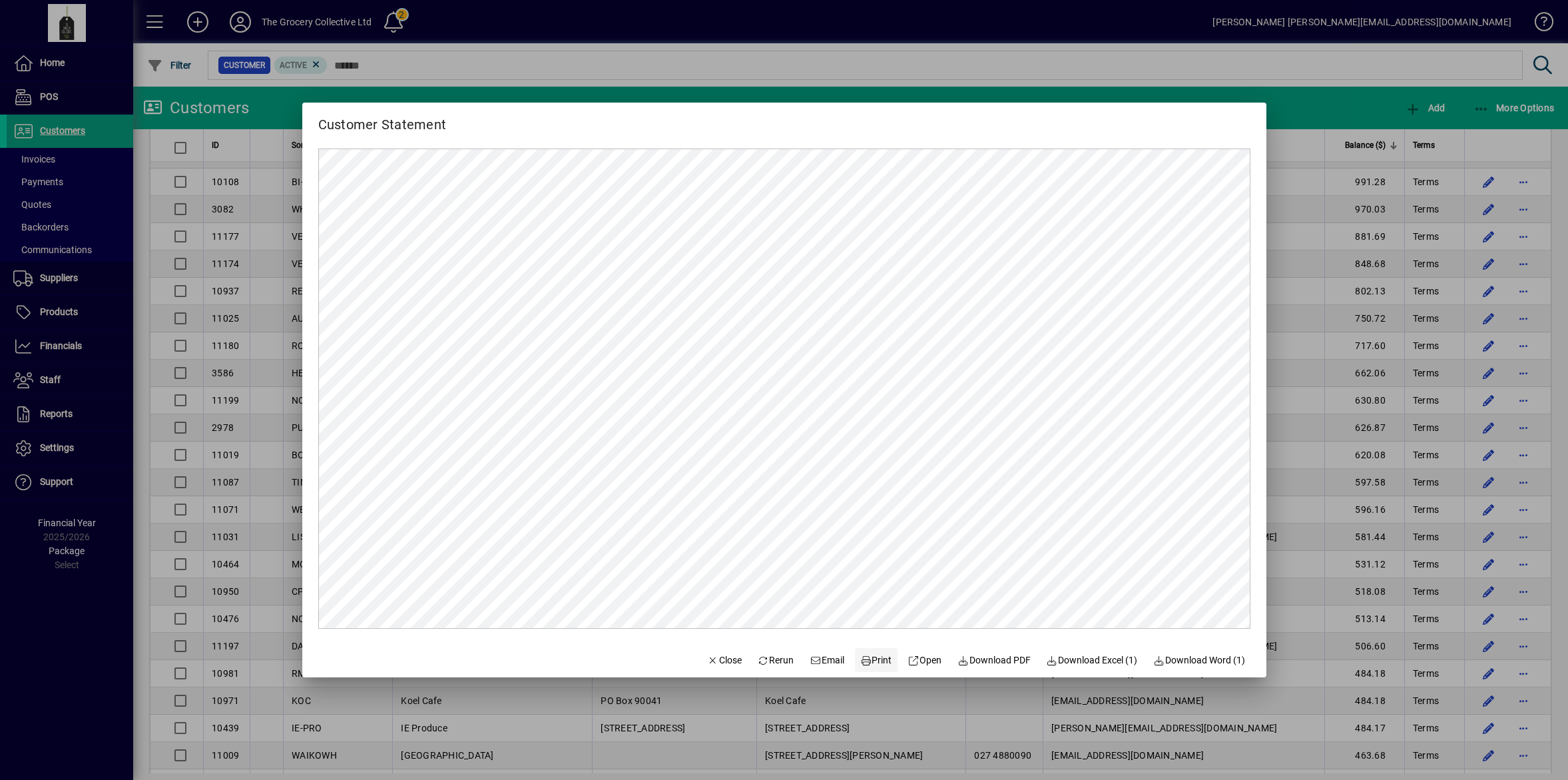
click at [874, 660] on span "Print" at bounding box center [876, 660] width 32 height 14
click at [1289, 406] on div at bounding box center [784, 390] width 1568 height 780
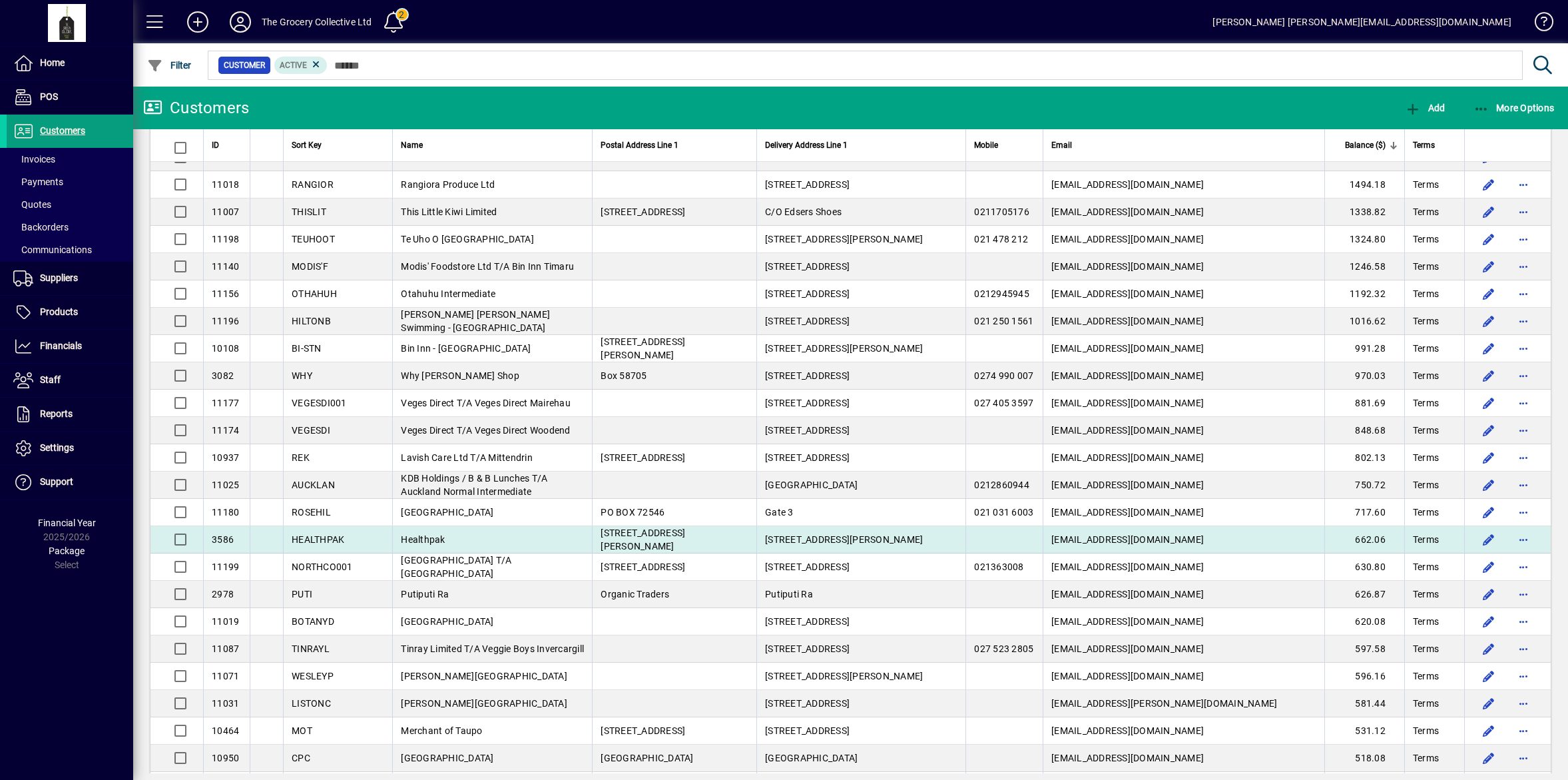
scroll to position [416, 0]
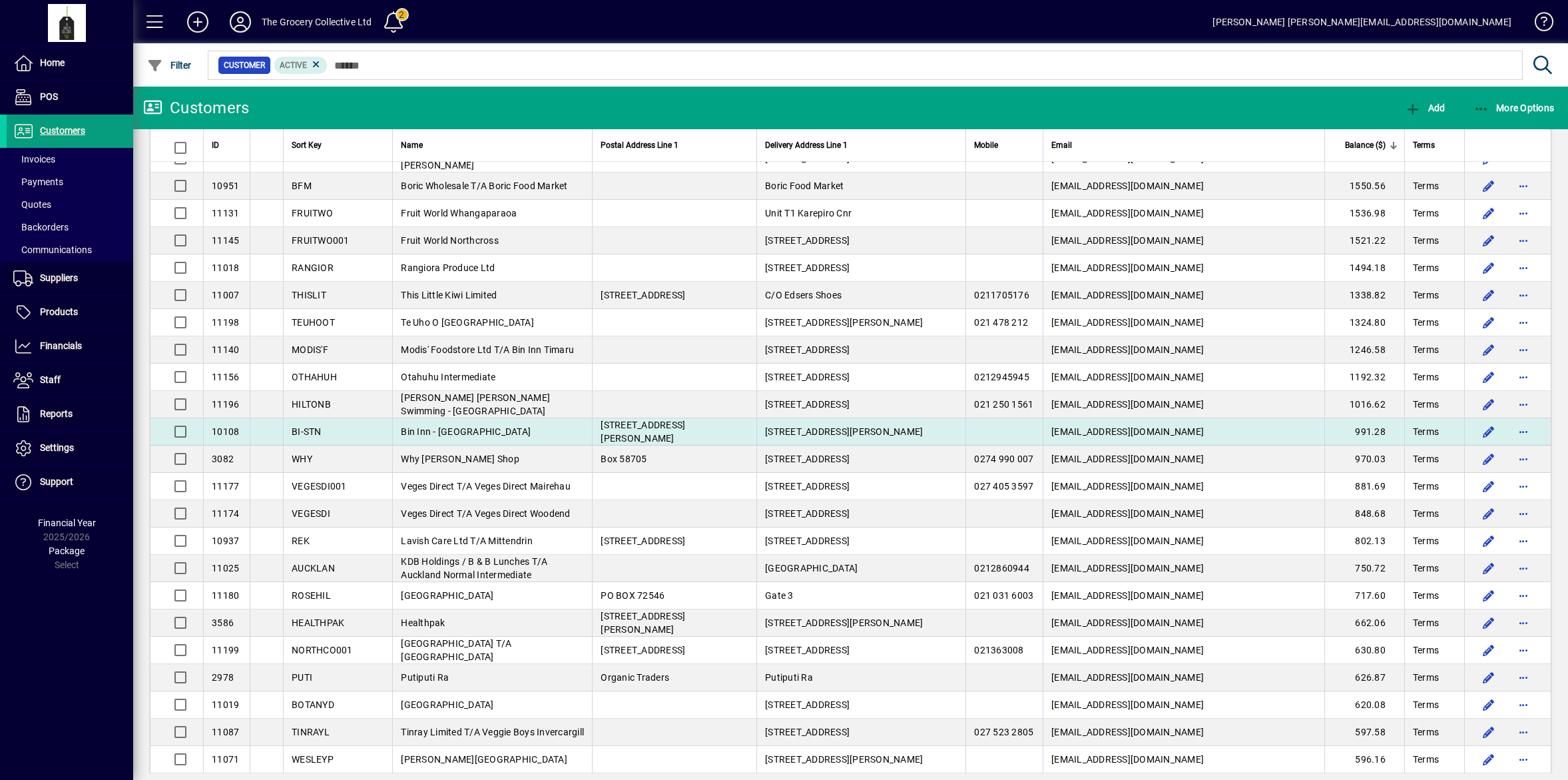
click at [476, 431] on td "Bin Inn - [GEOGRAPHIC_DATA]" at bounding box center [492, 432] width 199 height 28
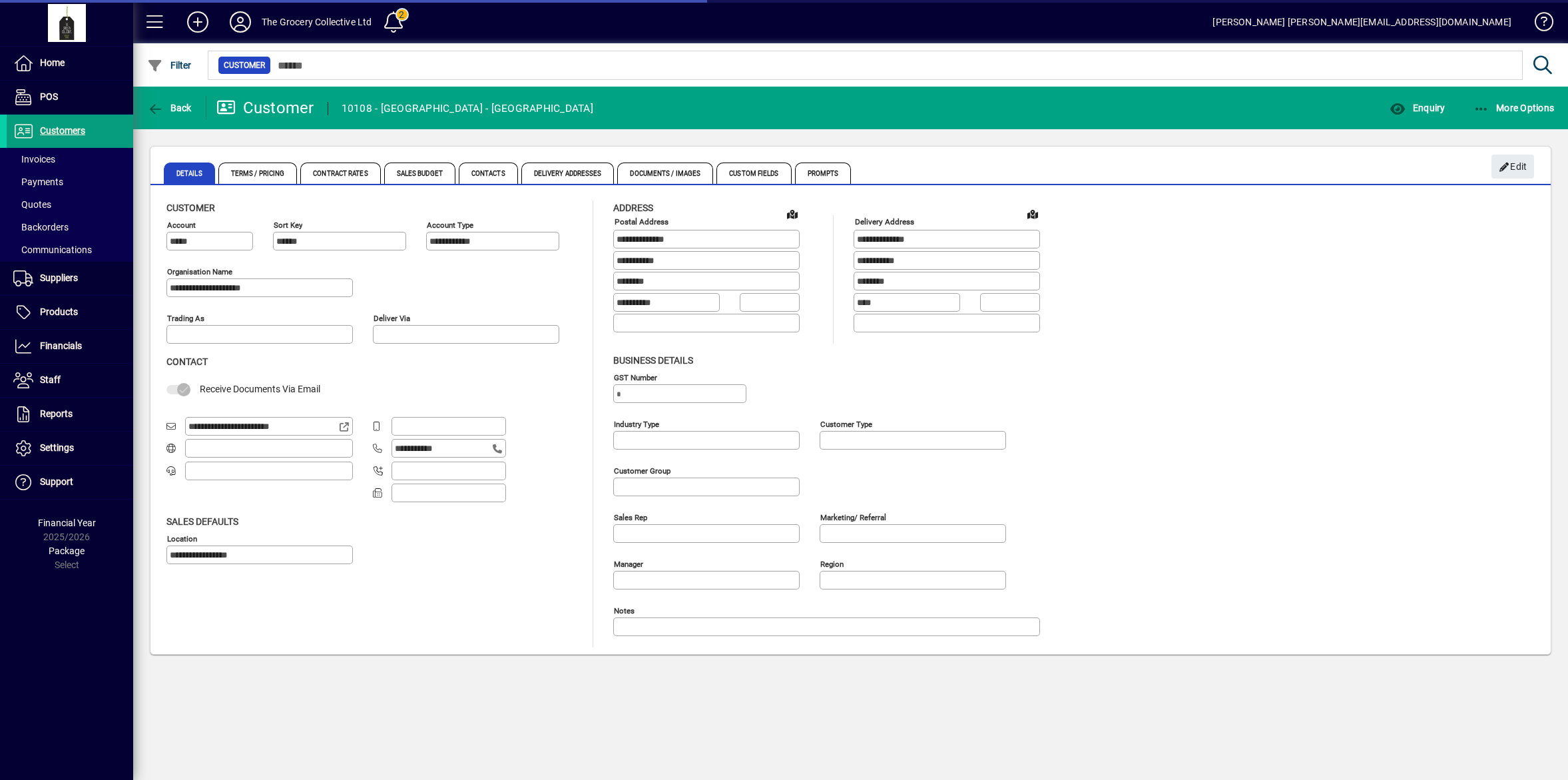
type input "**********"
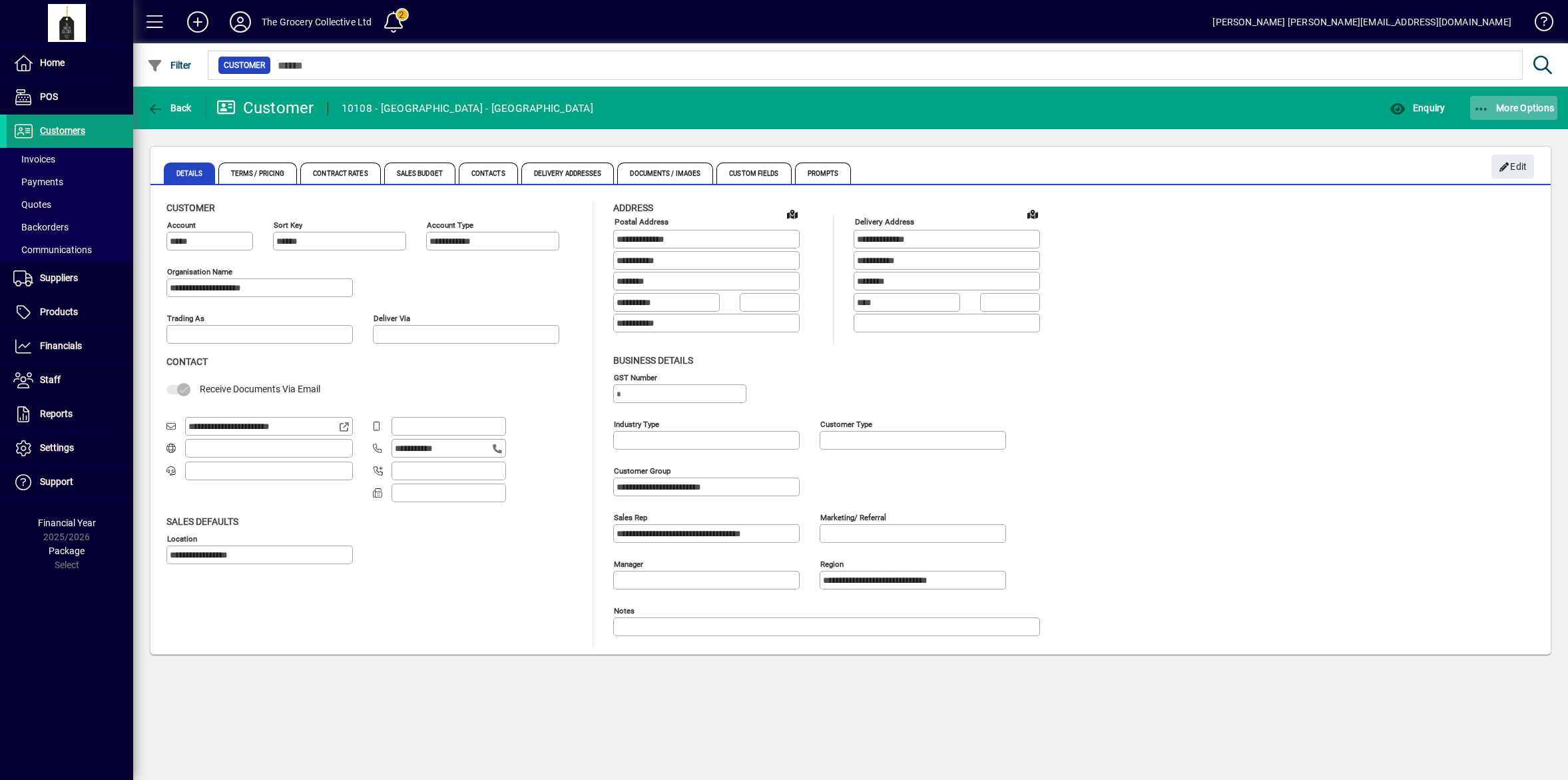
click at [1522, 104] on span "More Options" at bounding box center [1514, 107] width 81 height 11
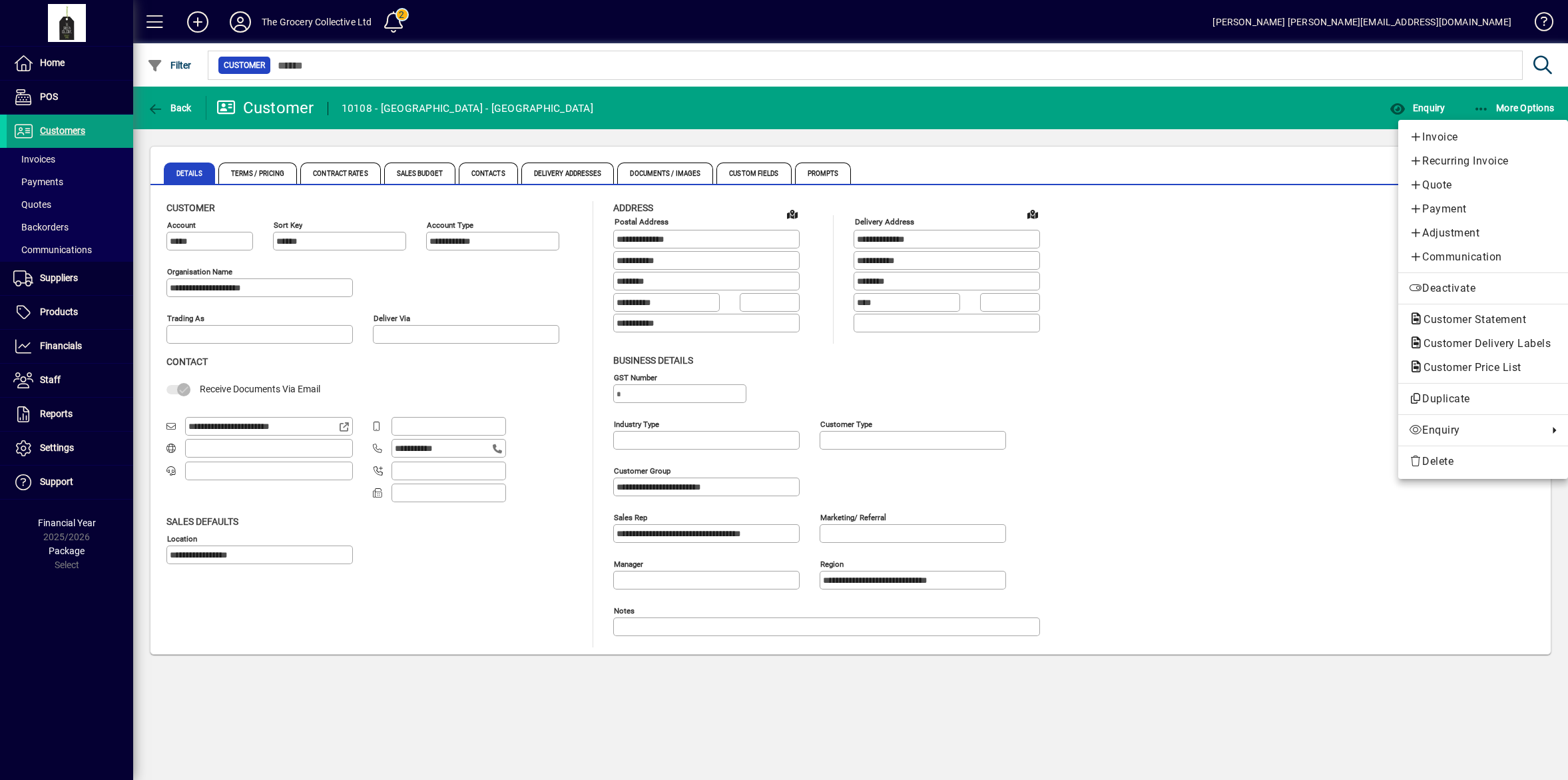
click at [1486, 323] on span "Customer Statement" at bounding box center [1471, 319] width 124 height 12
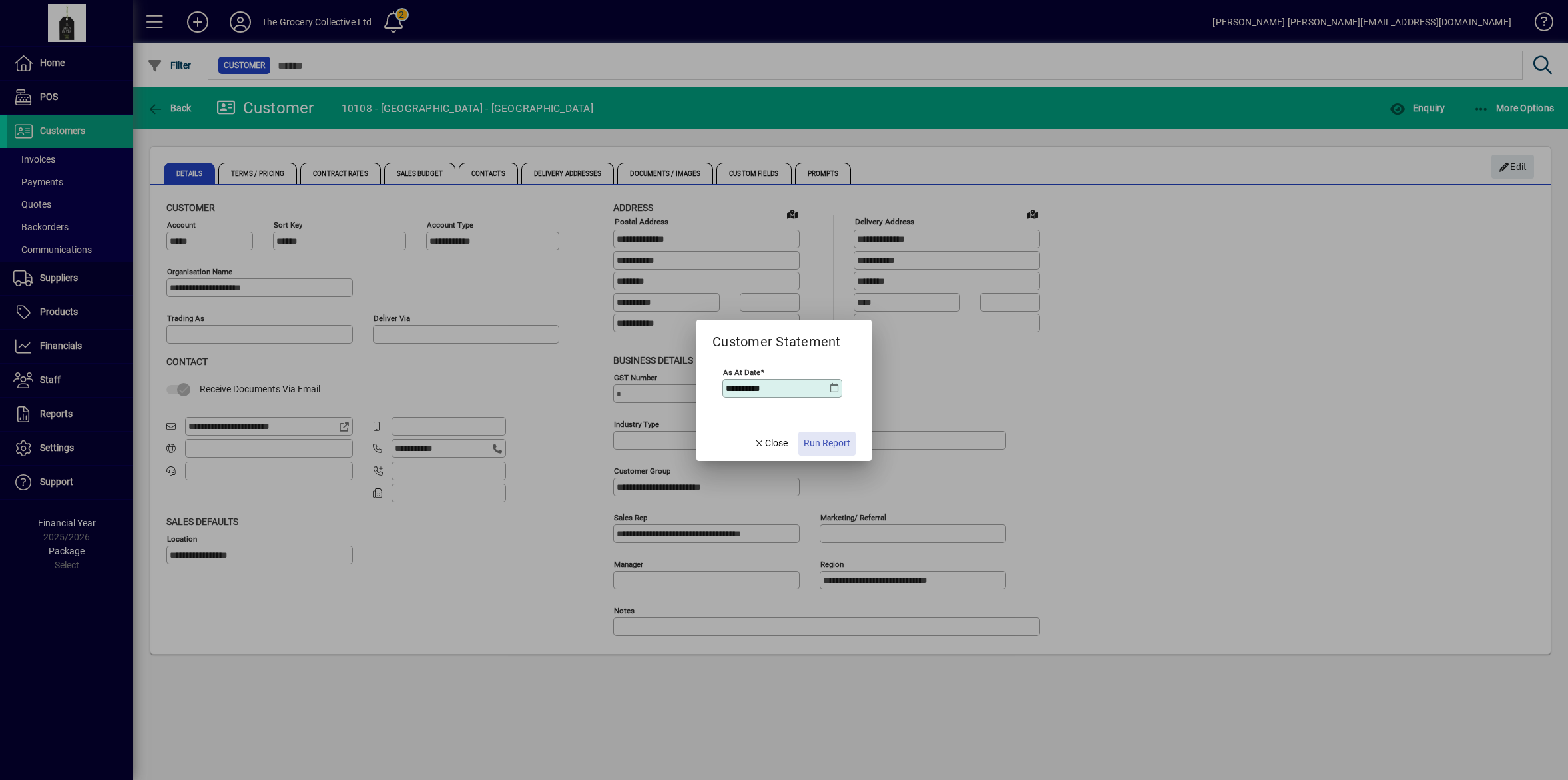
click at [851, 440] on span "Run Report" at bounding box center [827, 443] width 46 height 14
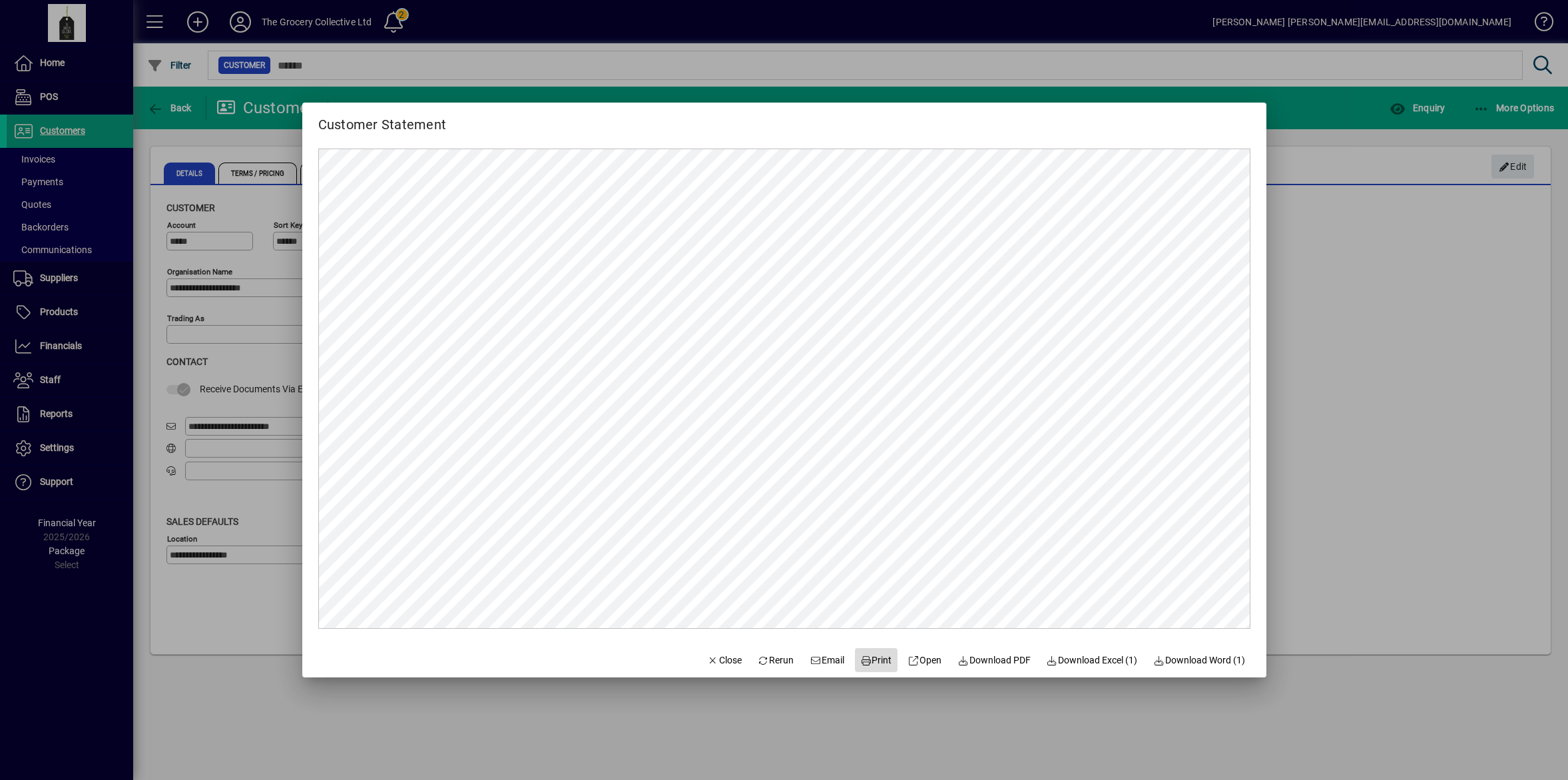
click at [871, 660] on span "Print" at bounding box center [876, 660] width 32 height 14
click at [1331, 300] on div at bounding box center [784, 390] width 1568 height 780
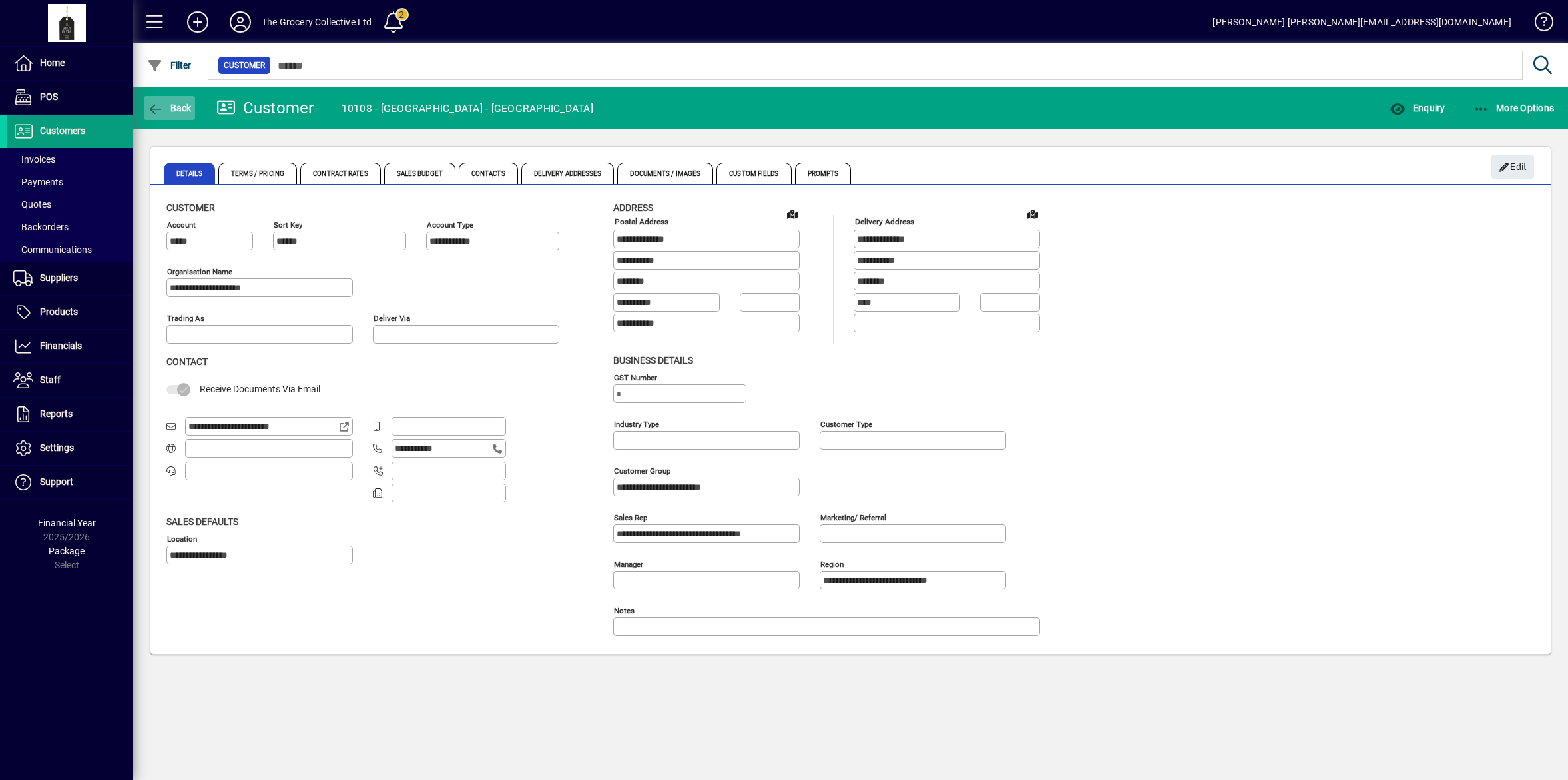
click at [184, 102] on span "Back" at bounding box center [170, 107] width 45 height 11
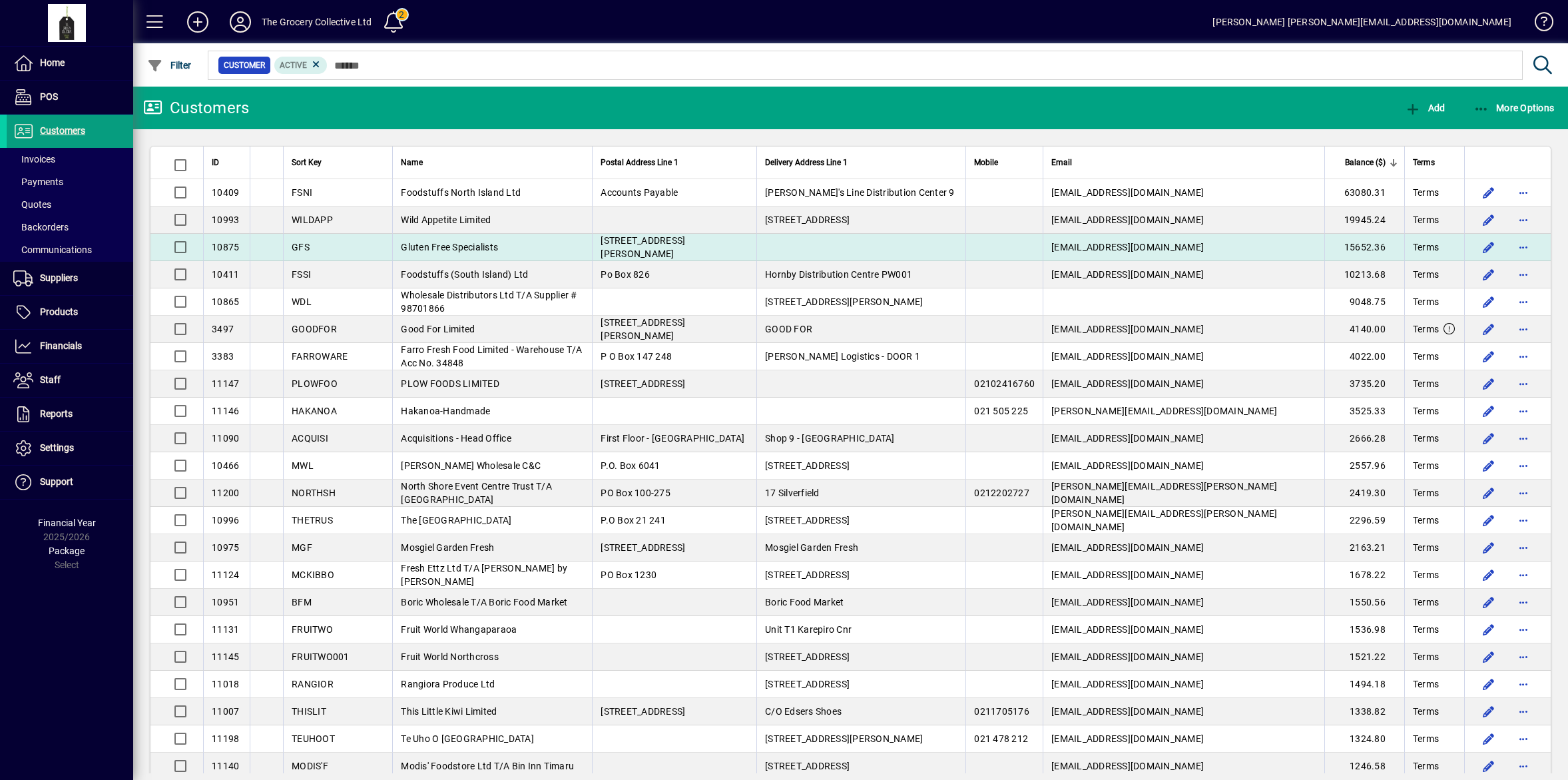
click at [508, 247] on td "Gluten Free Specialists" at bounding box center [492, 247] width 199 height 28
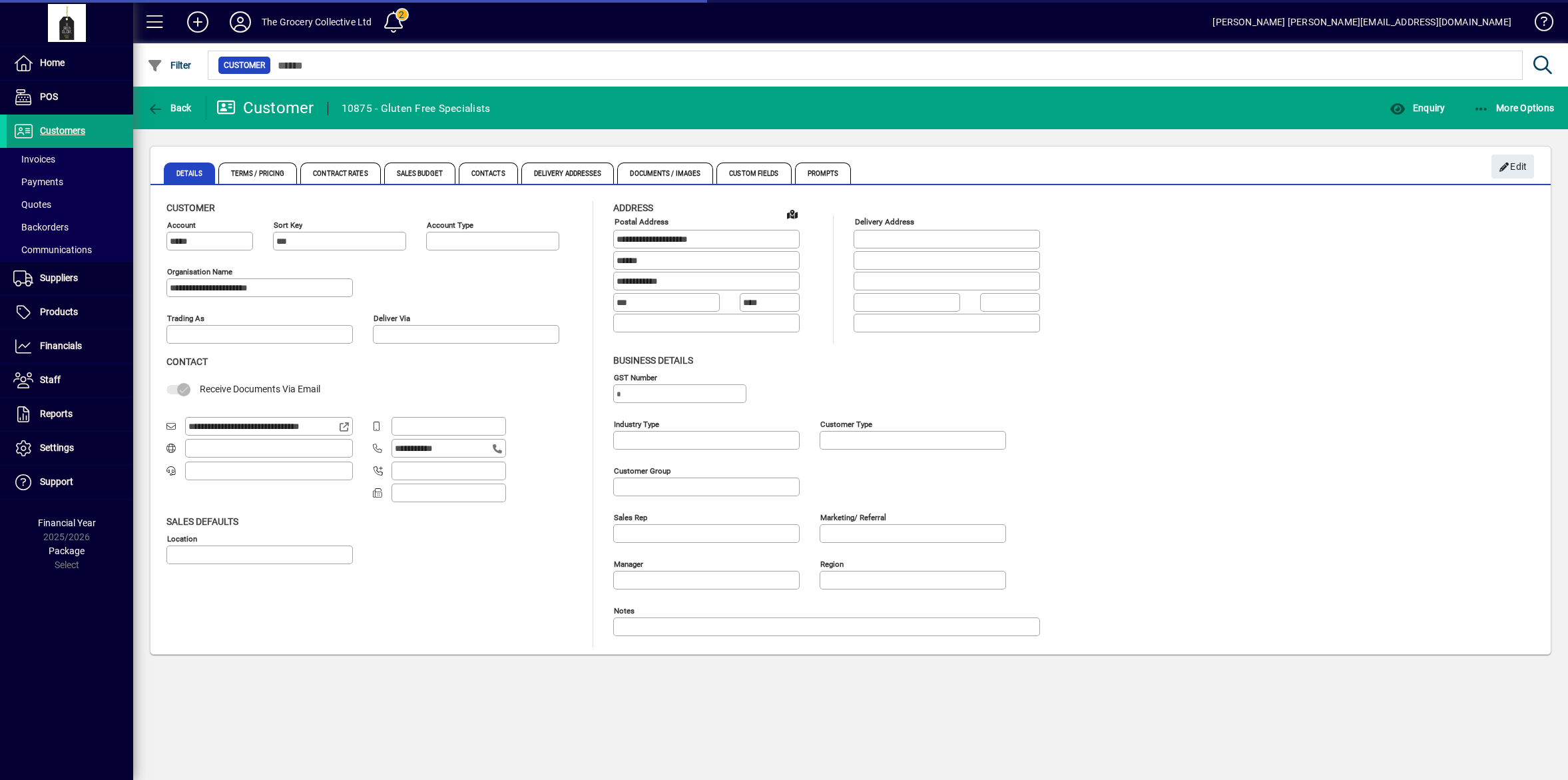
type input "**********"
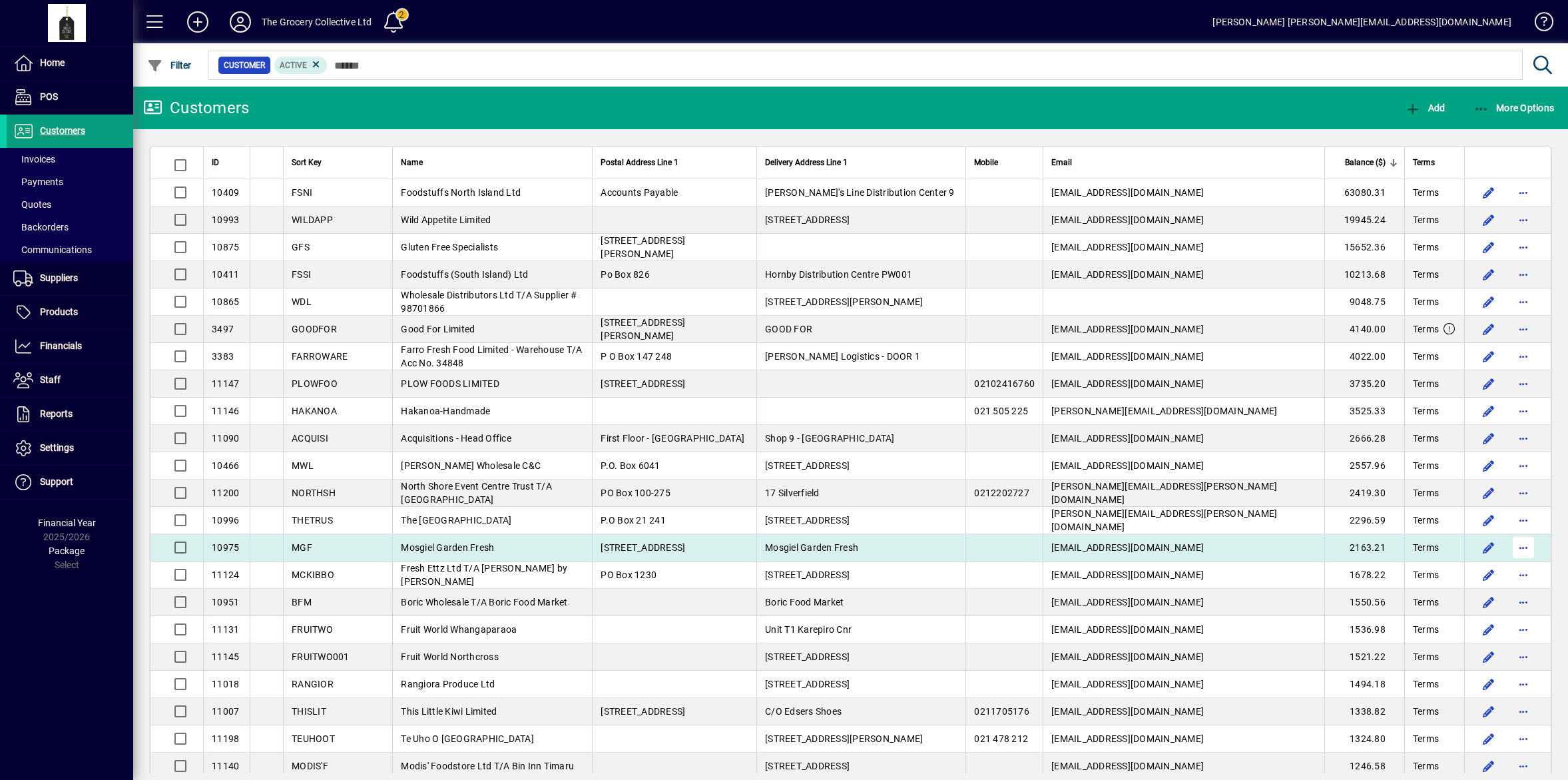
click at [1516, 548] on span "button" at bounding box center [1524, 548] width 32 height 32
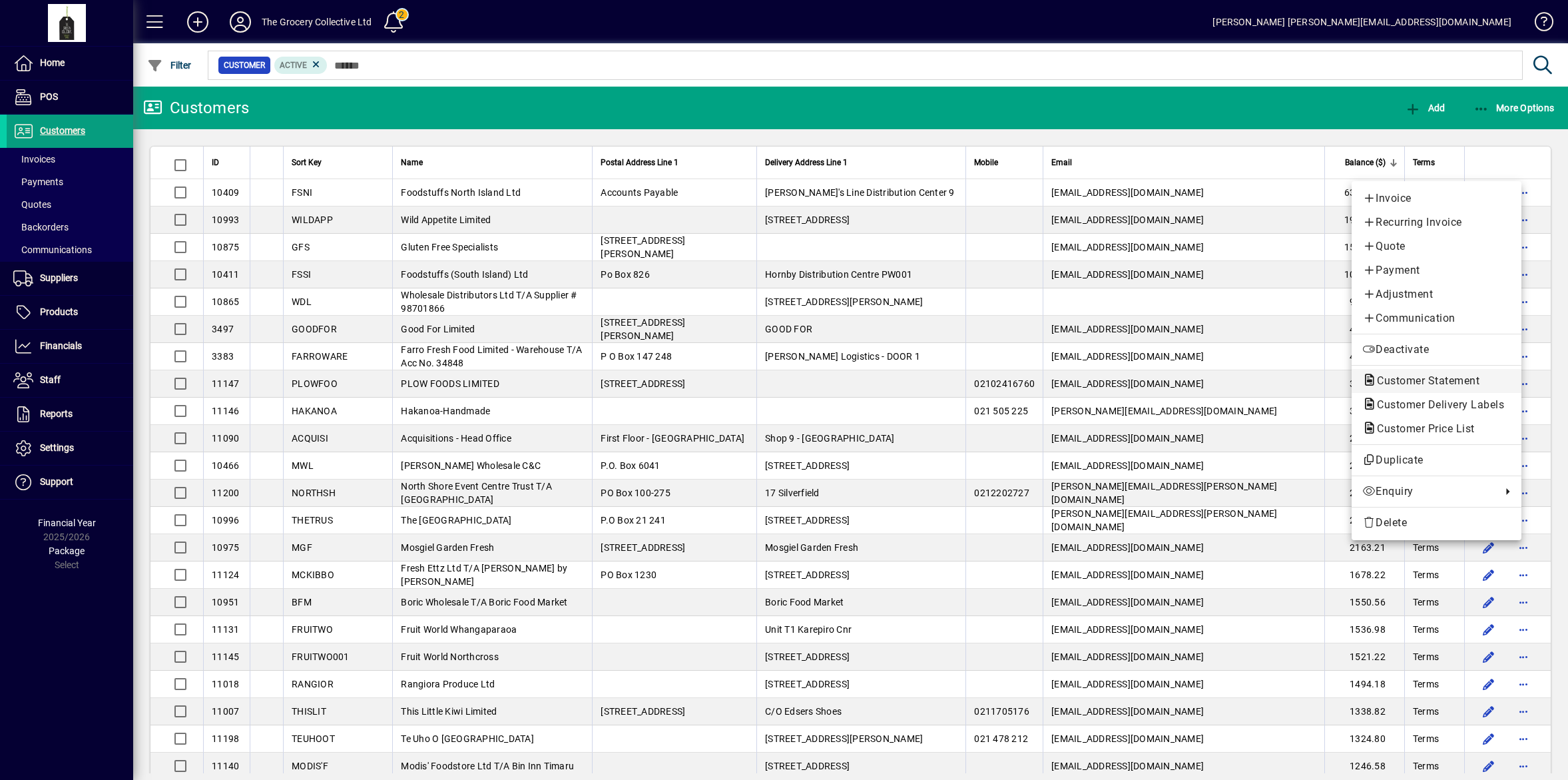
click at [1445, 379] on span "Customer Statement" at bounding box center [1424, 380] width 124 height 12
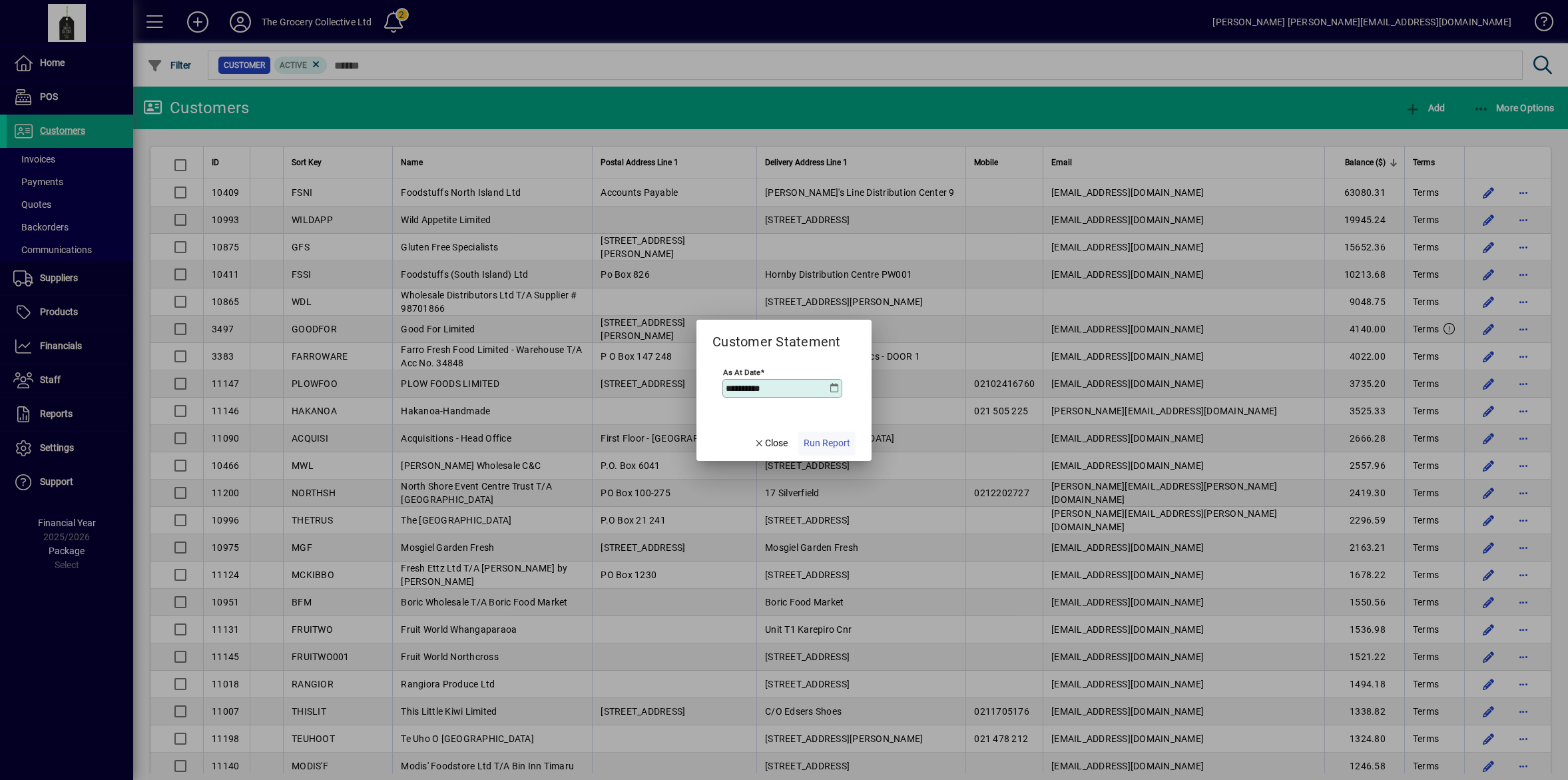
click at [833, 446] on span "Run Report" at bounding box center [827, 443] width 46 height 14
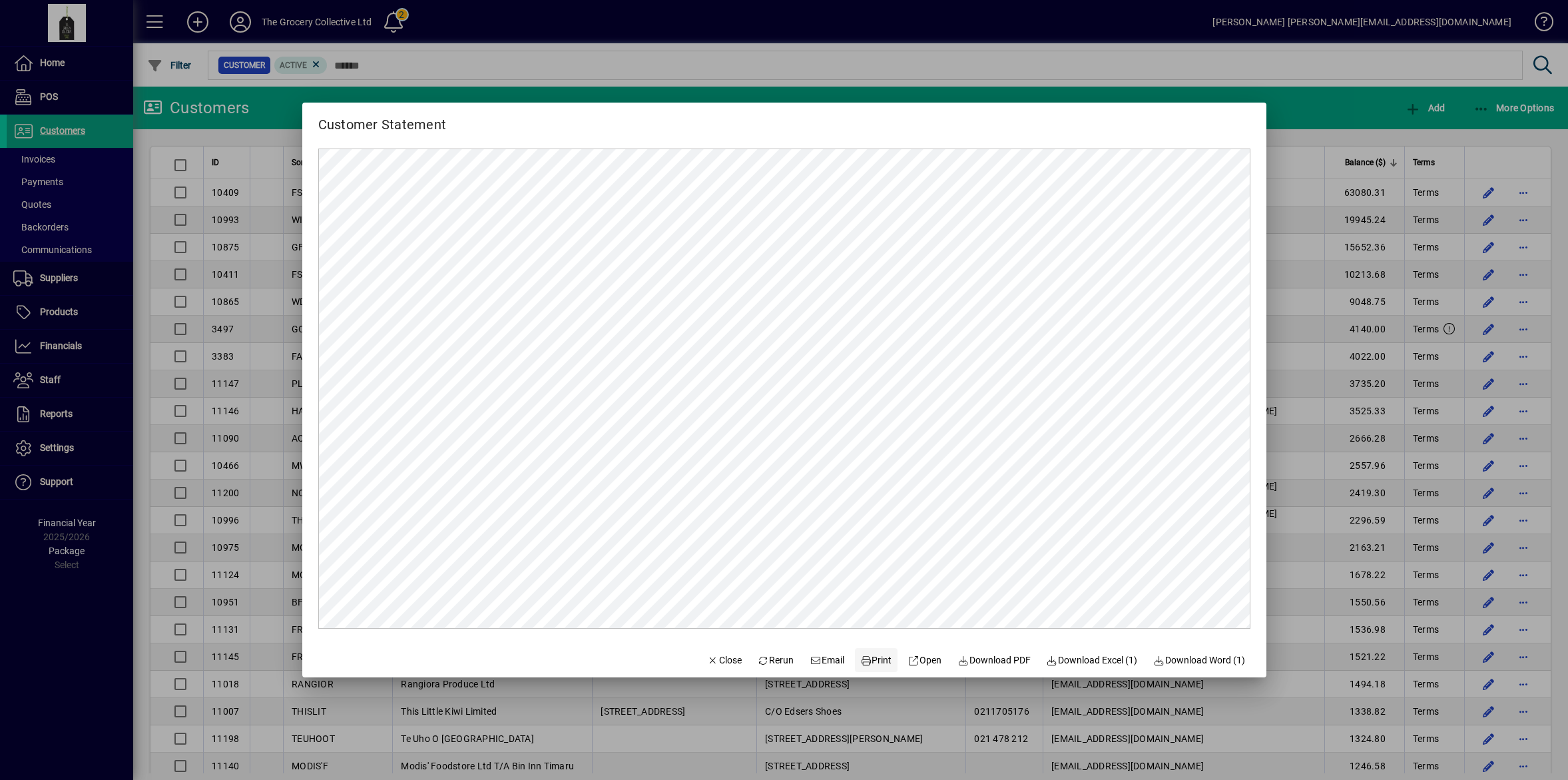
click at [861, 660] on span "Print" at bounding box center [876, 660] width 32 height 14
click at [1286, 419] on div at bounding box center [784, 390] width 1568 height 780
